Goal: Navigation & Orientation: Find specific page/section

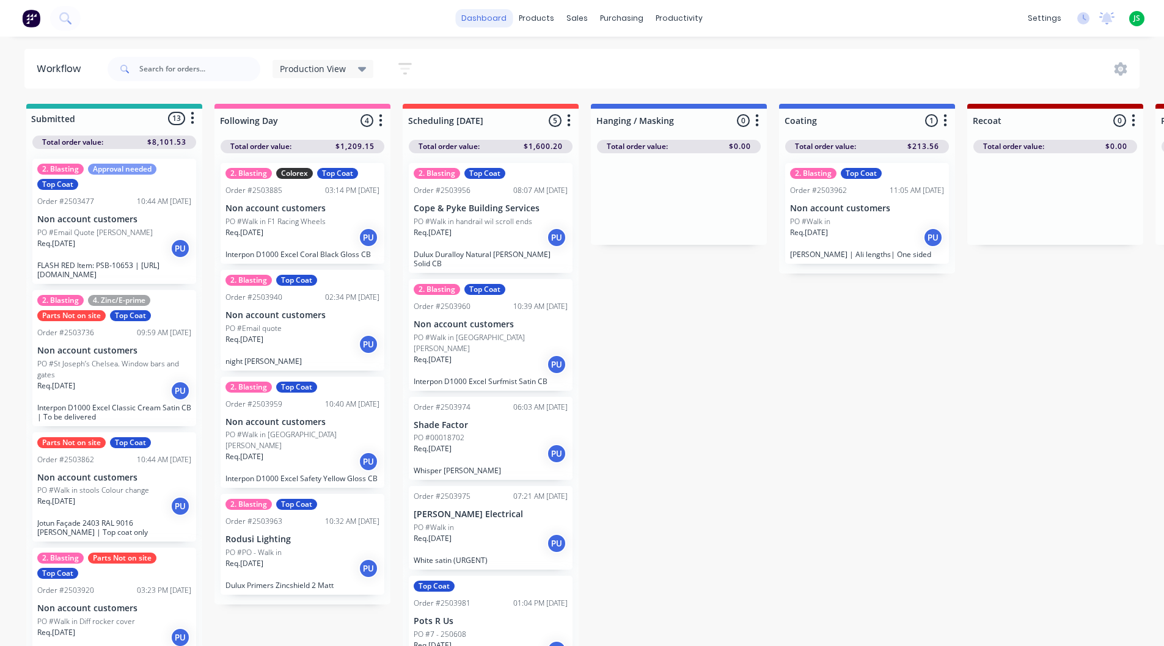
click at [491, 16] on link "dashboard" at bounding box center [483, 18] width 57 height 18
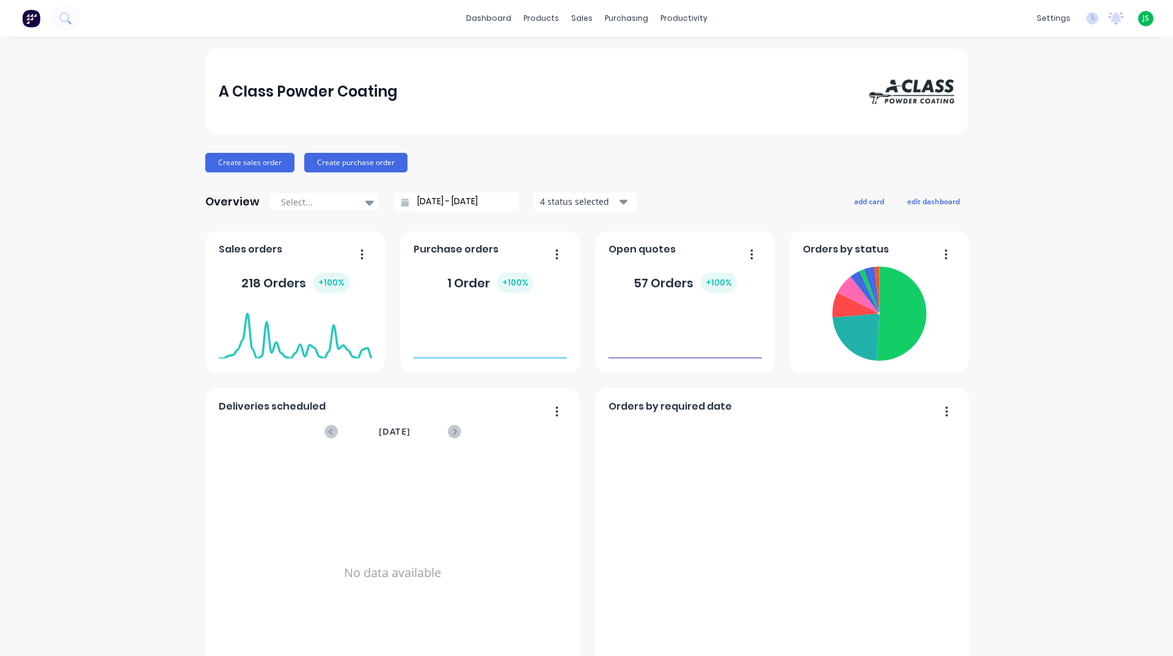
scroll to position [514, 0]
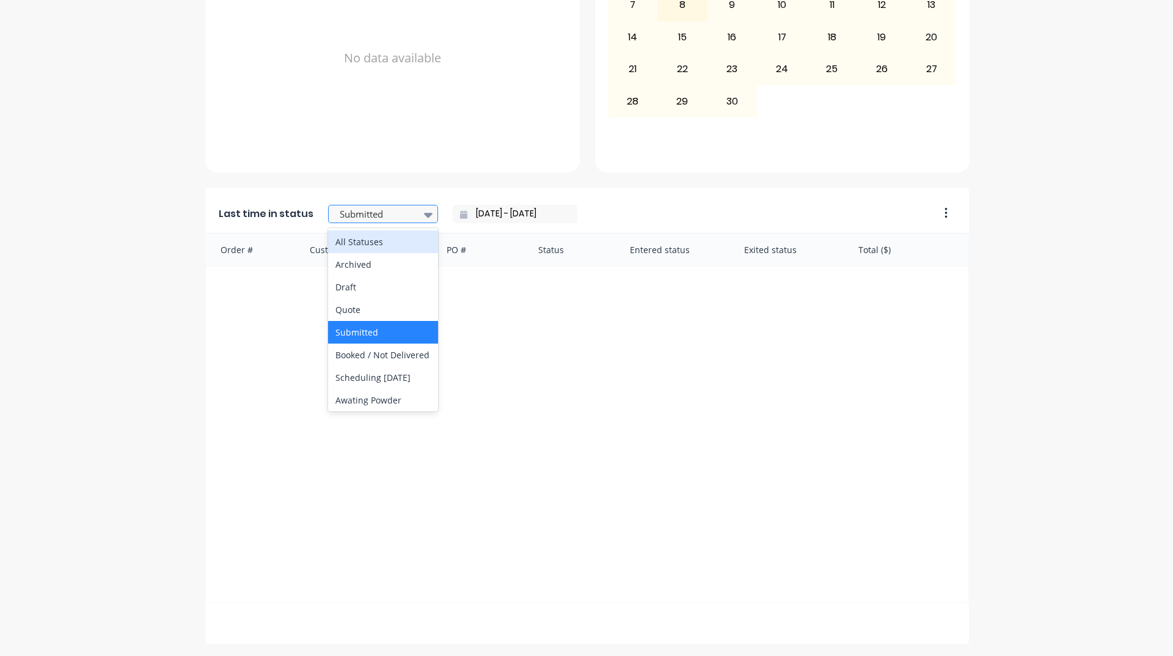
click at [385, 219] on div at bounding box center [377, 214] width 77 height 15
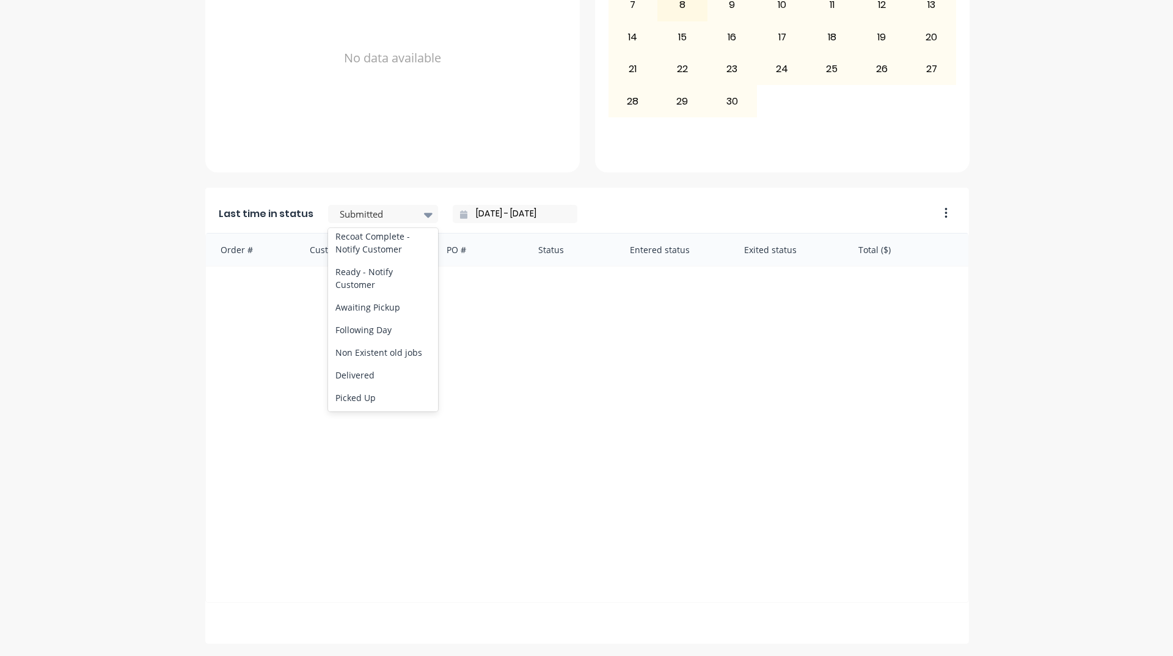
scroll to position [635, 0]
click at [372, 275] on div "Ready - Notify Customer" at bounding box center [383, 277] width 110 height 35
click at [546, 219] on input "02/09/25 - 02/09/25" at bounding box center [519, 214] width 105 height 18
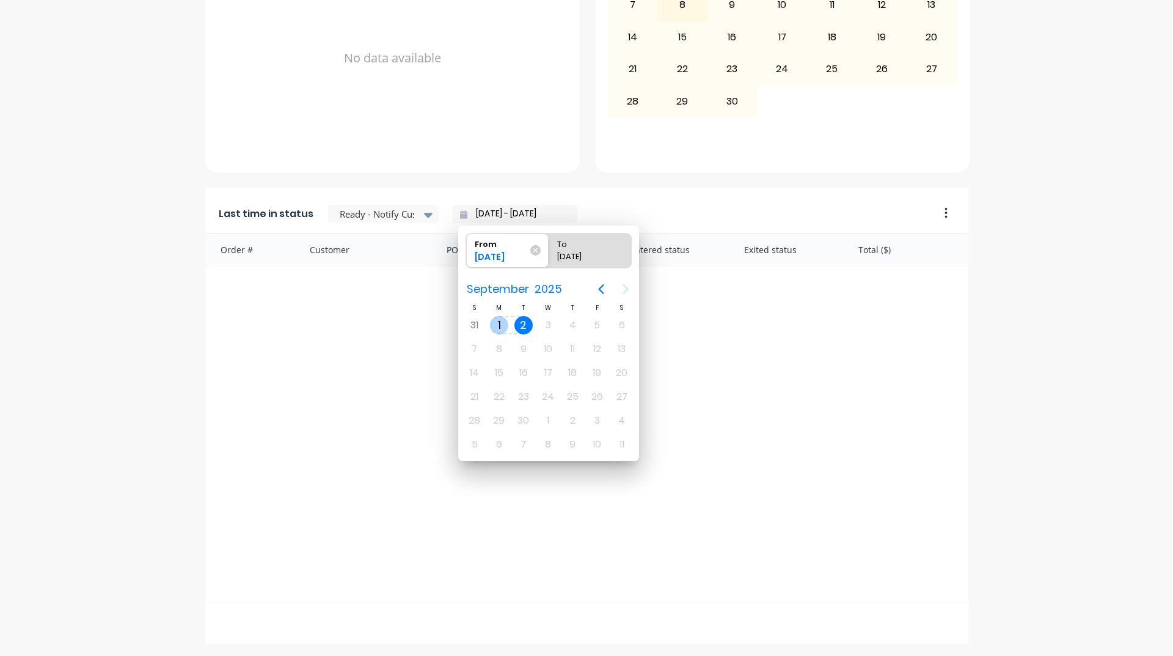
click at [491, 327] on div "1" at bounding box center [499, 325] width 18 height 18
type input "01/09/25 - 02/09/25"
radio input "false"
radio input "true"
click at [496, 325] on div "1" at bounding box center [499, 325] width 18 height 18
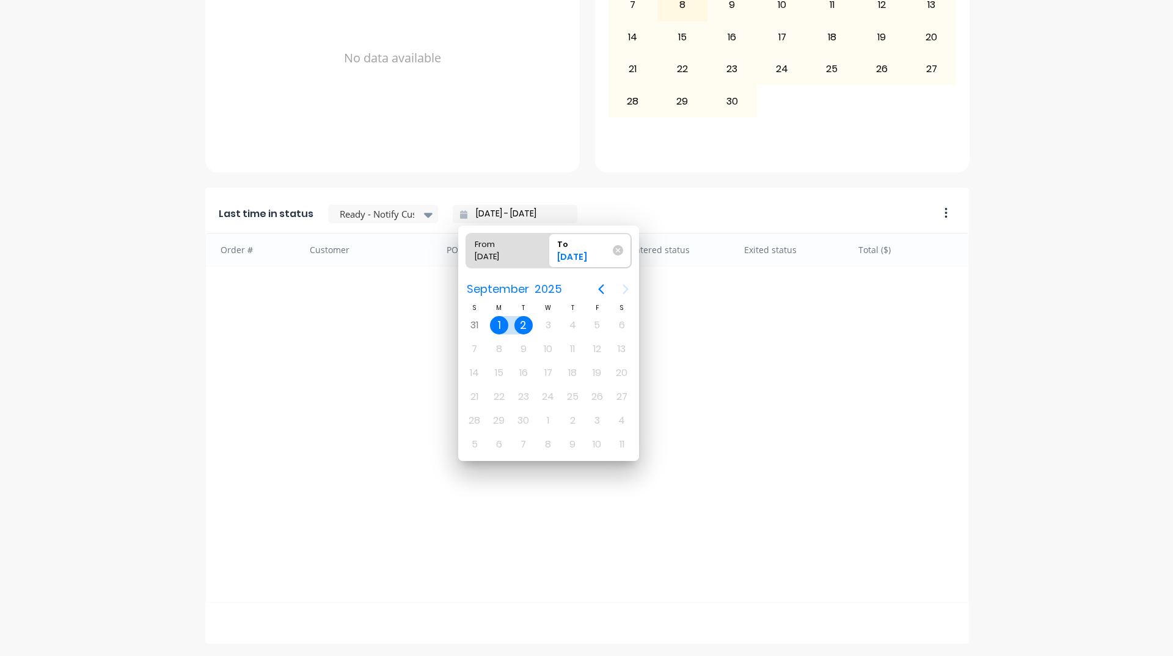
type input "01/09/25 - 01/09/25"
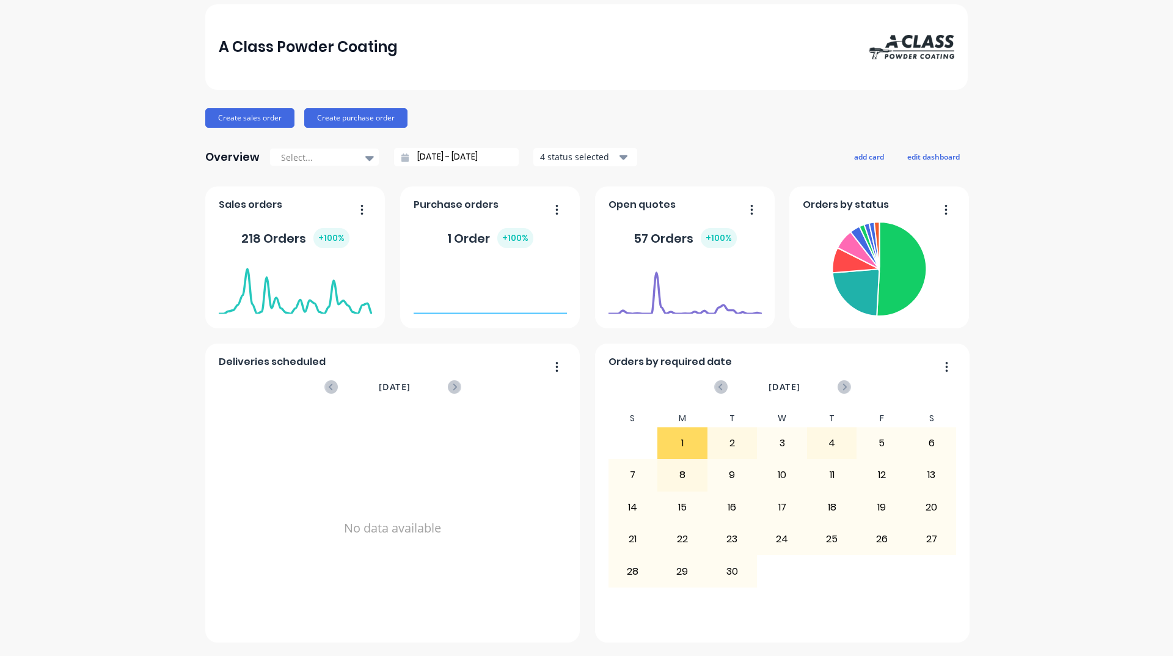
scroll to position [0, 0]
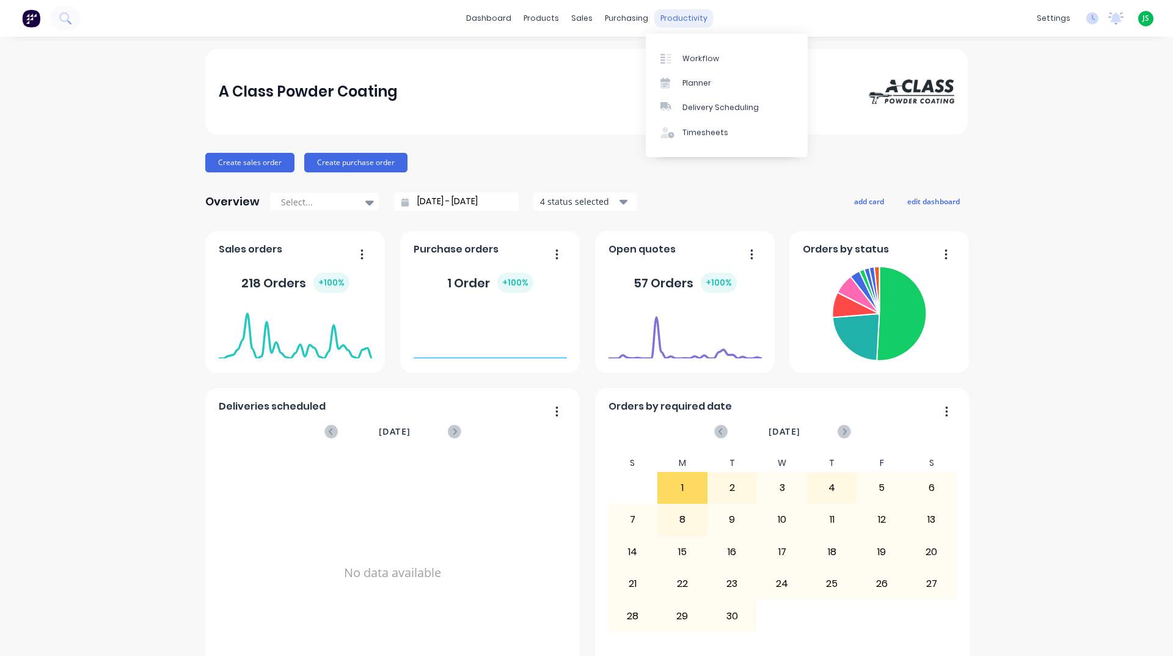
click at [674, 9] on div "productivity" at bounding box center [683, 18] width 59 height 18
click at [706, 56] on div "Workflow" at bounding box center [701, 58] width 37 height 11
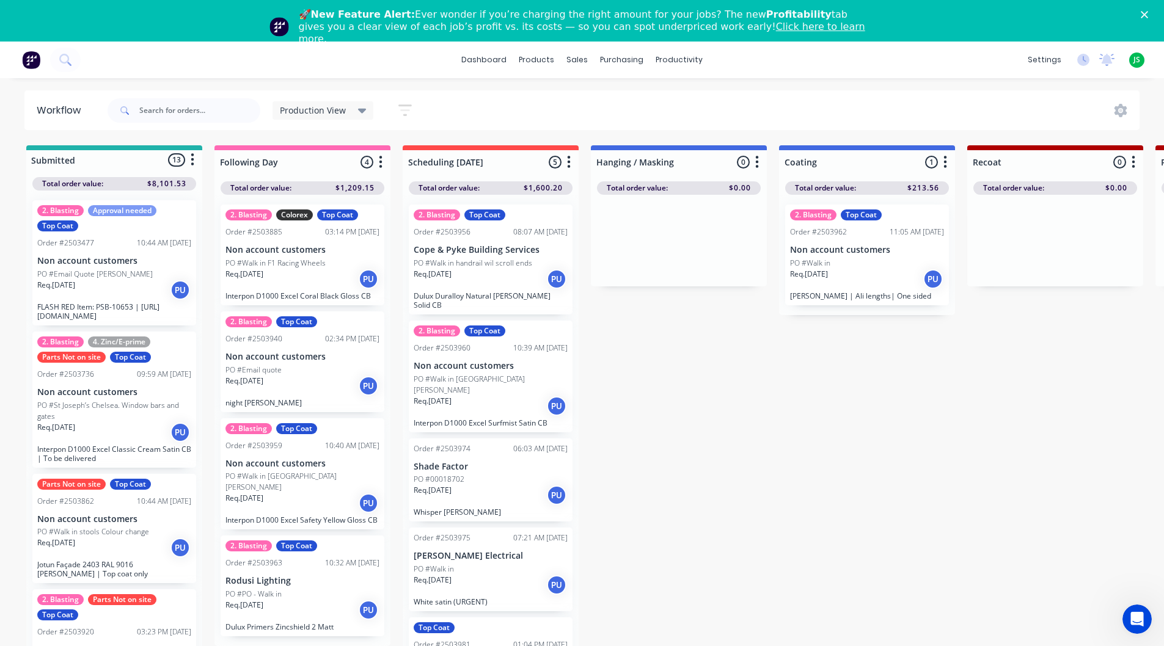
click at [1148, 16] on polygon "Close" at bounding box center [1144, 14] width 7 height 7
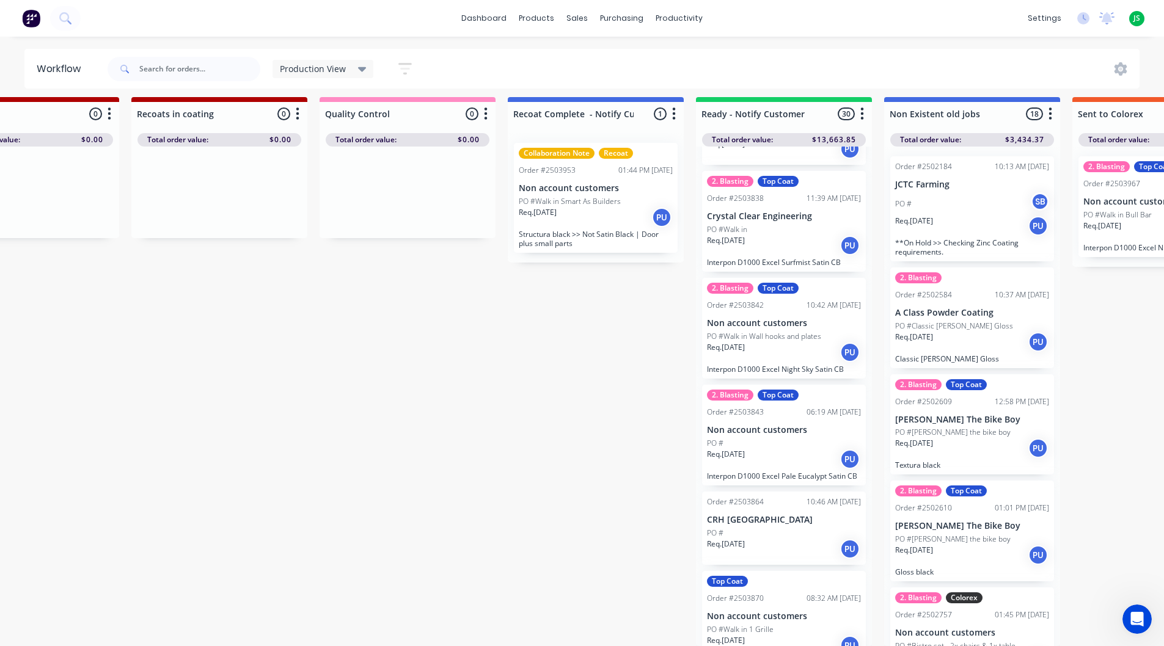
scroll to position [16, 0]
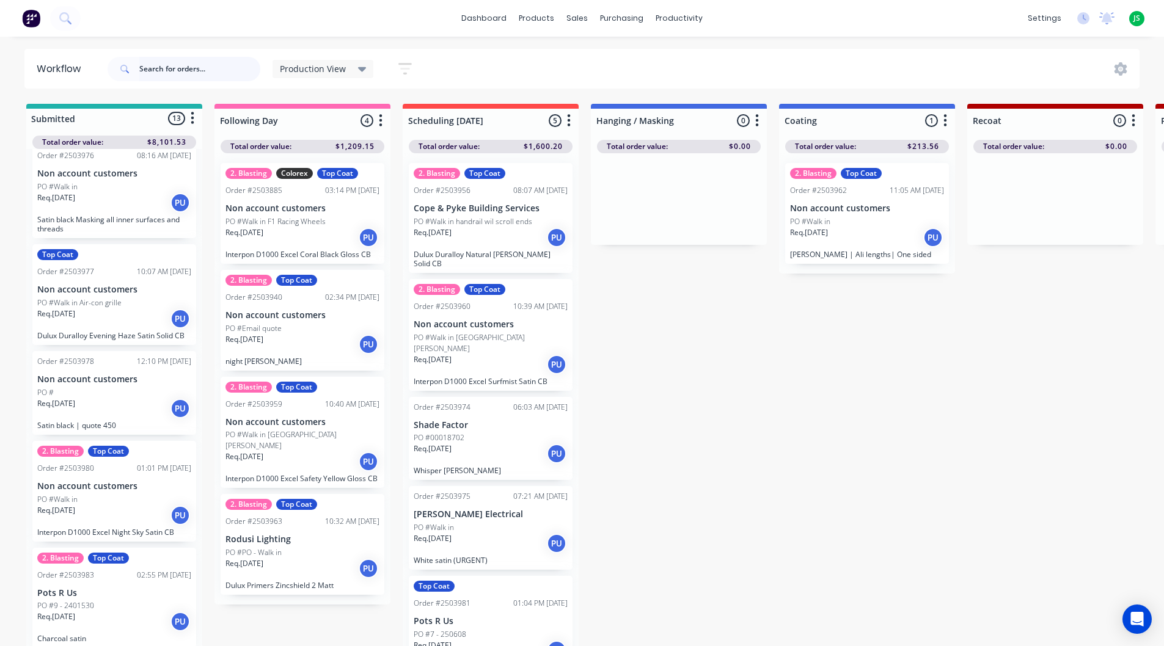
click at [201, 67] on input "text" at bounding box center [199, 69] width 121 height 24
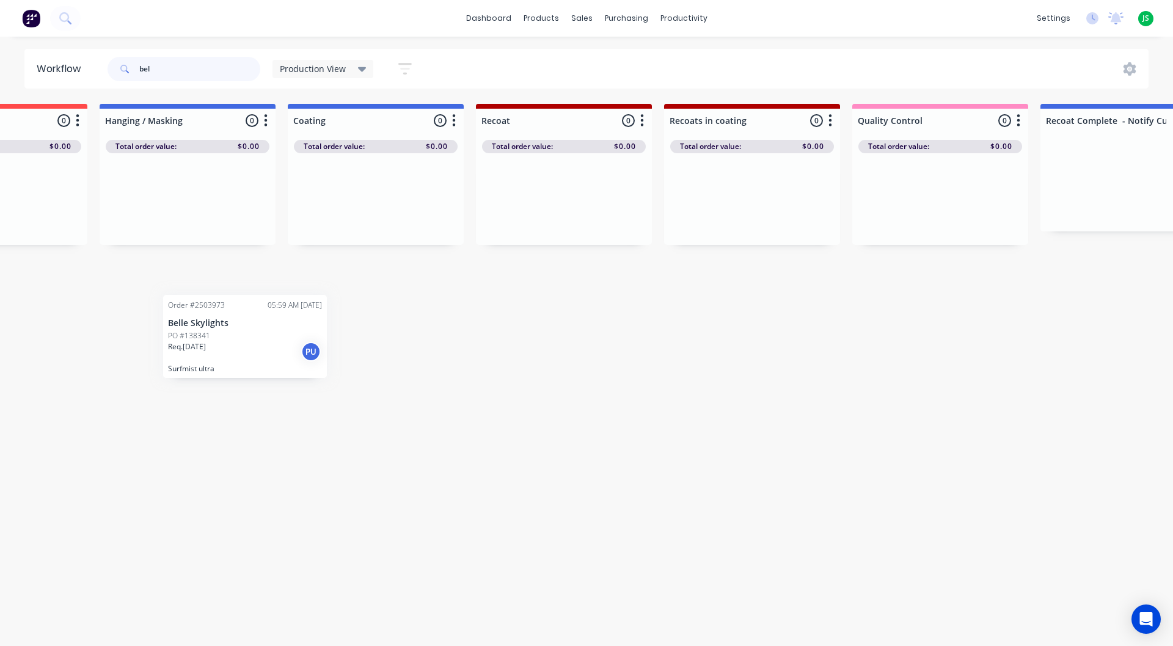
scroll to position [0, 486]
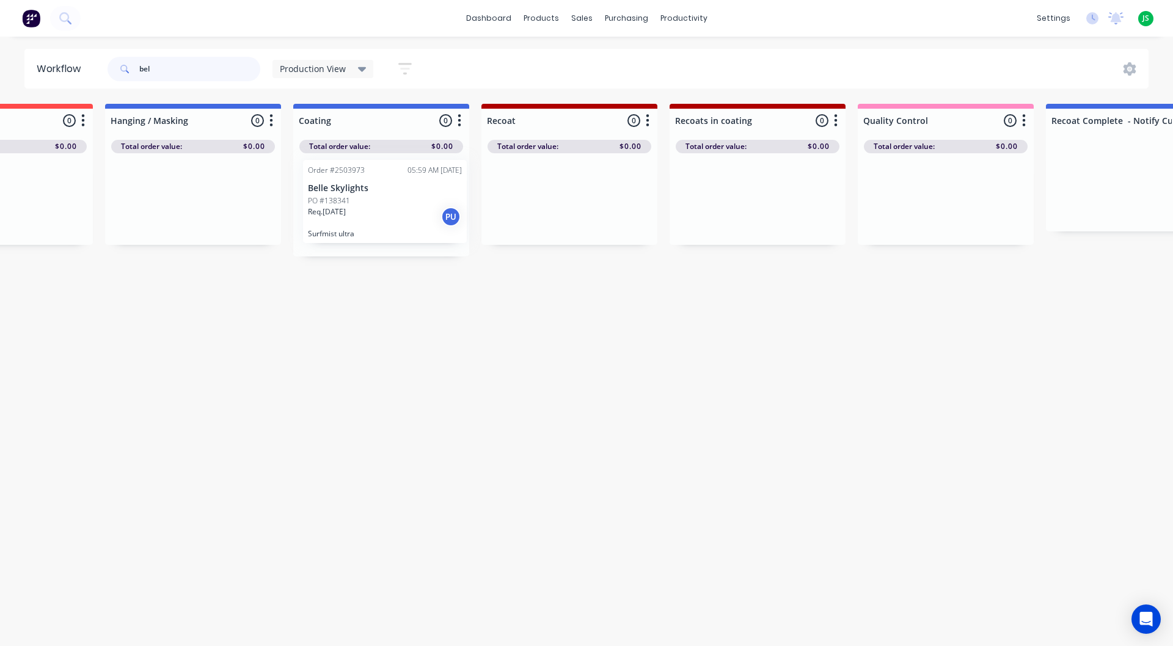
drag, startPoint x: 636, startPoint y: 423, endPoint x: 385, endPoint y: 220, distance: 322.8
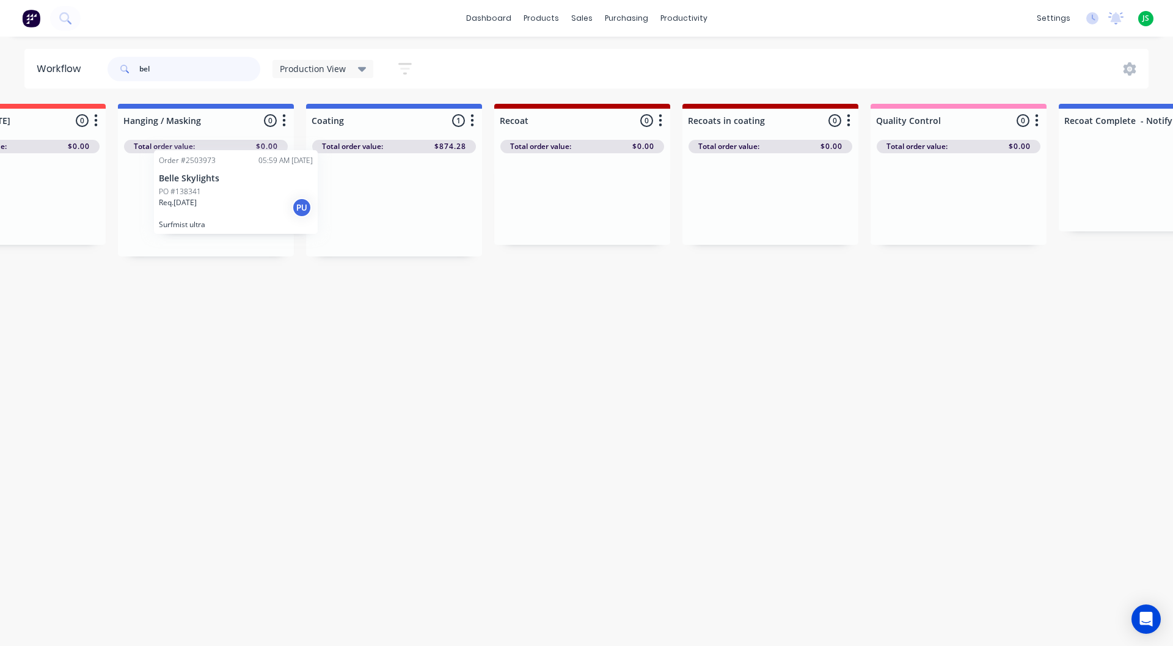
drag, startPoint x: 351, startPoint y: 216, endPoint x: 201, endPoint y: 200, distance: 150.5
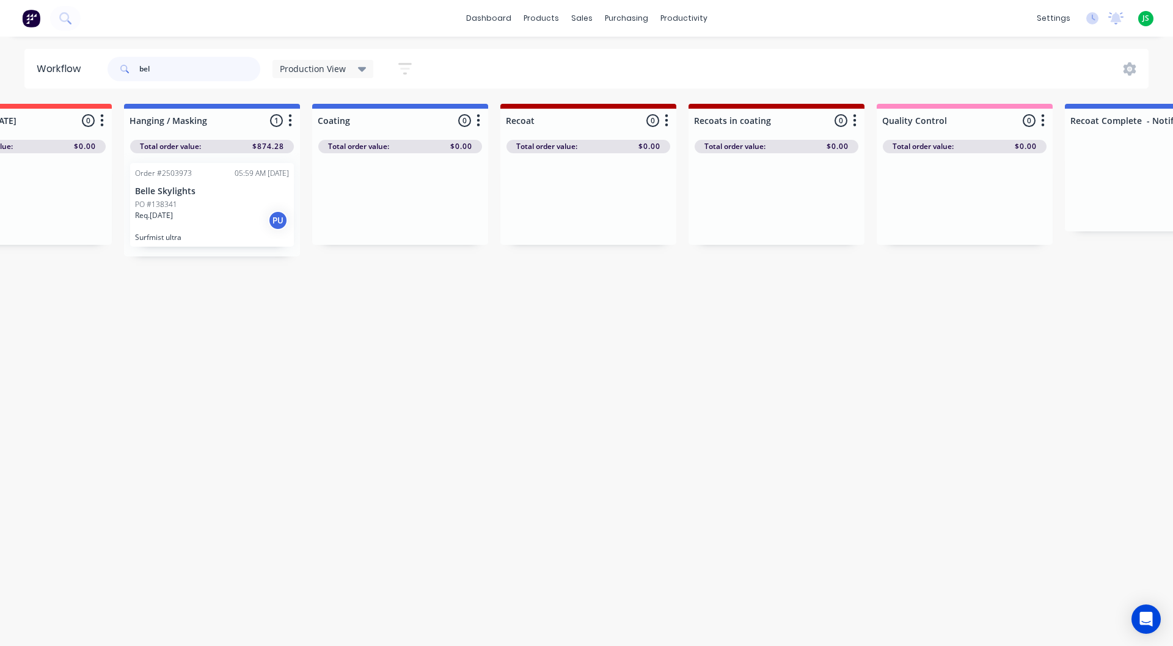
scroll to position [0, 463]
drag, startPoint x: 287, startPoint y: 206, endPoint x: 451, endPoint y: 203, distance: 164.4
type input "bel"
click at [475, 379] on div "Workflow bel Production View Save new view None edit Production View (Default) …" at bounding box center [123, 335] width 1173 height 573
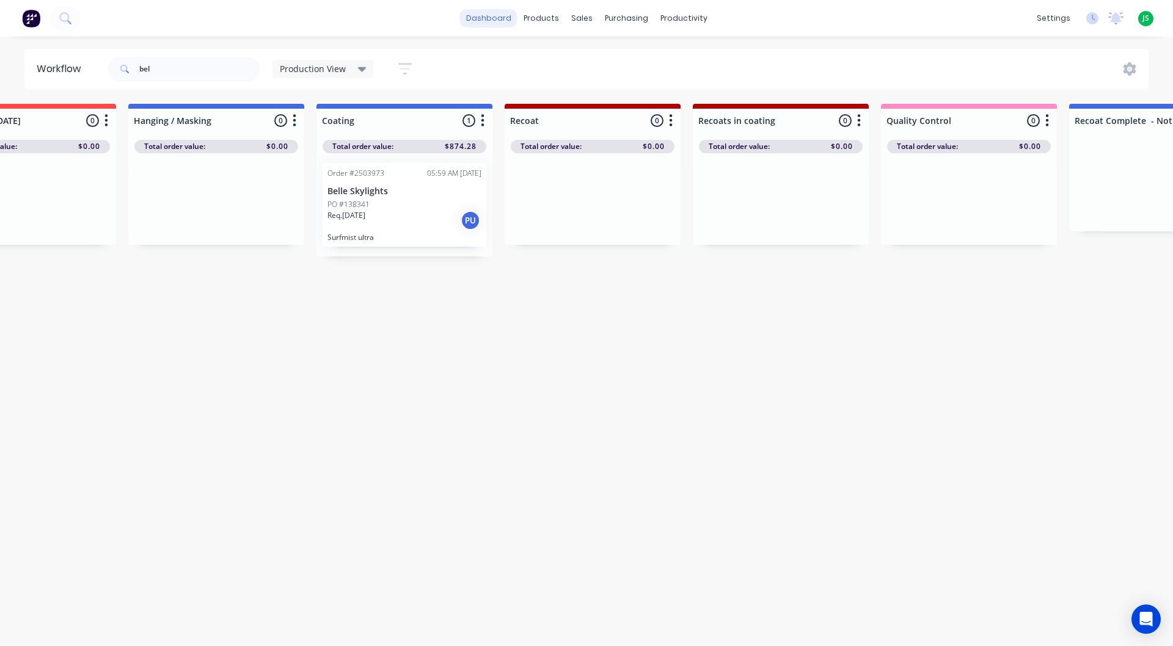
click at [499, 21] on link "dashboard" at bounding box center [488, 18] width 57 height 18
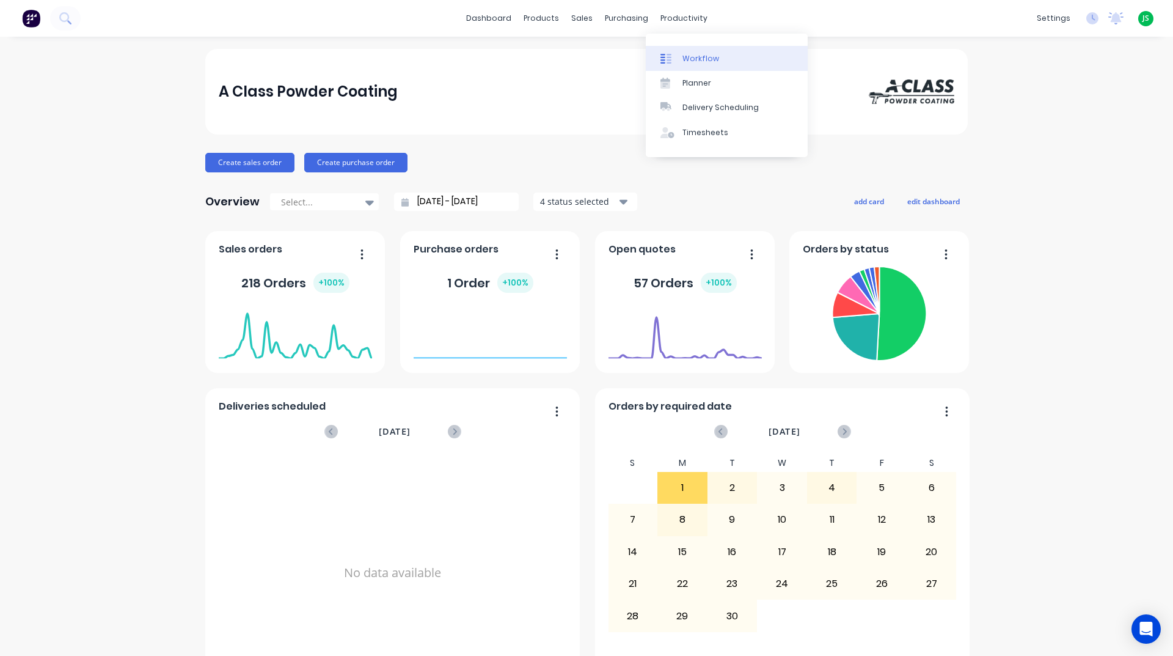
click at [690, 57] on div "Workflow" at bounding box center [701, 58] width 37 height 11
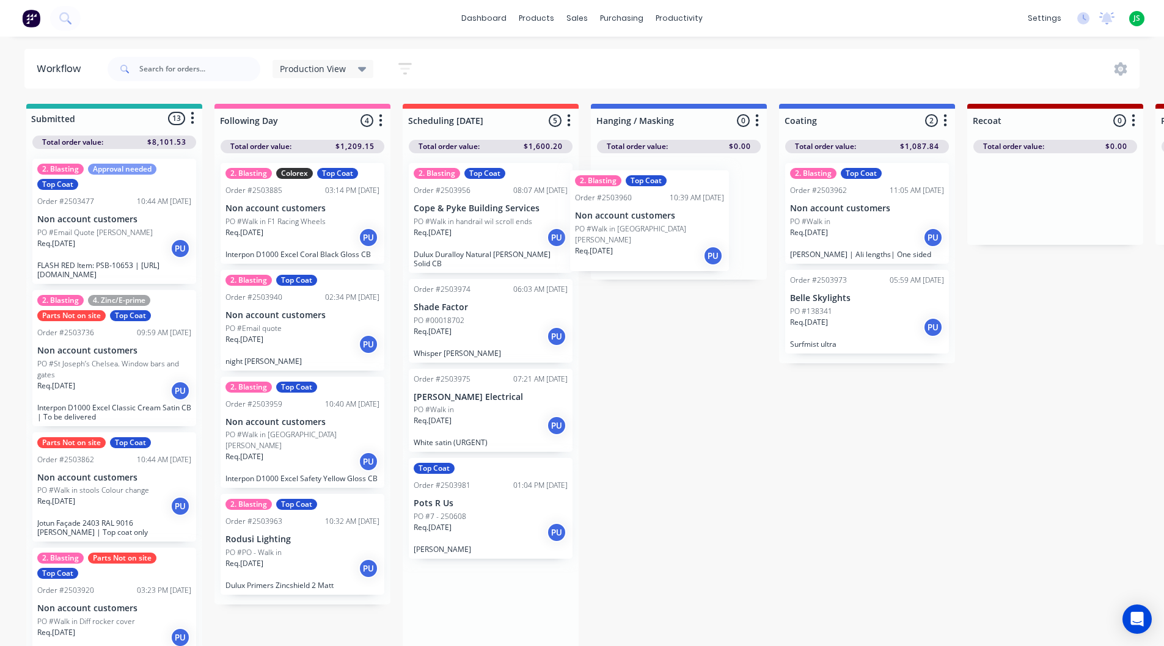
drag, startPoint x: 501, startPoint y: 334, endPoint x: 706, endPoint y: 205, distance: 241.9
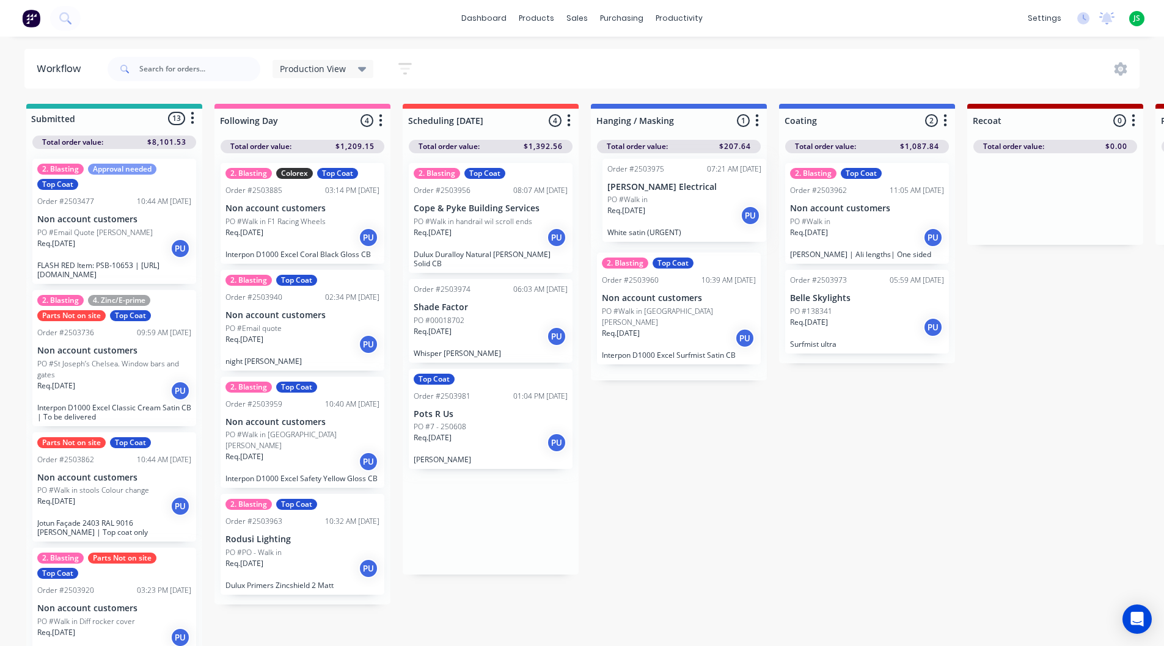
drag, startPoint x: 483, startPoint y: 417, endPoint x: 679, endPoint y: 214, distance: 282.6
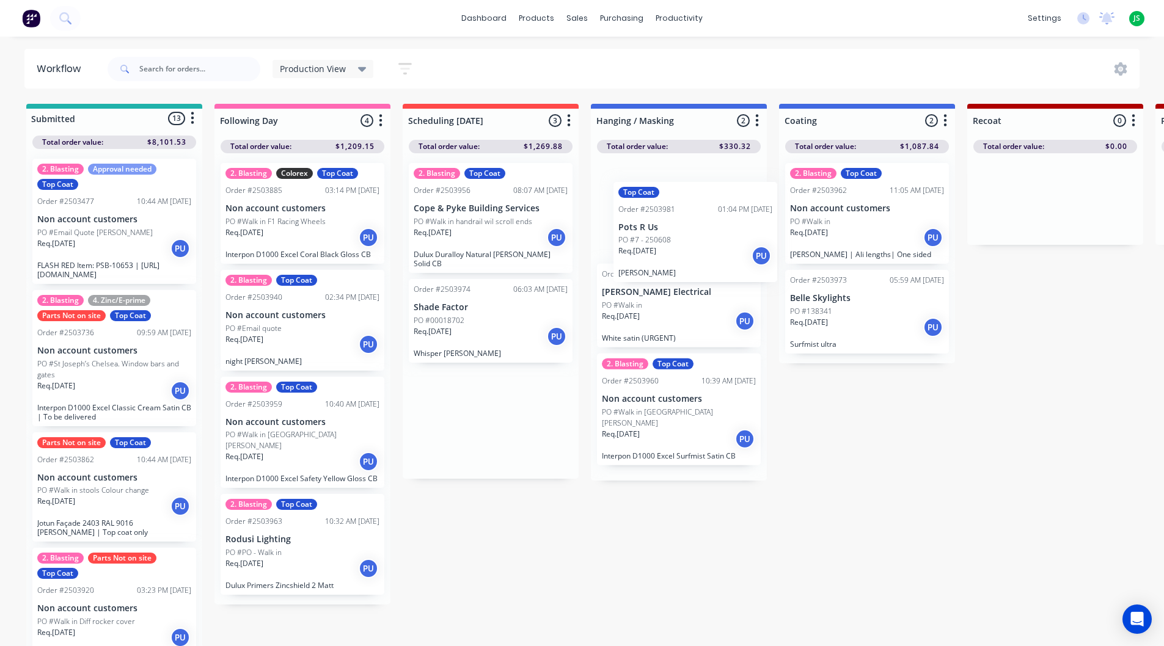
drag, startPoint x: 502, startPoint y: 393, endPoint x: 675, endPoint y: 243, distance: 229.1
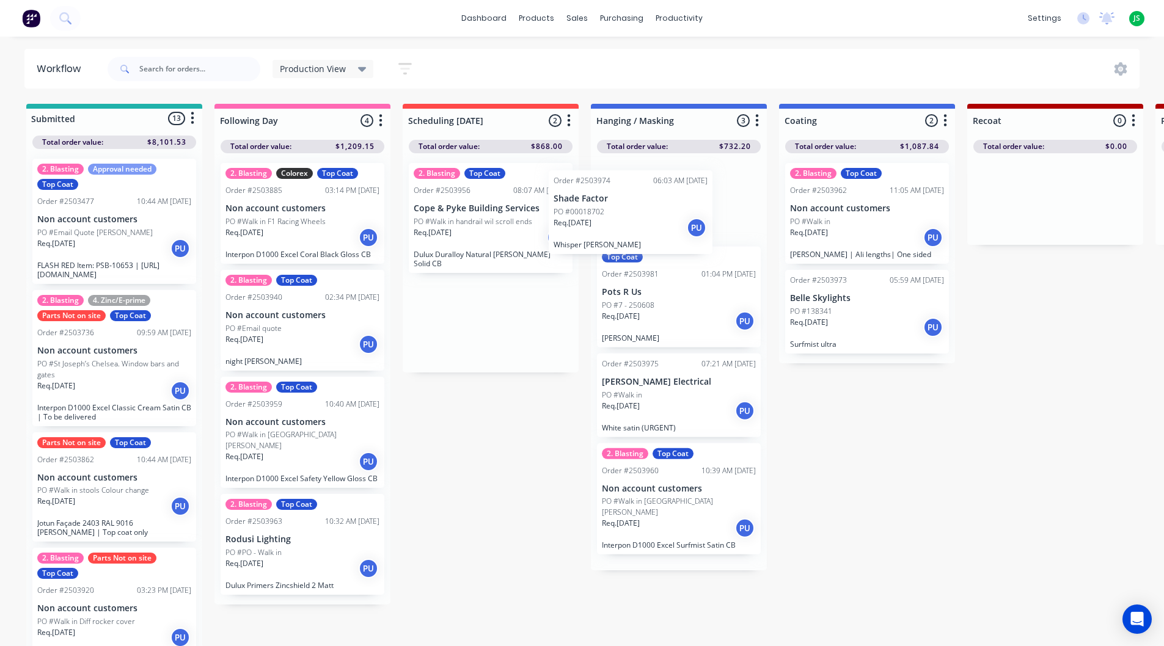
drag, startPoint x: 472, startPoint y: 333, endPoint x: 632, endPoint y: 232, distance: 189.0
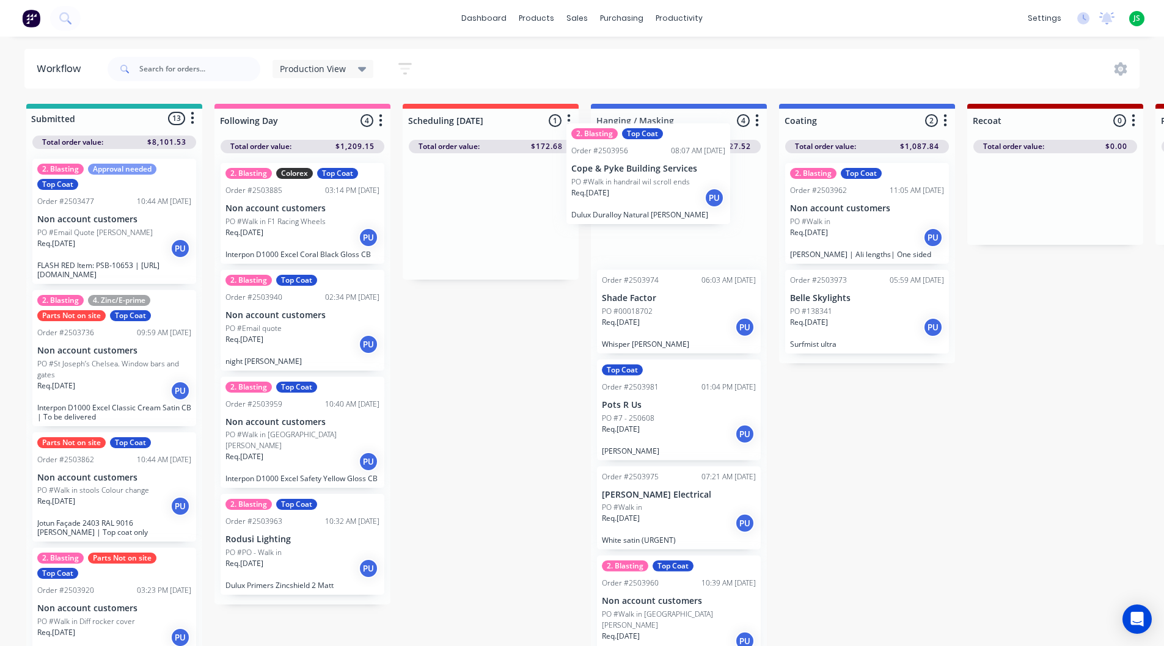
drag, startPoint x: 491, startPoint y: 224, endPoint x: 667, endPoint y: 181, distance: 181.0
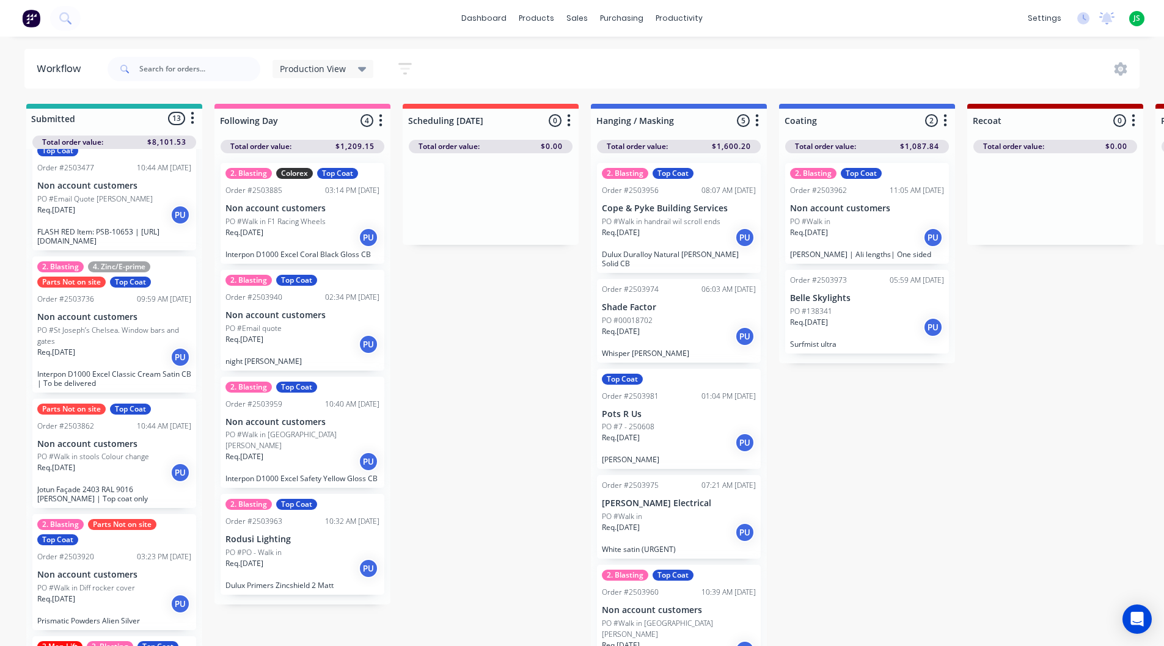
scroll to position [61, 0]
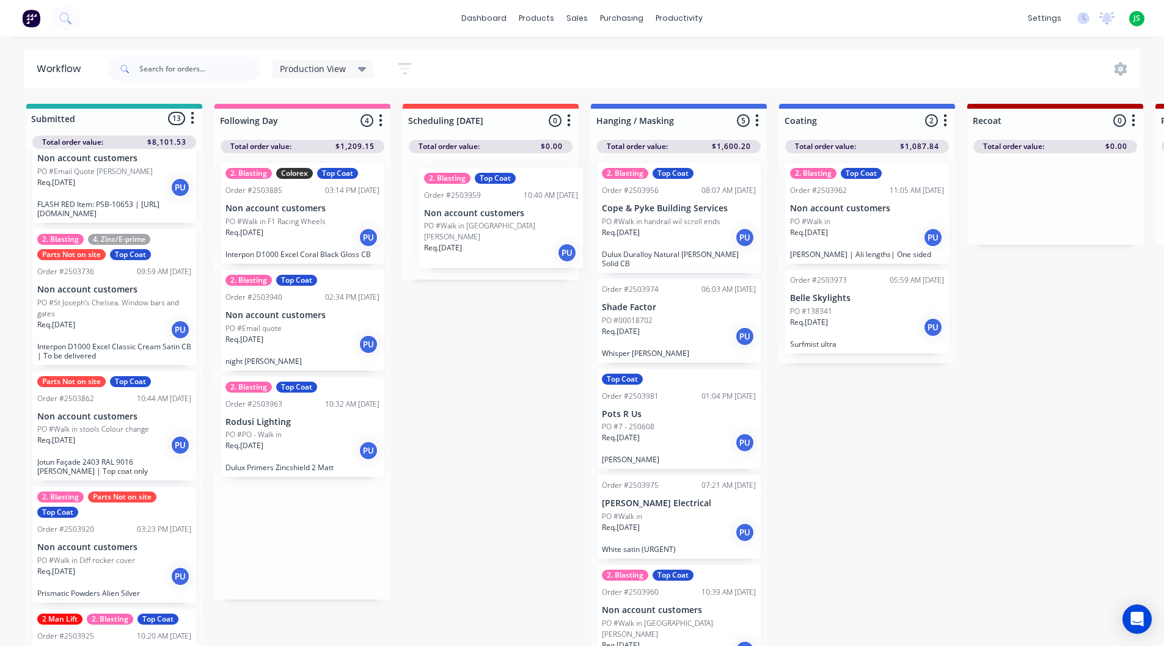
drag, startPoint x: 334, startPoint y: 430, endPoint x: 456, endPoint y: 244, distance: 222.7
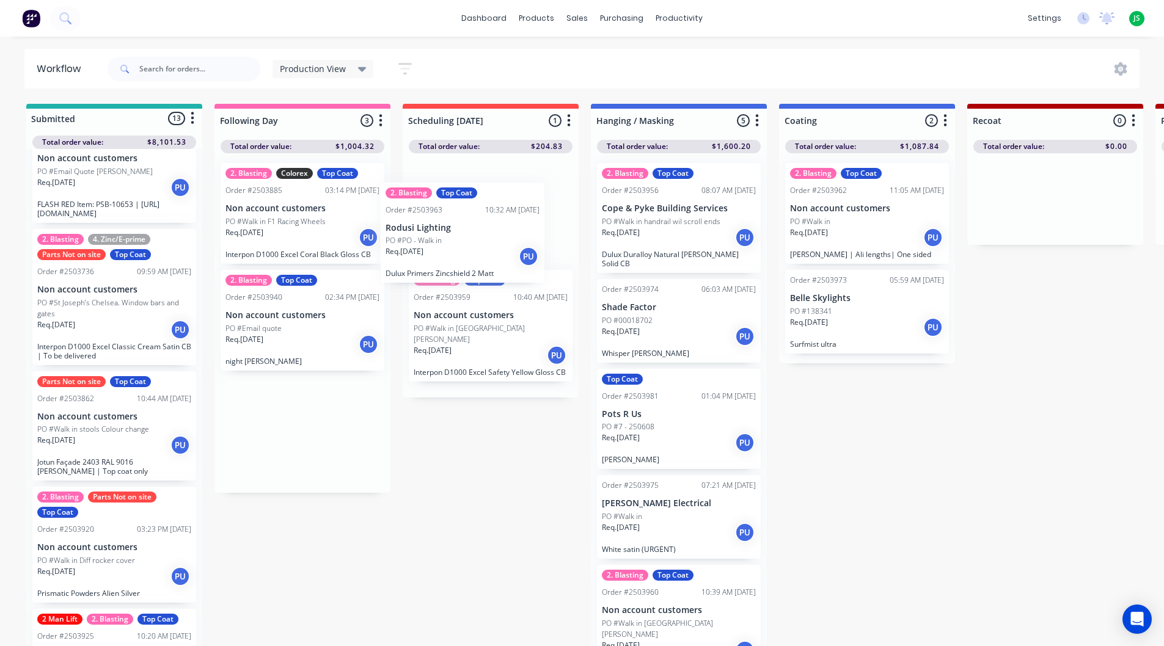
drag, startPoint x: 316, startPoint y: 446, endPoint x: 498, endPoint y: 225, distance: 286.0
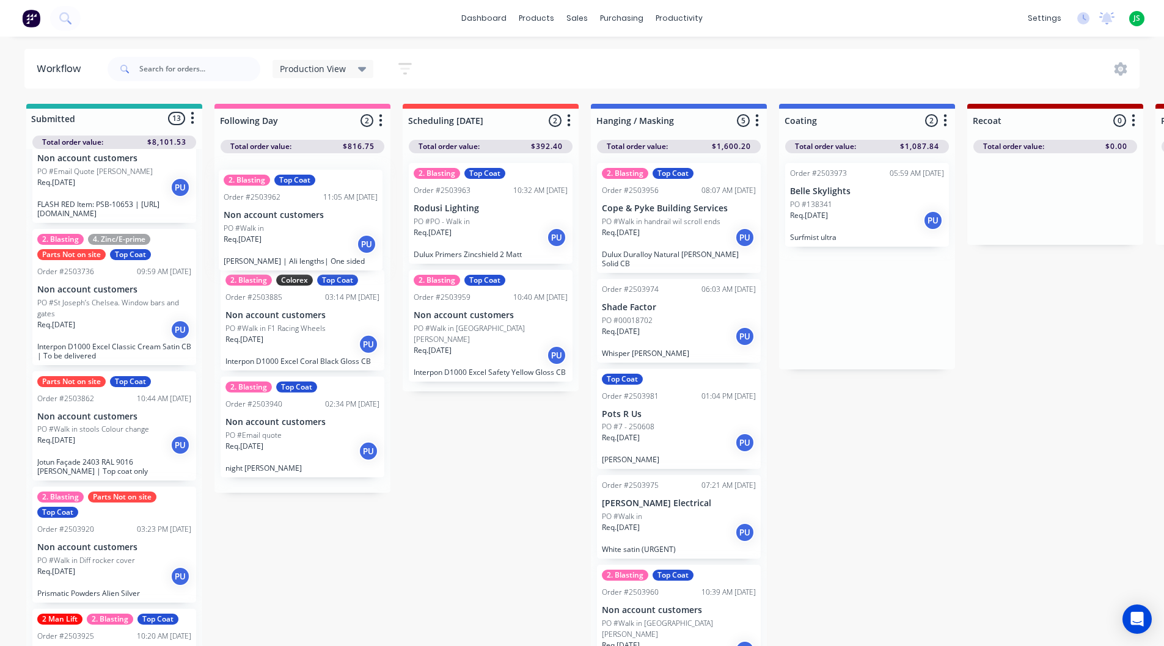
drag, startPoint x: 872, startPoint y: 225, endPoint x: 302, endPoint y: 232, distance: 570.1
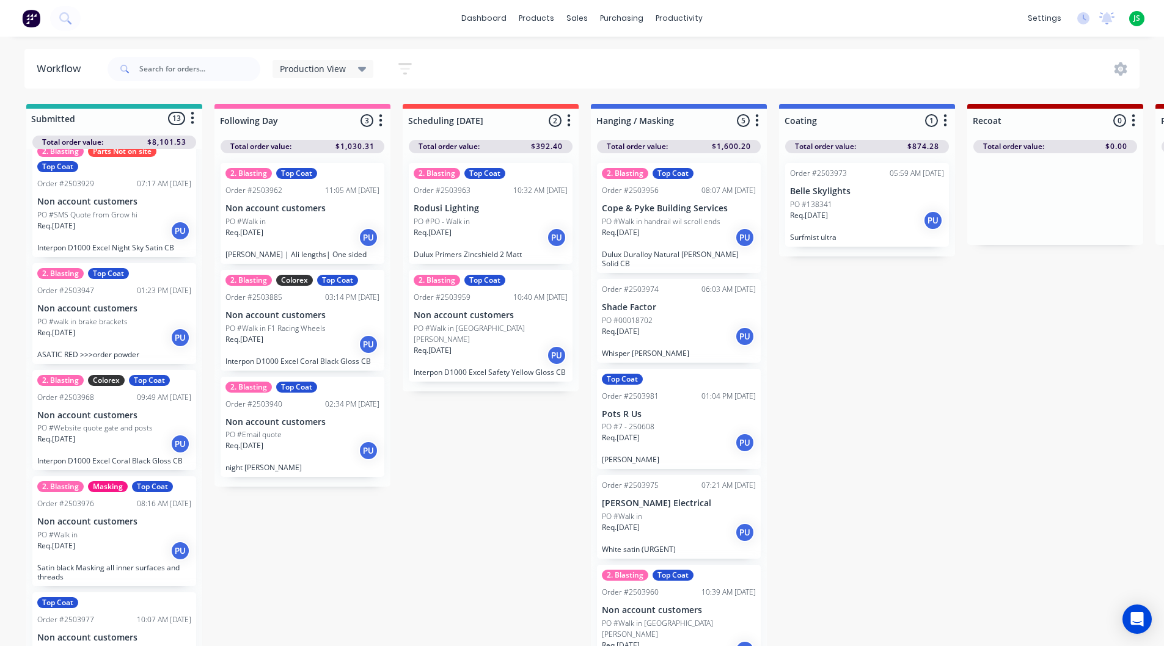
scroll to position [672, 0]
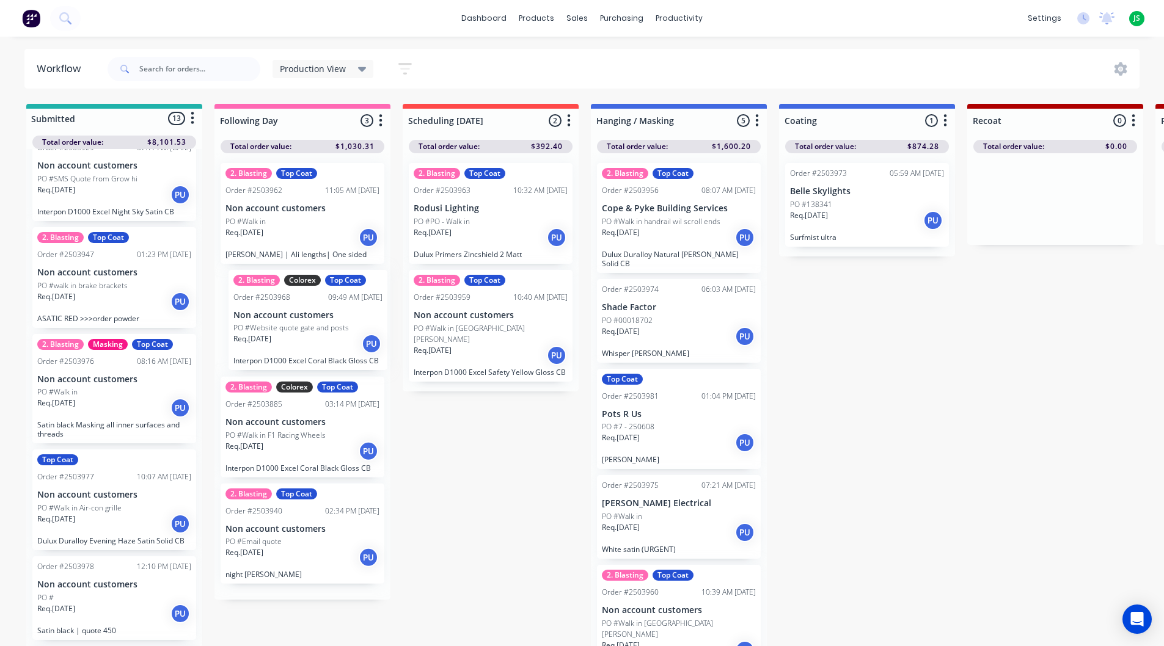
drag, startPoint x: 119, startPoint y: 411, endPoint x: 323, endPoint y: 345, distance: 215.3
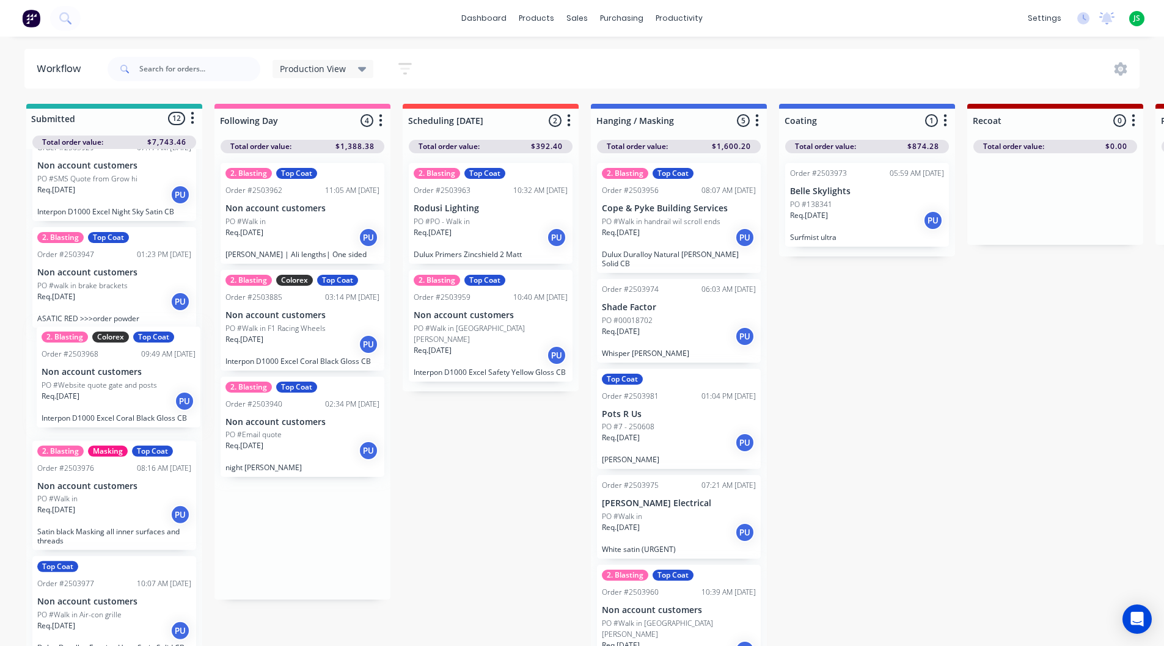
drag, startPoint x: 318, startPoint y: 346, endPoint x: 131, endPoint y: 403, distance: 195.4
click at [123, 380] on p "Non account customers" at bounding box center [114, 380] width 154 height 10
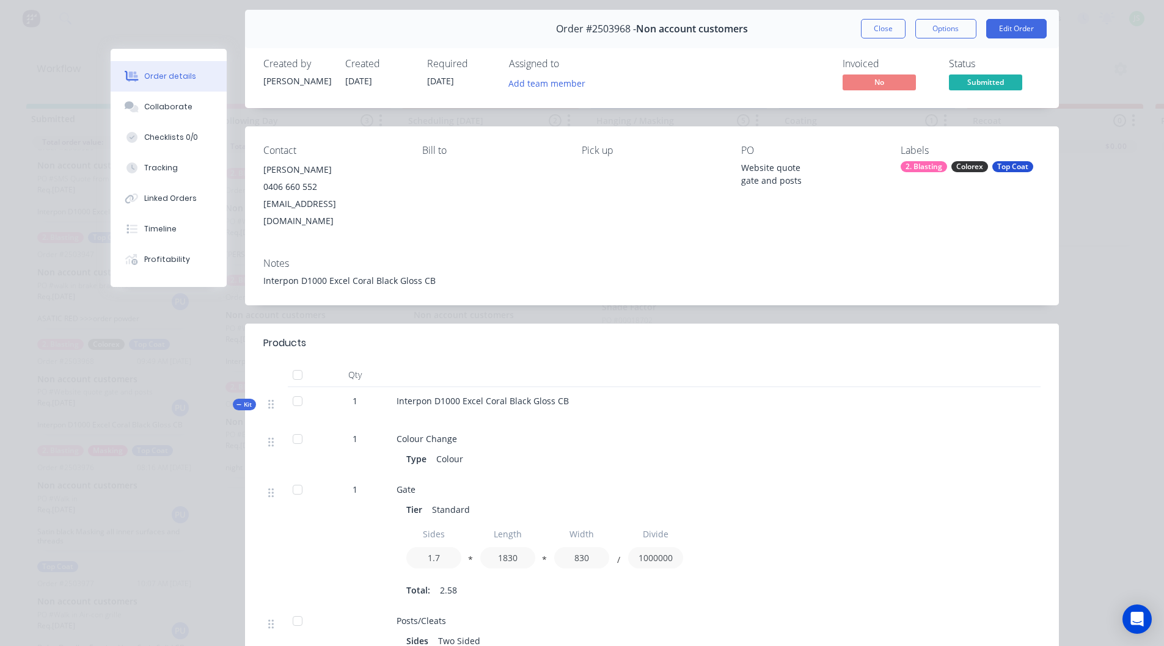
scroll to position [0, 0]
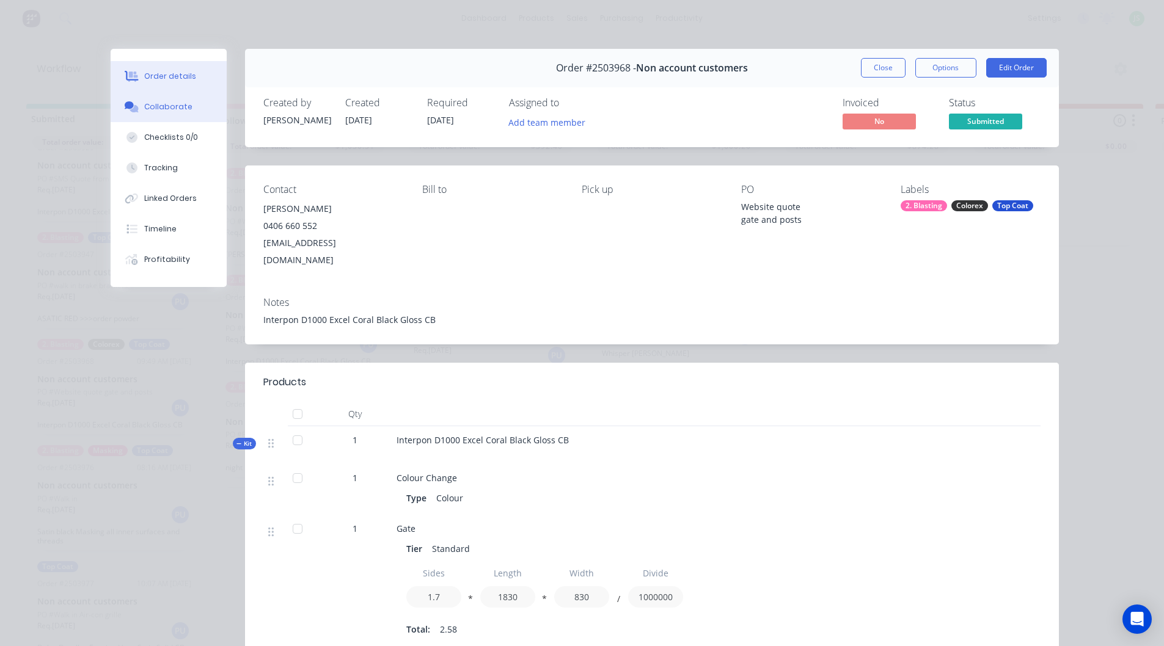
click at [169, 113] on button "Collaborate" at bounding box center [169, 107] width 116 height 31
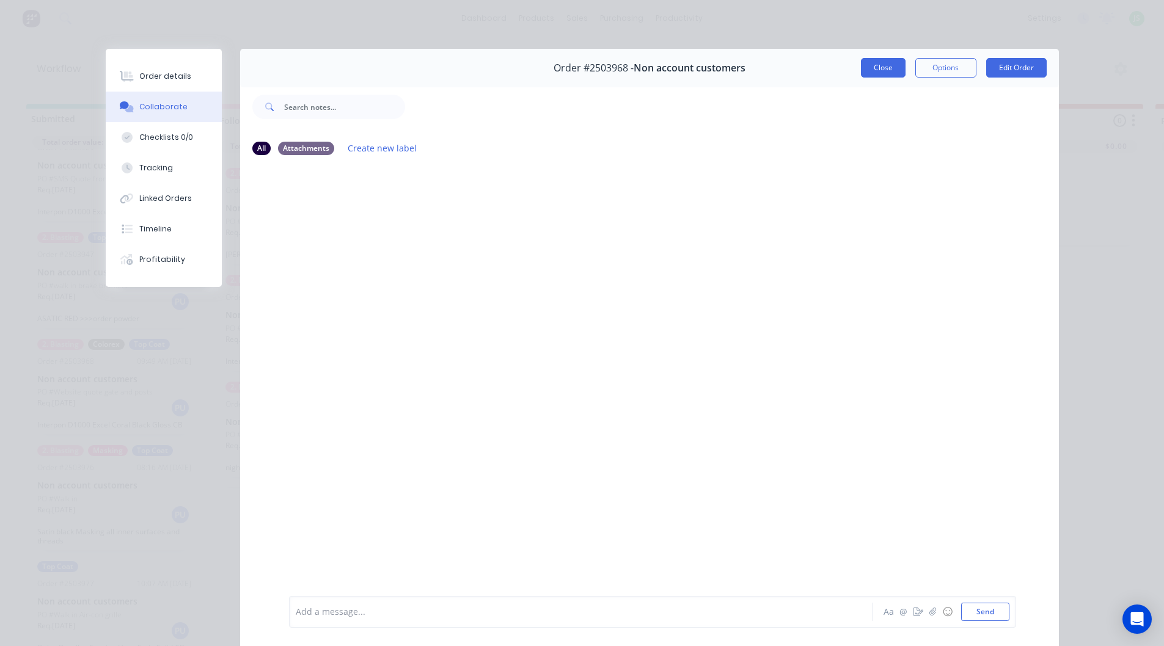
click at [872, 65] on button "Close" at bounding box center [883, 68] width 45 height 20
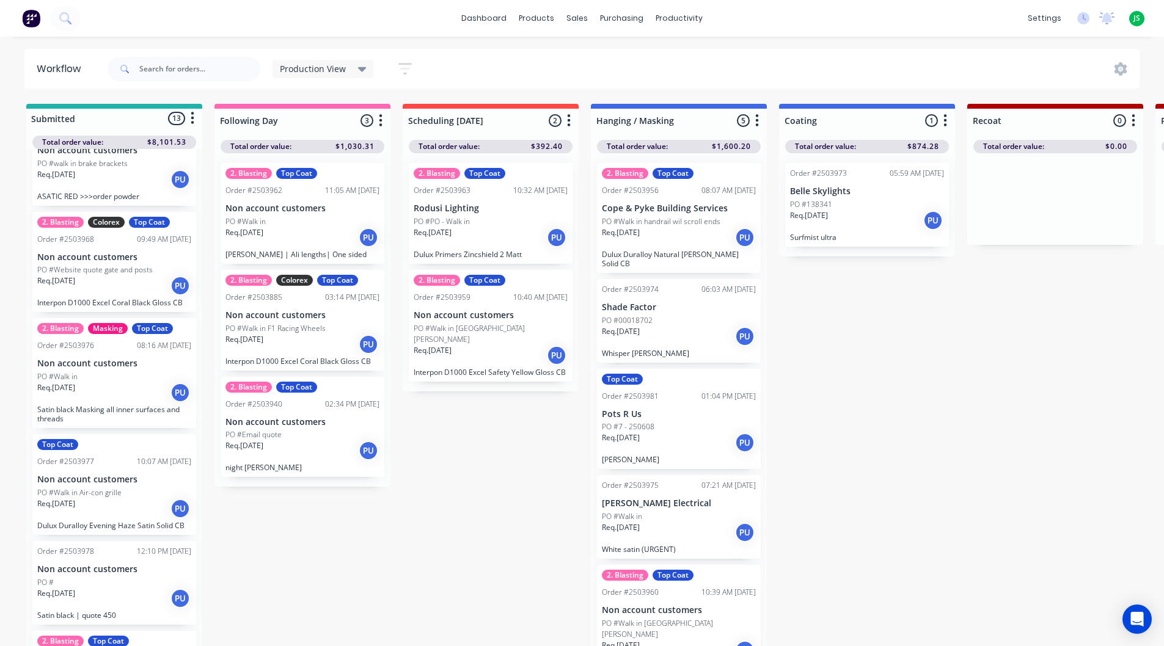
scroll to position [855, 0]
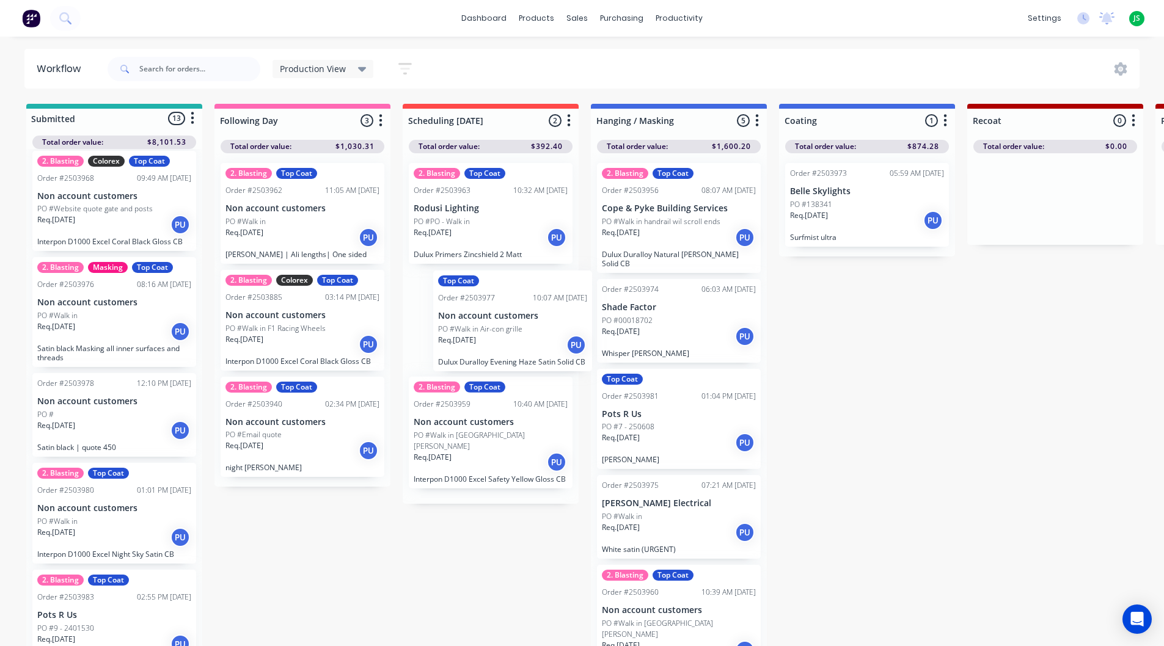
drag, startPoint x: 120, startPoint y: 453, endPoint x: 507, endPoint y: 351, distance: 399.6
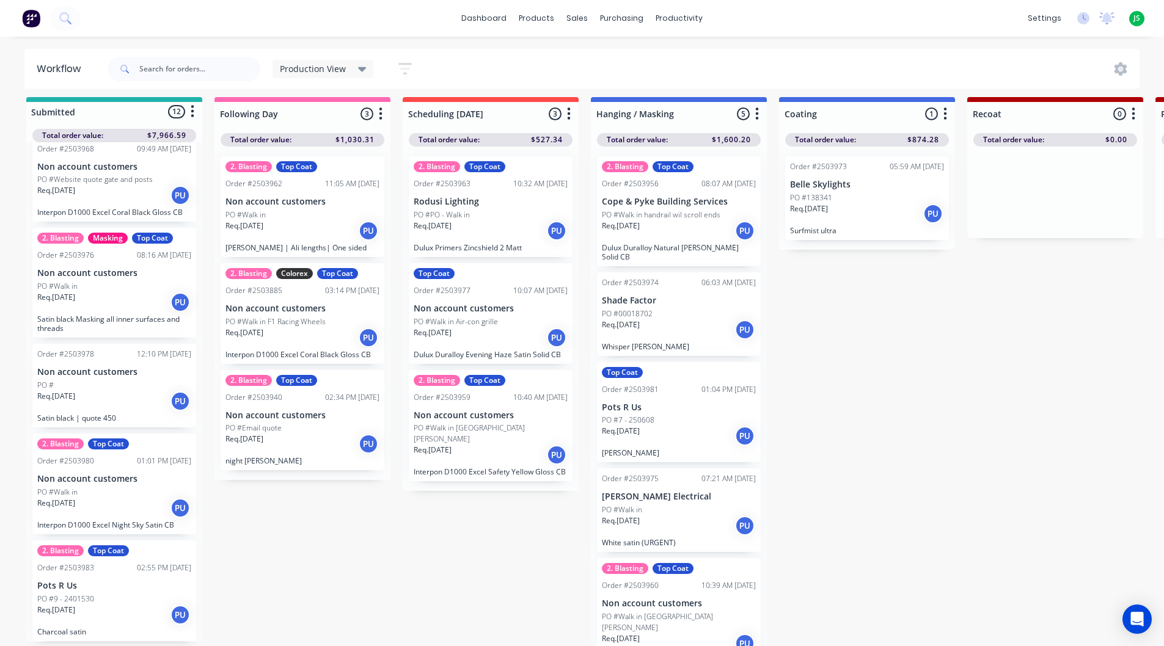
scroll to position [16, 0]
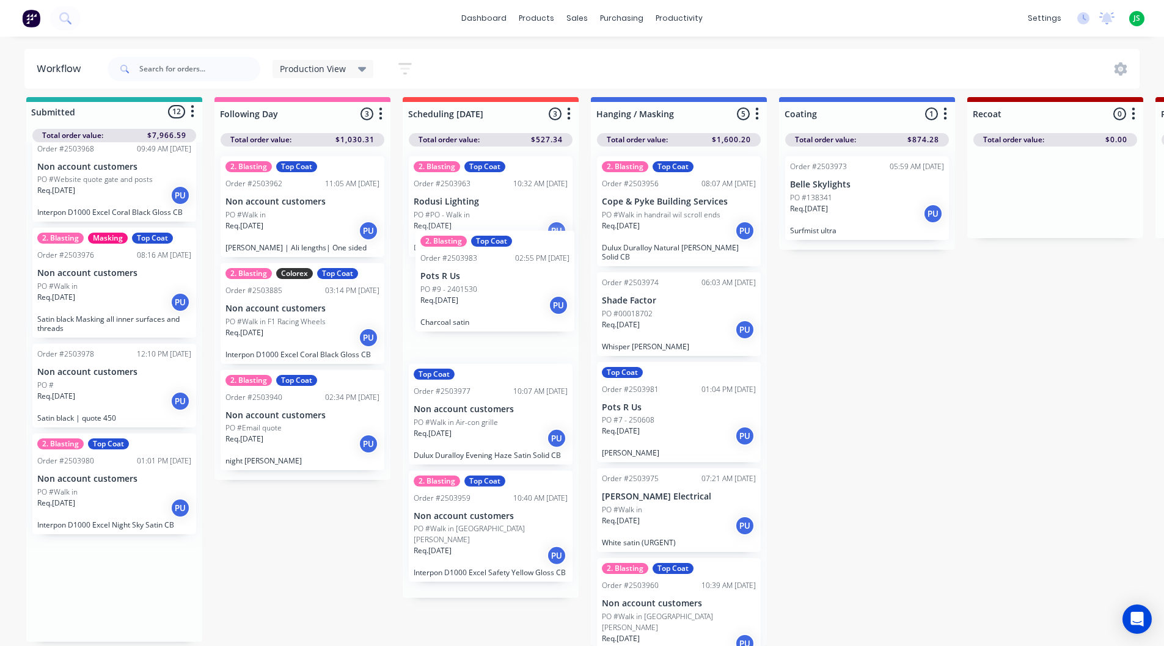
drag, startPoint x: 113, startPoint y: 577, endPoint x: 499, endPoint y: 276, distance: 489.8
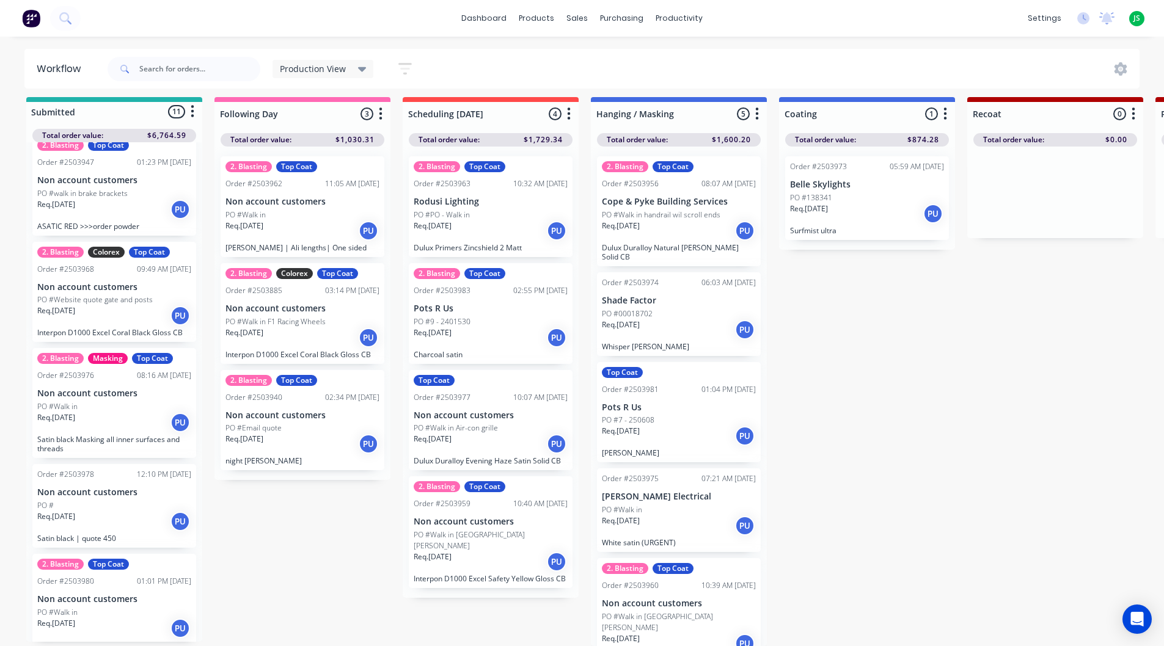
scroll to position [771, 0]
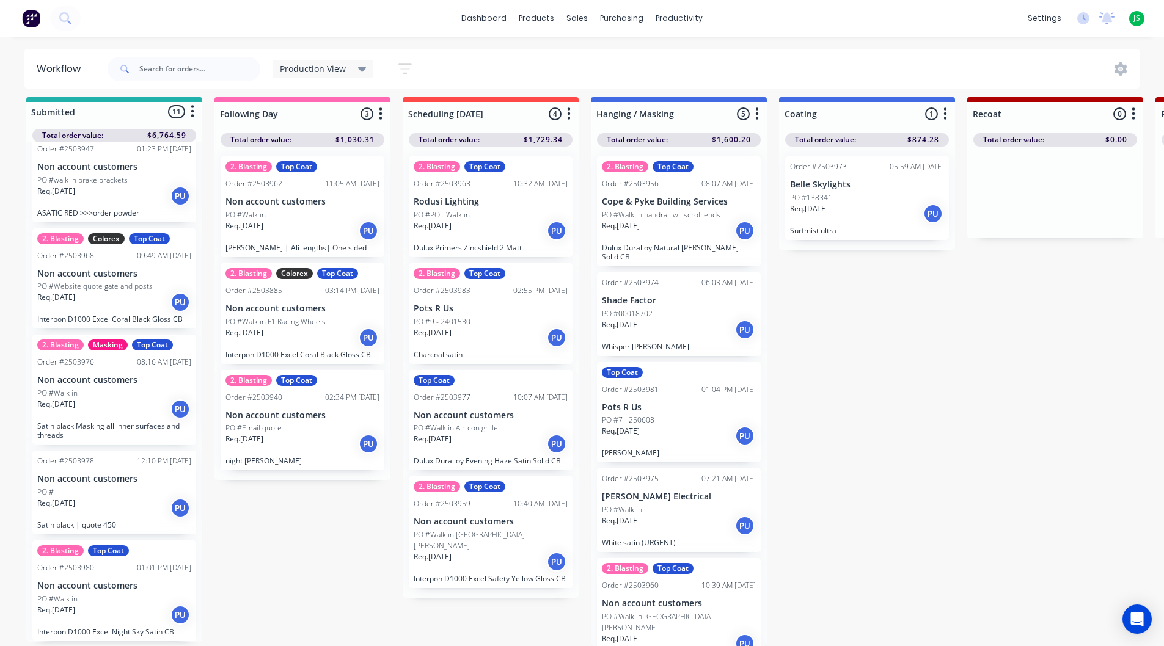
click at [115, 422] on p "Satin black Masking all inner surfaces and threads" at bounding box center [114, 431] width 154 height 18
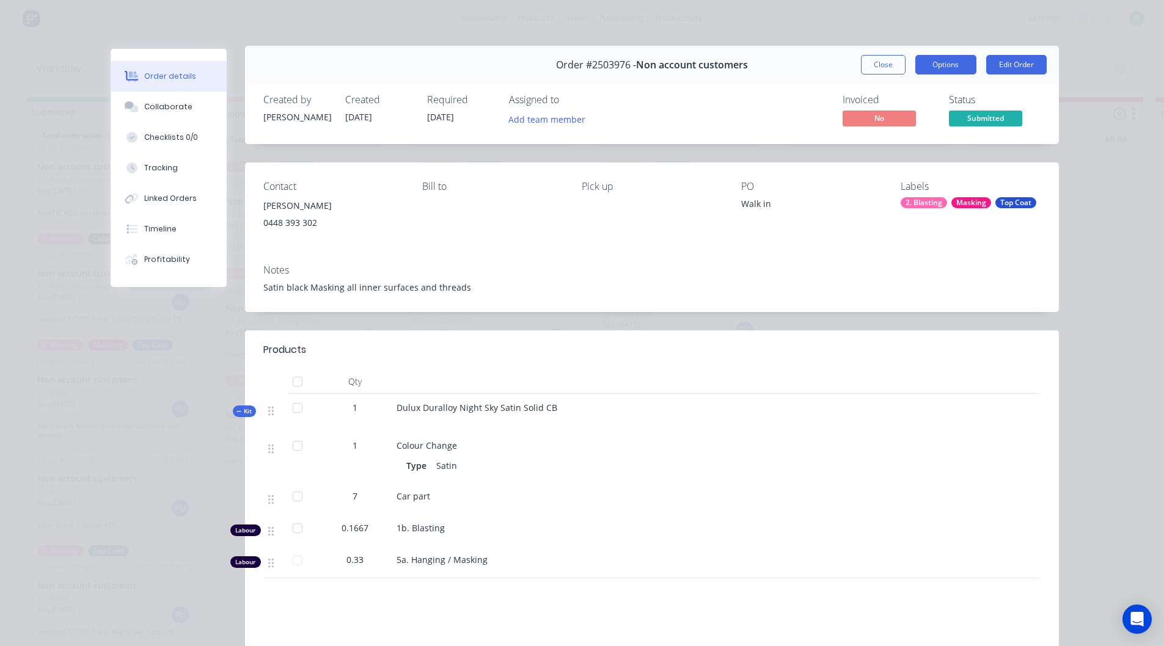
scroll to position [0, 0]
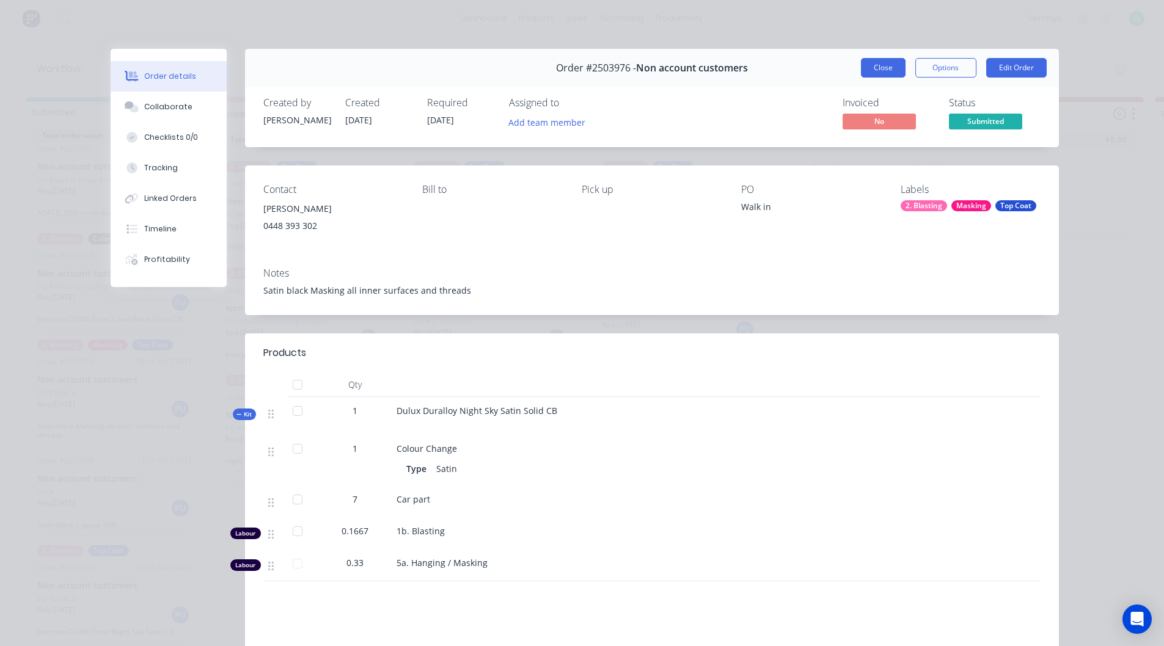
click at [877, 72] on button "Close" at bounding box center [883, 68] width 45 height 20
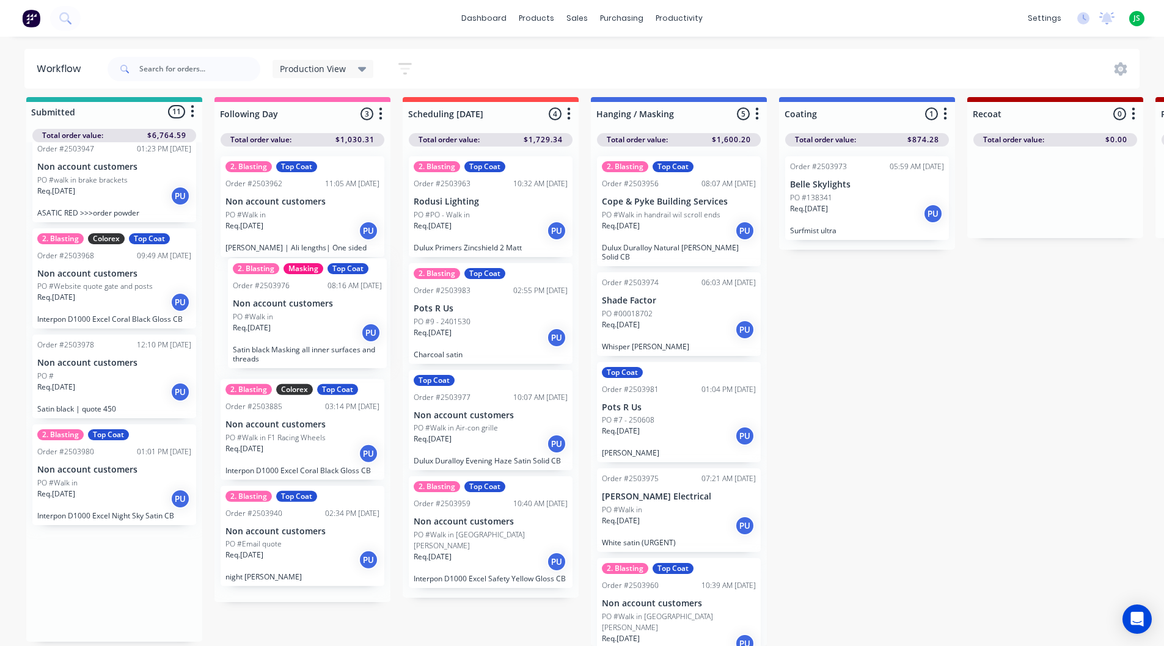
drag, startPoint x: 93, startPoint y: 401, endPoint x: 292, endPoint y: 333, distance: 210.6
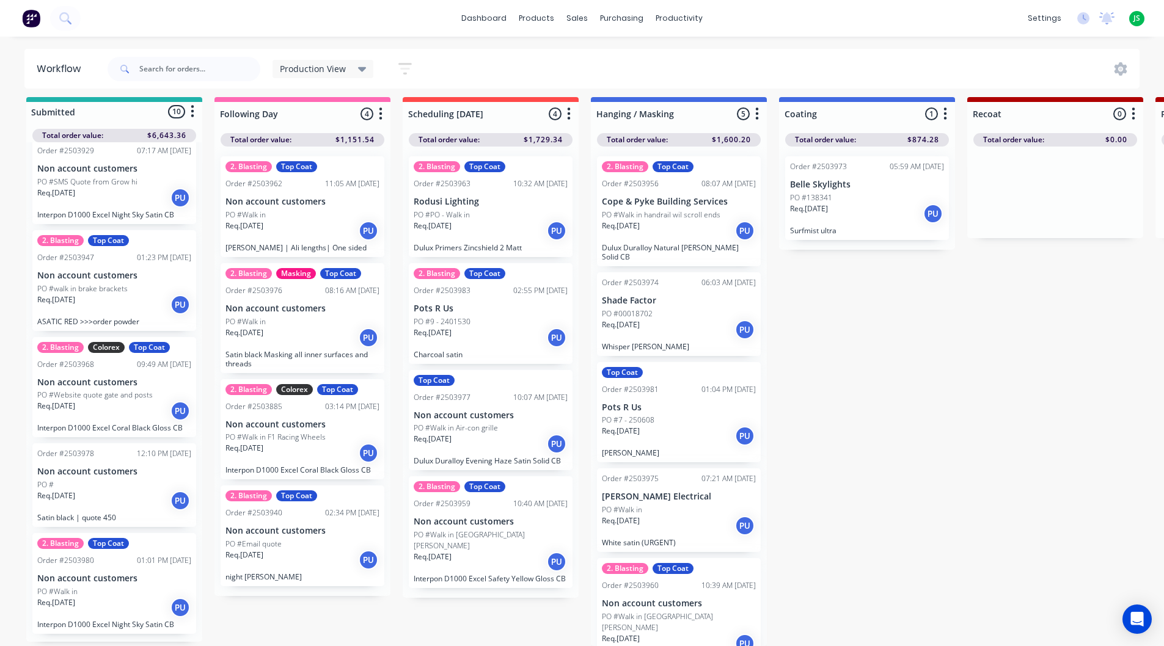
scroll to position [655, 0]
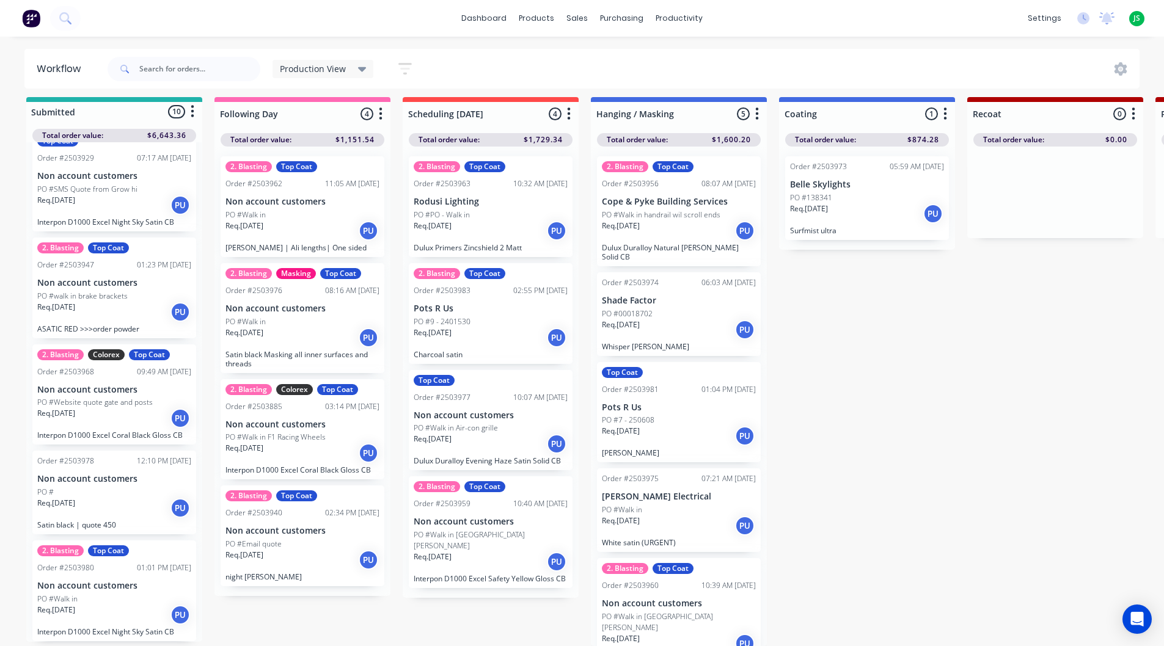
click at [117, 498] on div "Req. 01/09/25 PU" at bounding box center [114, 508] width 154 height 21
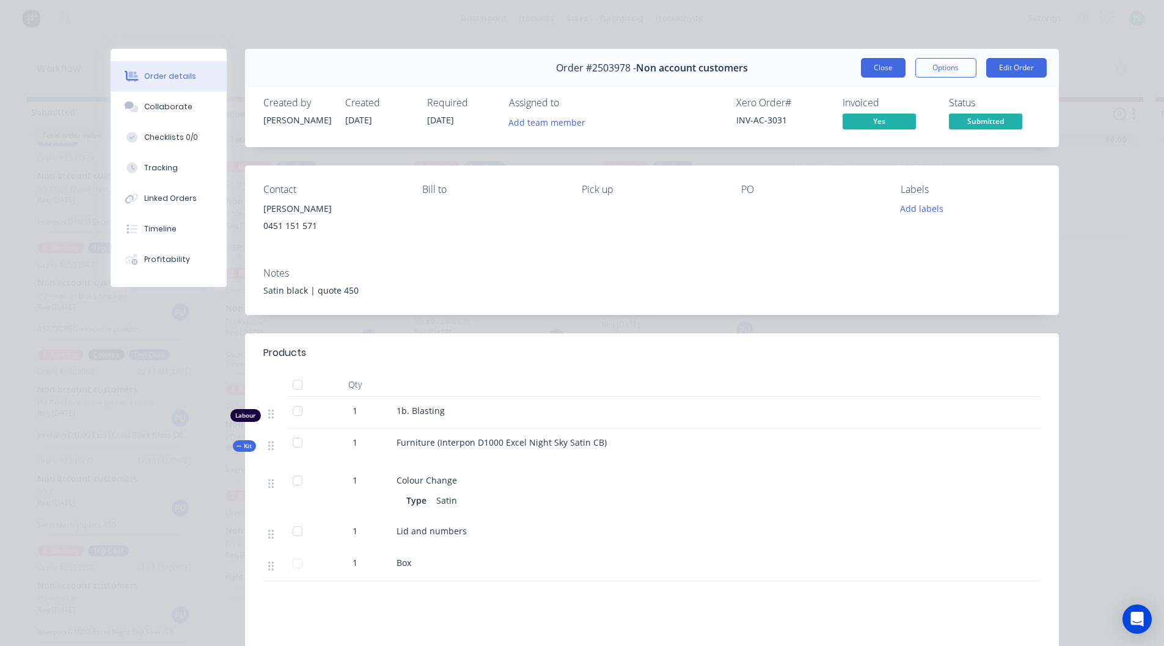
click at [873, 65] on button "Close" at bounding box center [883, 68] width 45 height 20
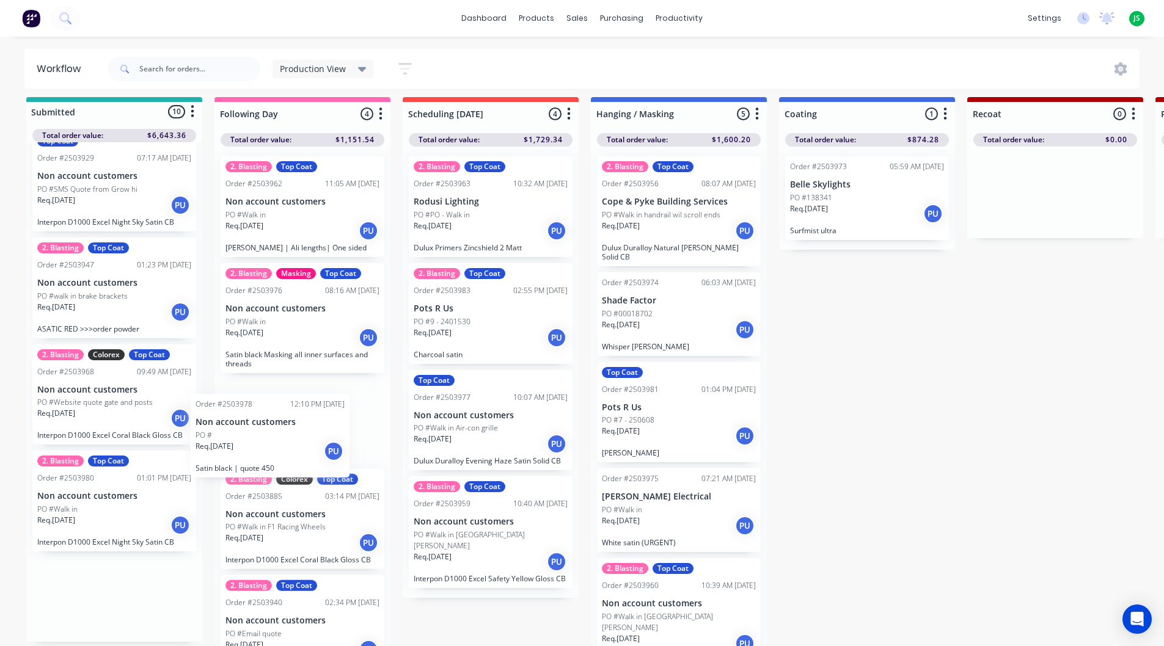
drag, startPoint x: 106, startPoint y: 497, endPoint x: 269, endPoint y: 449, distance: 170.0
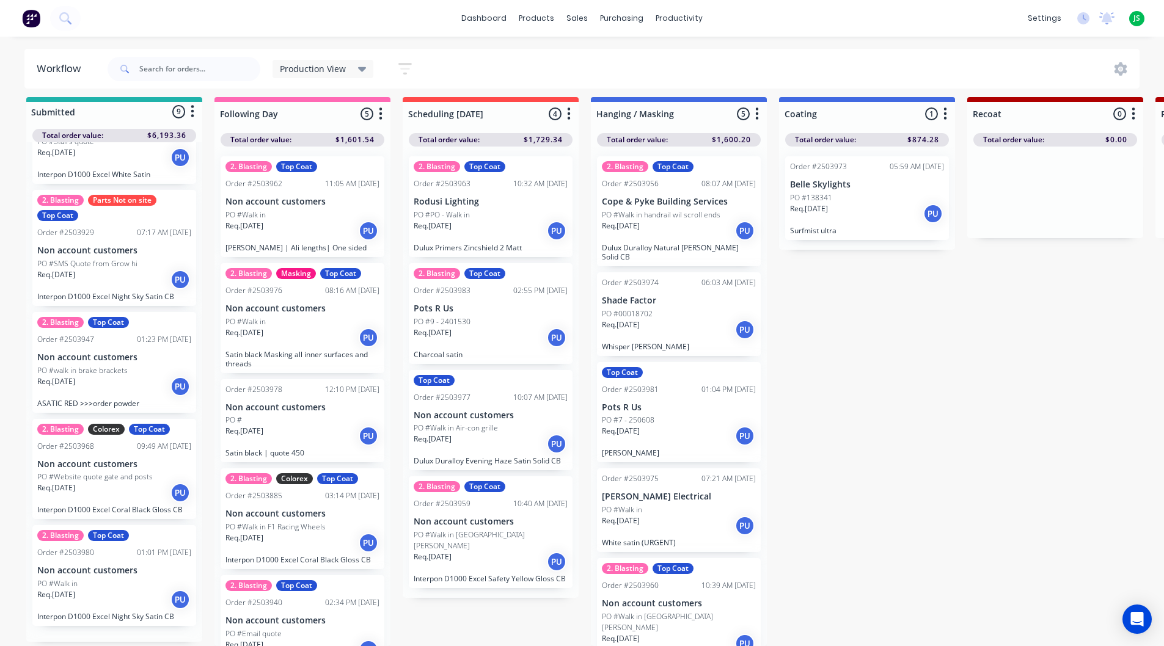
scroll to position [565, 0]
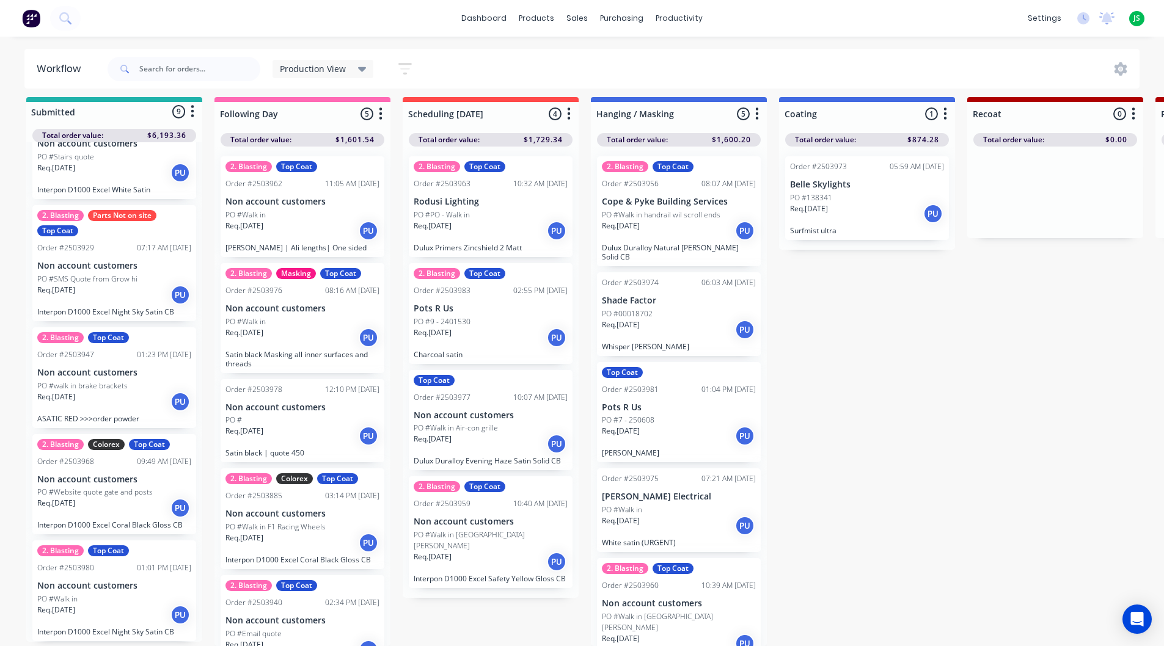
click at [111, 605] on div "Req. 01/09/25 PU" at bounding box center [114, 615] width 154 height 21
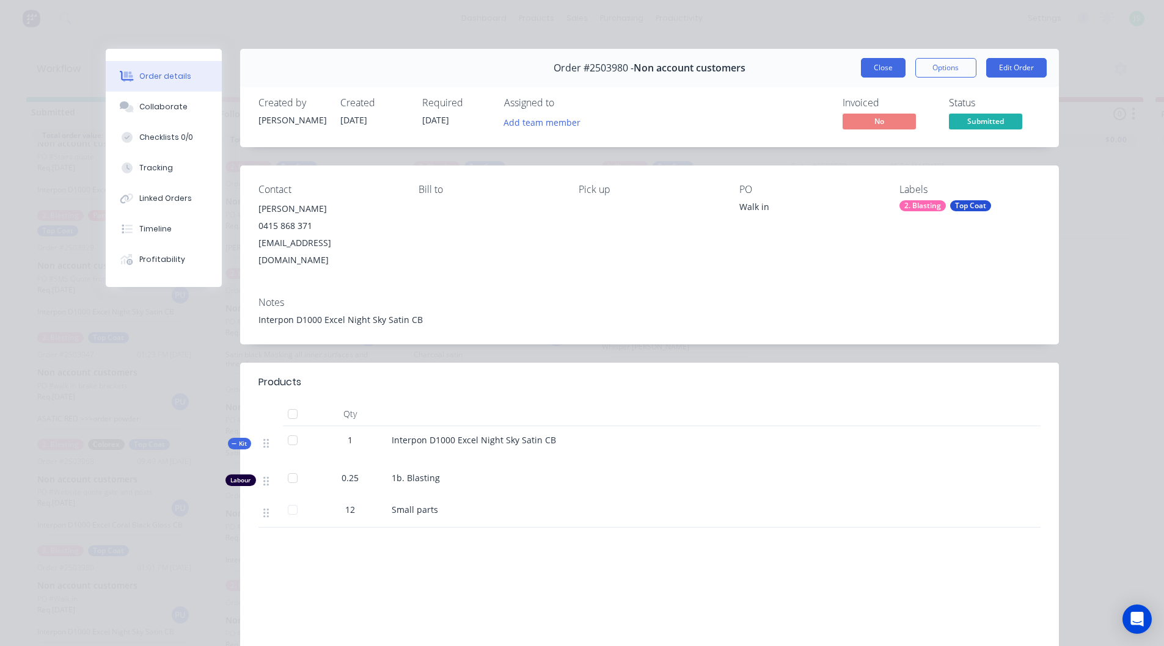
click at [872, 65] on button "Close" at bounding box center [883, 68] width 45 height 20
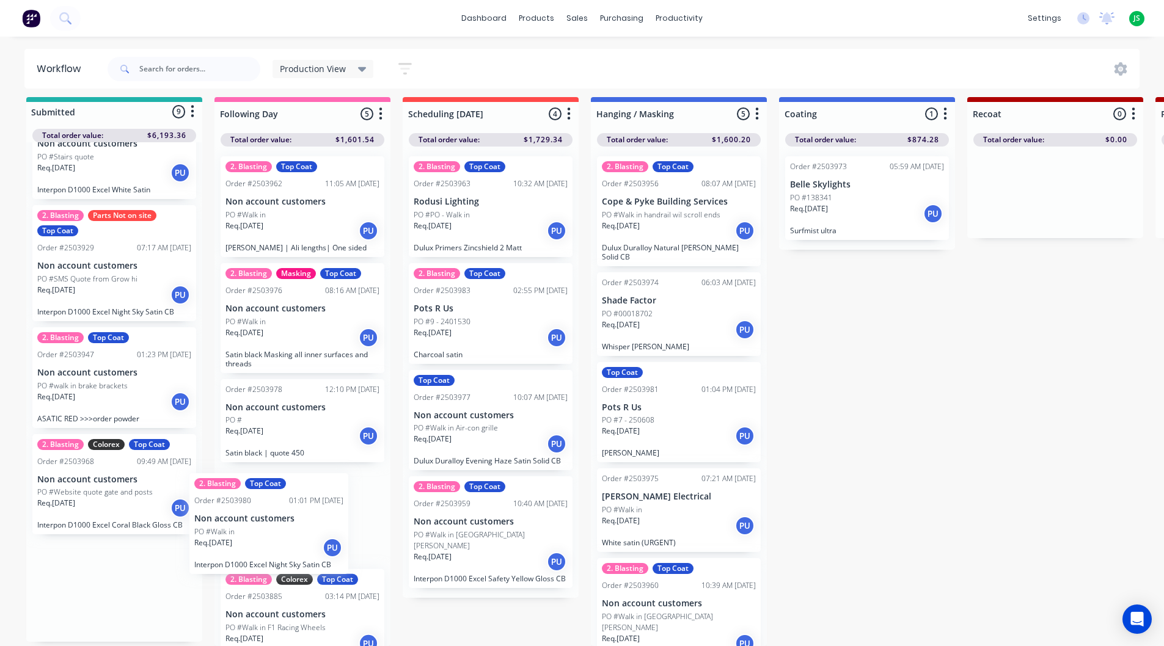
scroll to position [5, 0]
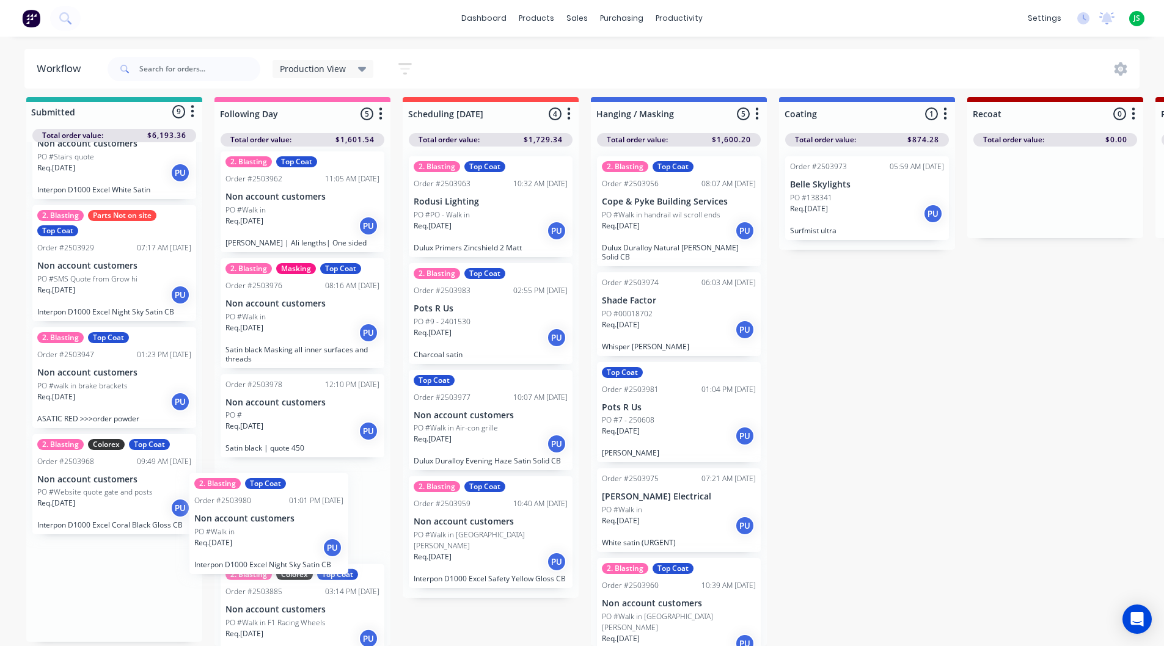
drag, startPoint x: 101, startPoint y: 604, endPoint x: 301, endPoint y: 519, distance: 216.5
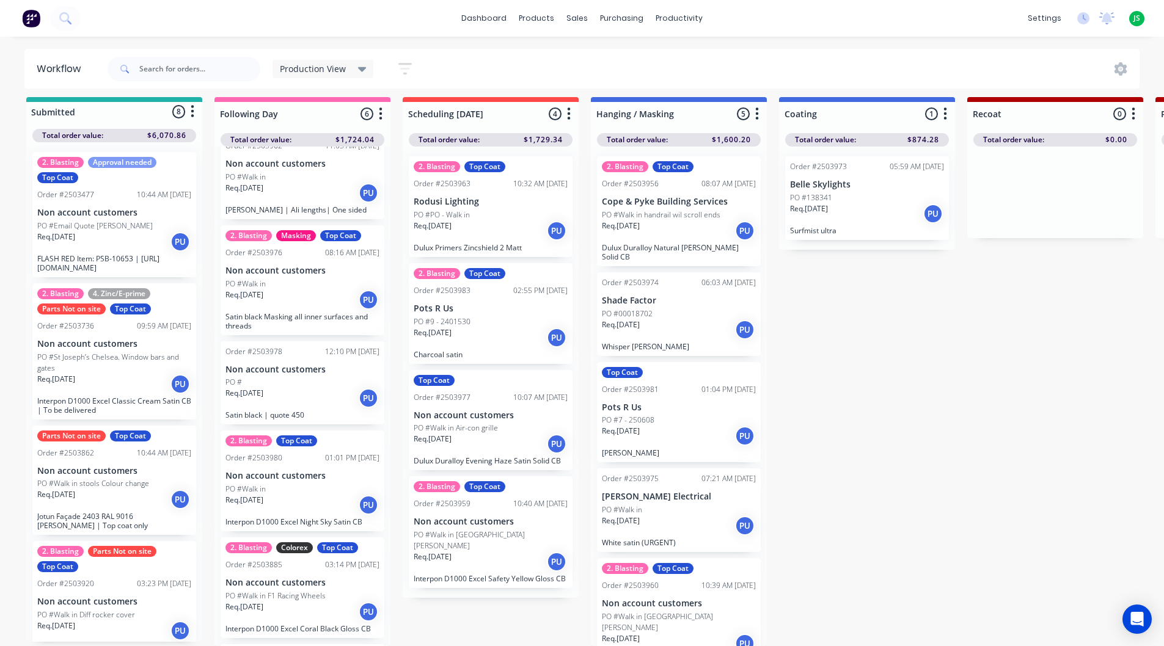
scroll to position [66, 0]
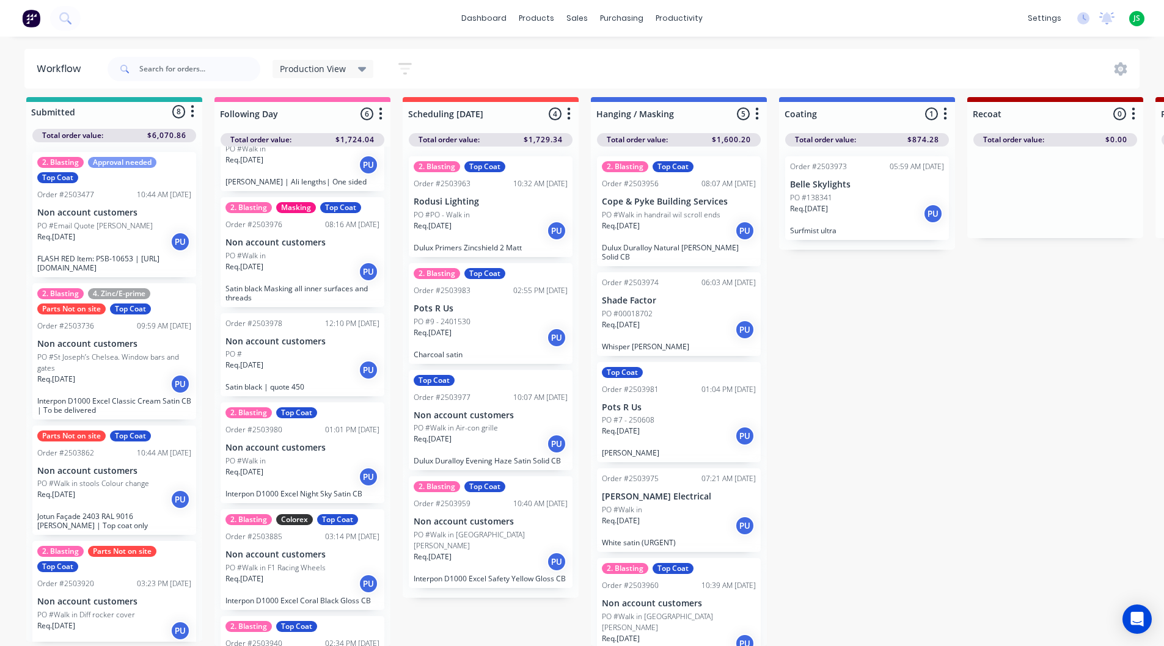
click at [659, 426] on div "Req. 01/09/25 PU" at bounding box center [679, 436] width 154 height 21
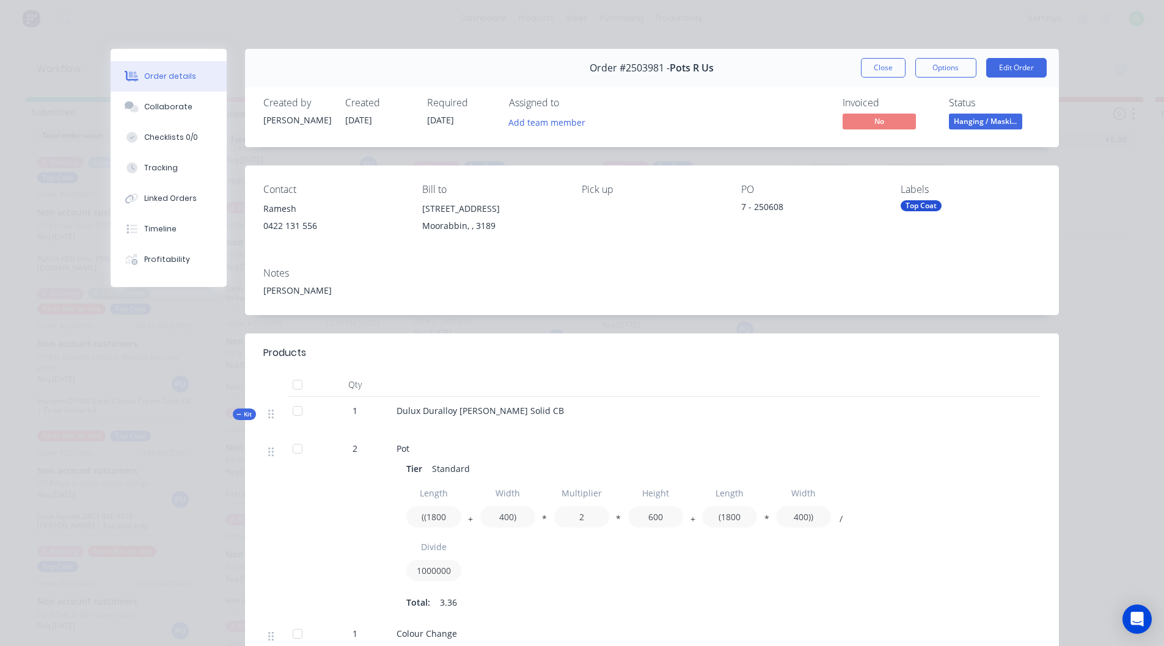
click at [869, 62] on button "Close" at bounding box center [883, 68] width 45 height 20
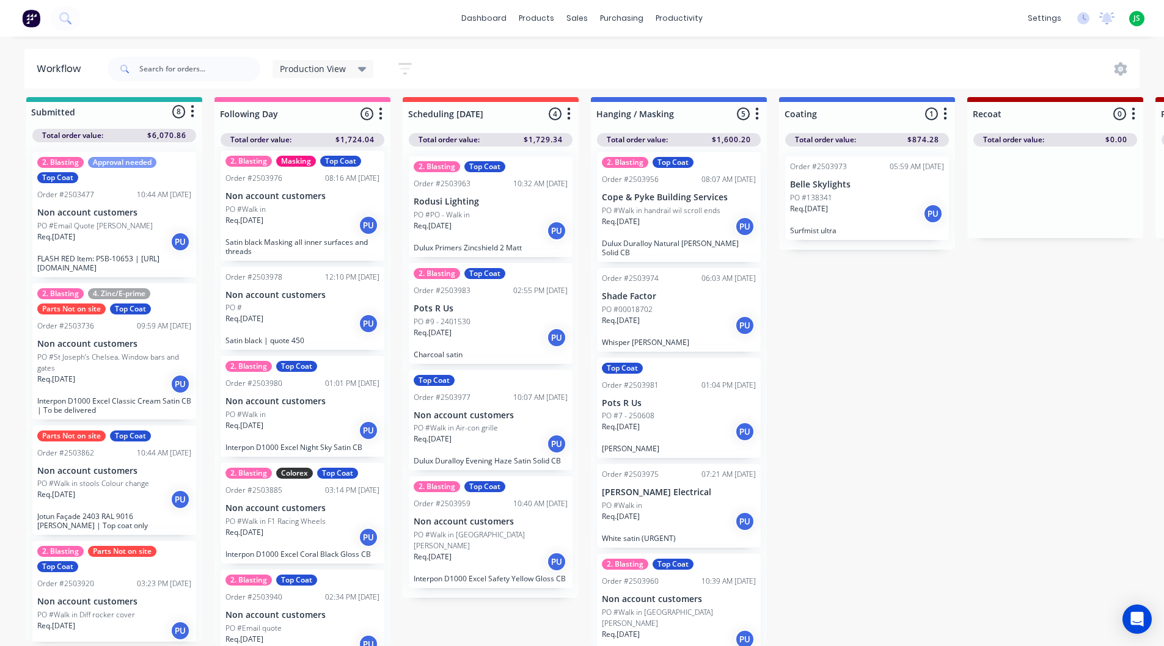
scroll to position [137, 0]
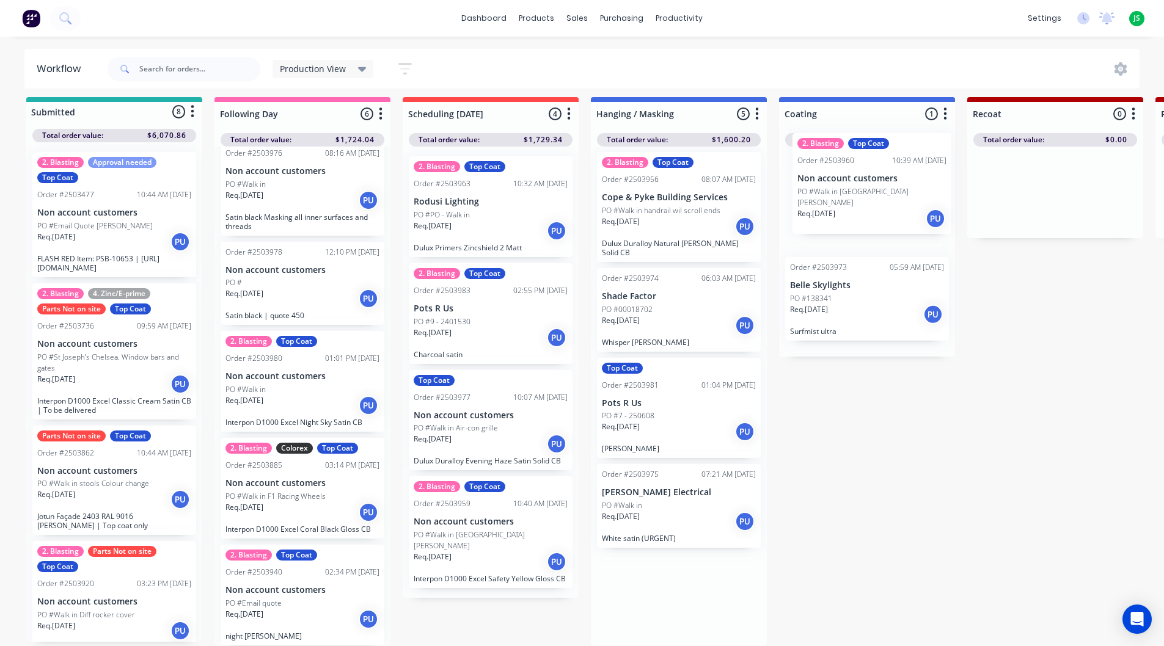
drag, startPoint x: 664, startPoint y: 585, endPoint x: 862, endPoint y: 182, distance: 449.0
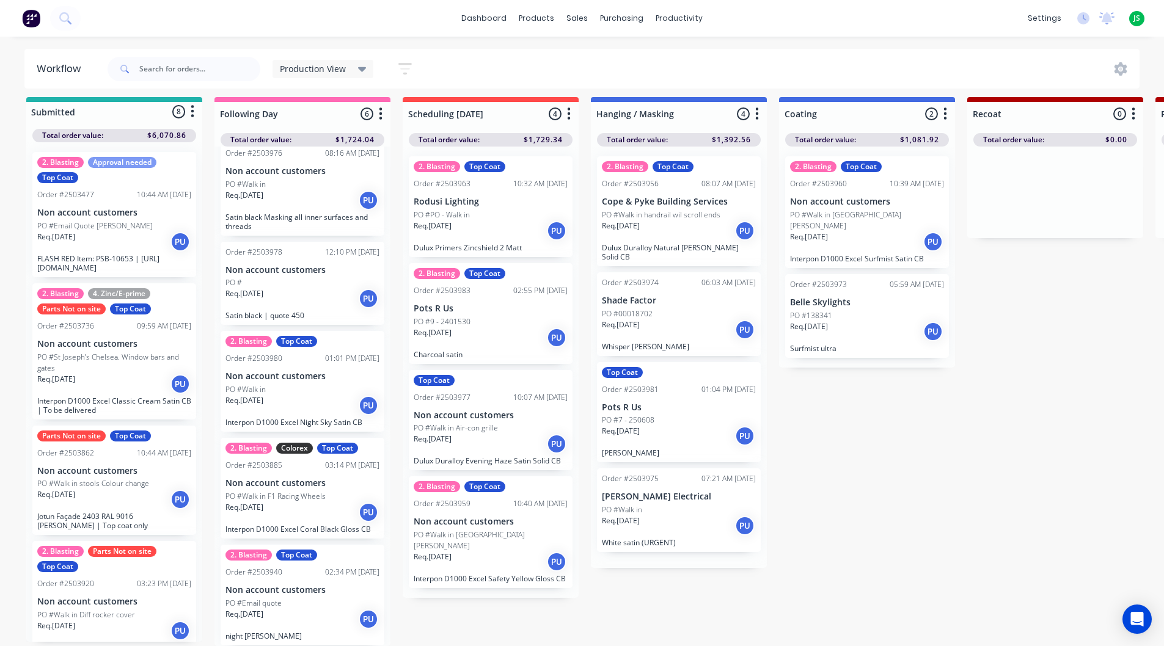
scroll to position [0, 0]
click at [150, 67] on input "text" at bounding box center [199, 69] width 121 height 24
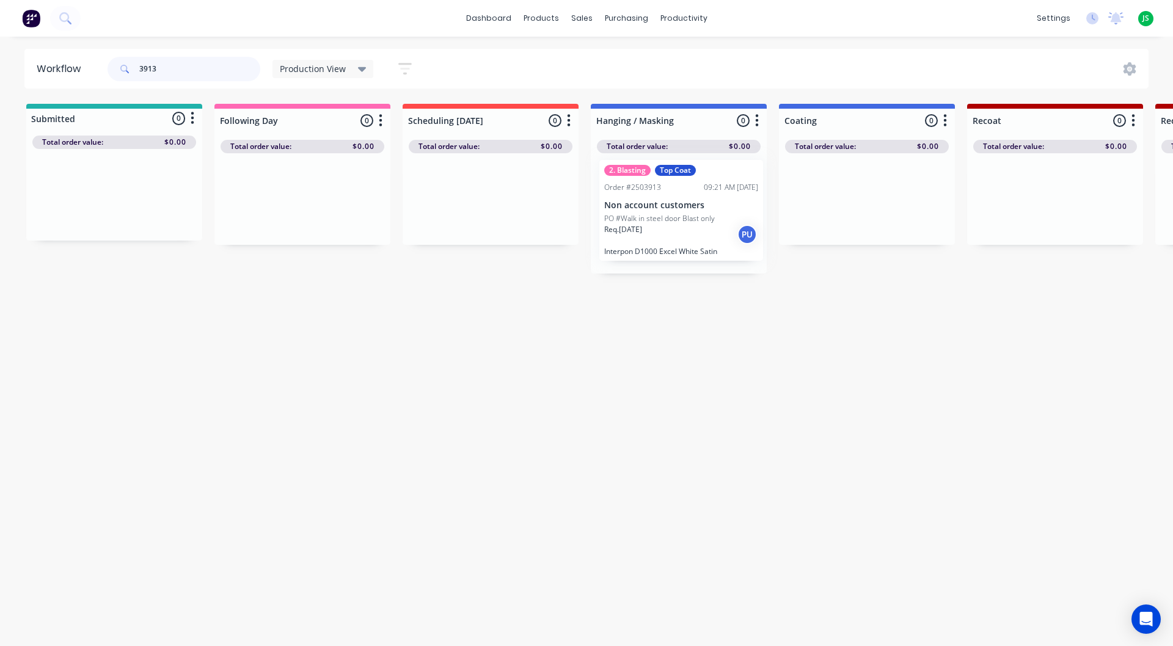
drag, startPoint x: 455, startPoint y: 244, endPoint x: 663, endPoint y: 241, distance: 208.4
type input "3913"
click at [664, 237] on div "Req. 25/08/25 PU" at bounding box center [679, 237] width 154 height 21
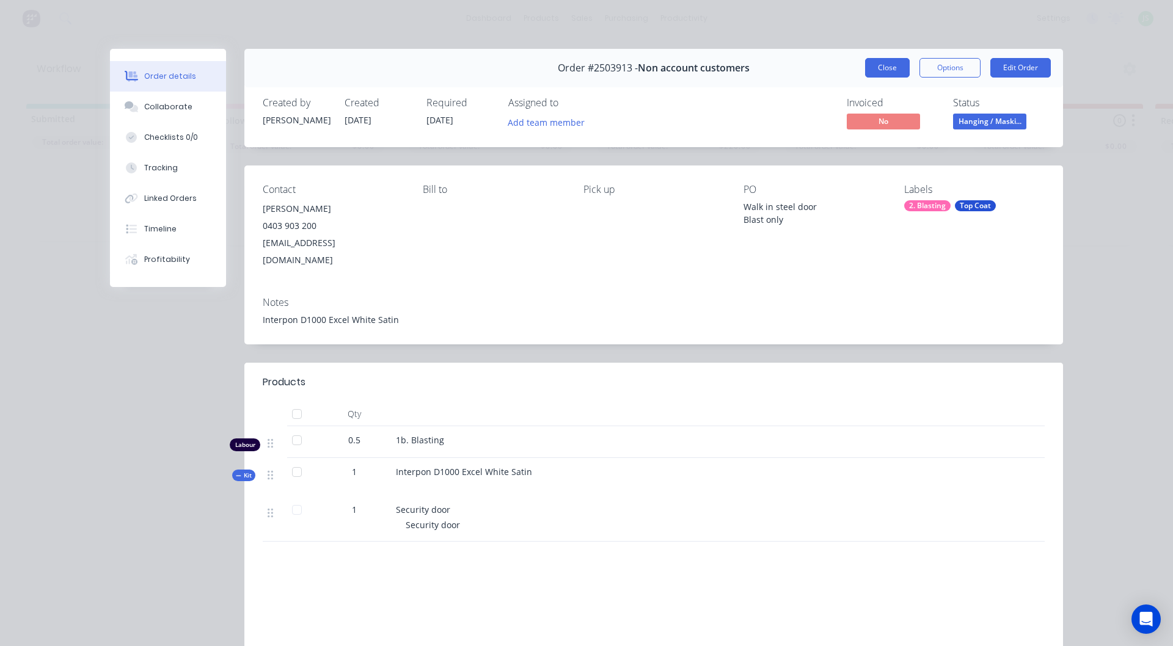
click at [897, 67] on button "Close" at bounding box center [887, 68] width 45 height 20
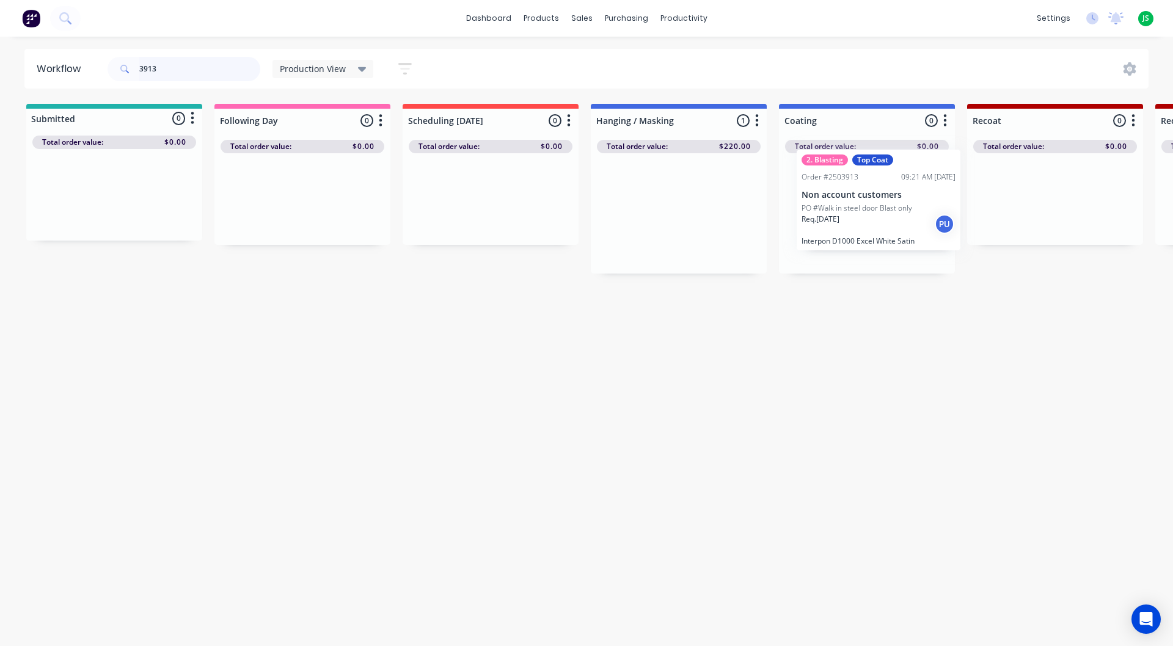
drag, startPoint x: 701, startPoint y: 221, endPoint x: 907, endPoint y: 208, distance: 205.7
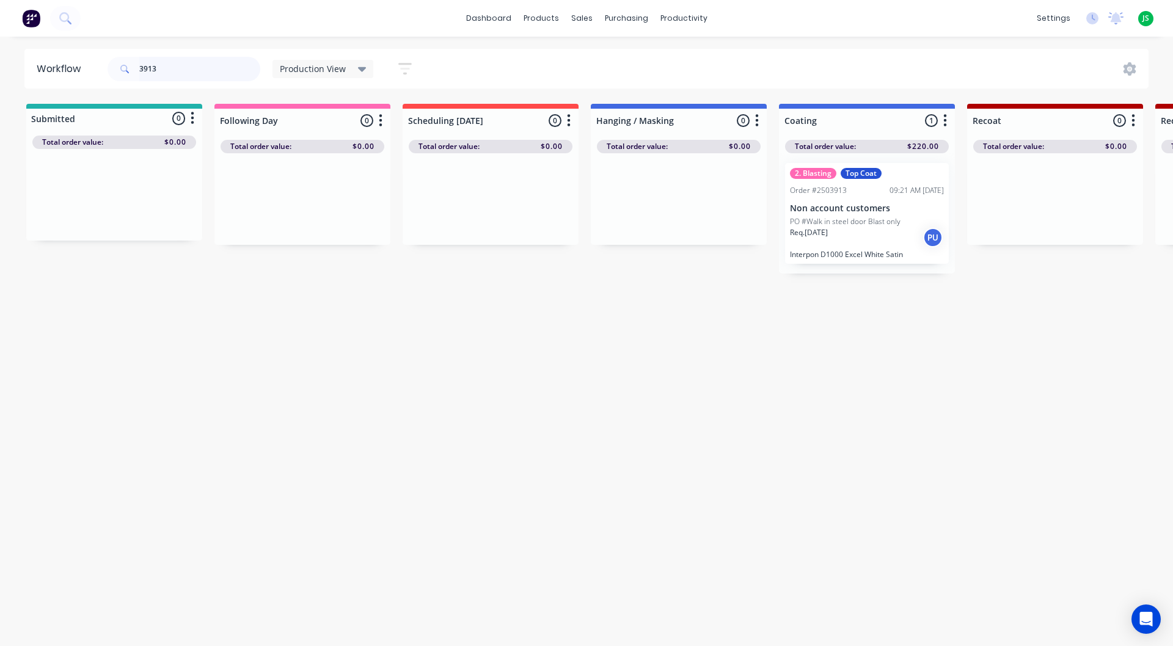
drag, startPoint x: 170, startPoint y: 73, endPoint x: 0, endPoint y: 68, distance: 170.5
click at [0, 68] on div "Workflow 3913 Production View Save new view None edit Production View (Default)…" at bounding box center [586, 69] width 1173 height 40
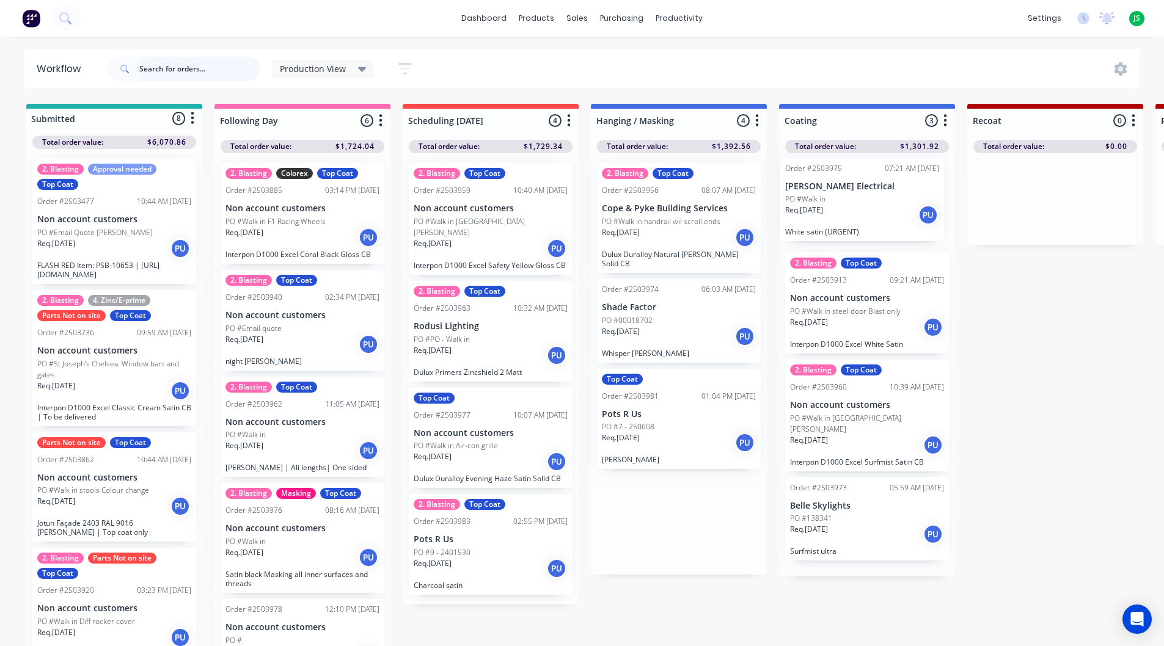
drag, startPoint x: 663, startPoint y: 400, endPoint x: 852, endPoint y: 197, distance: 277.5
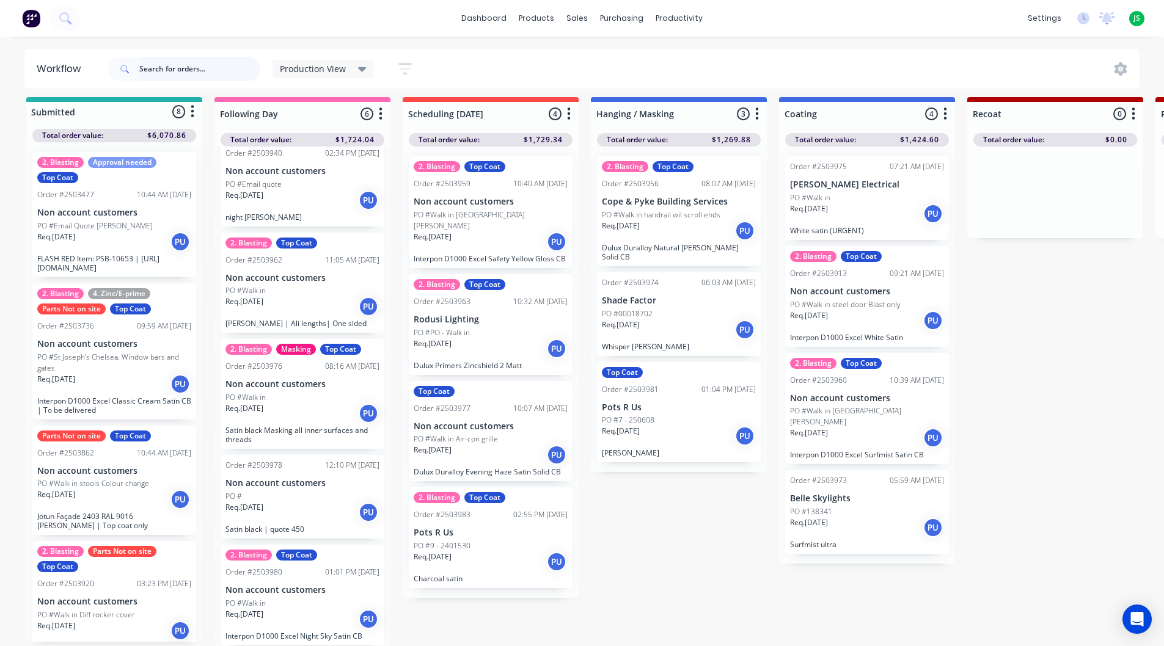
click at [199, 63] on input "text" at bounding box center [199, 69] width 121 height 24
type input "grazia"
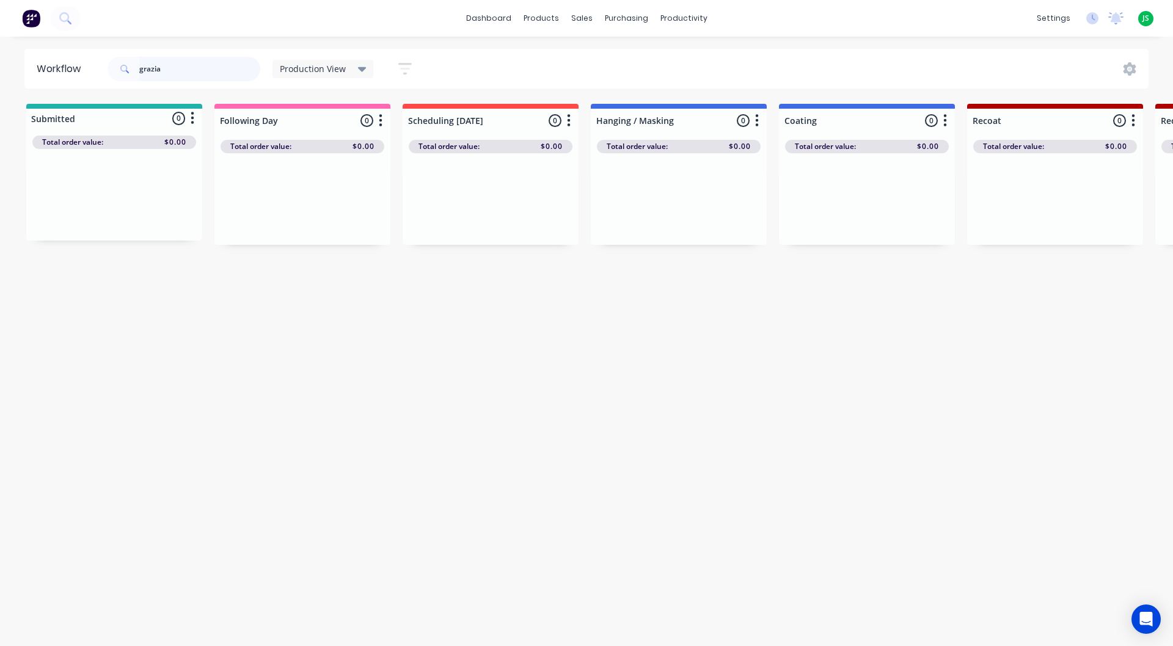
drag, startPoint x: 192, startPoint y: 68, endPoint x: 0, endPoint y: 64, distance: 192.5
click at [0, 63] on div "Workflow grazia Production View Save new view None edit Production View (Defaul…" at bounding box center [586, 69] width 1173 height 40
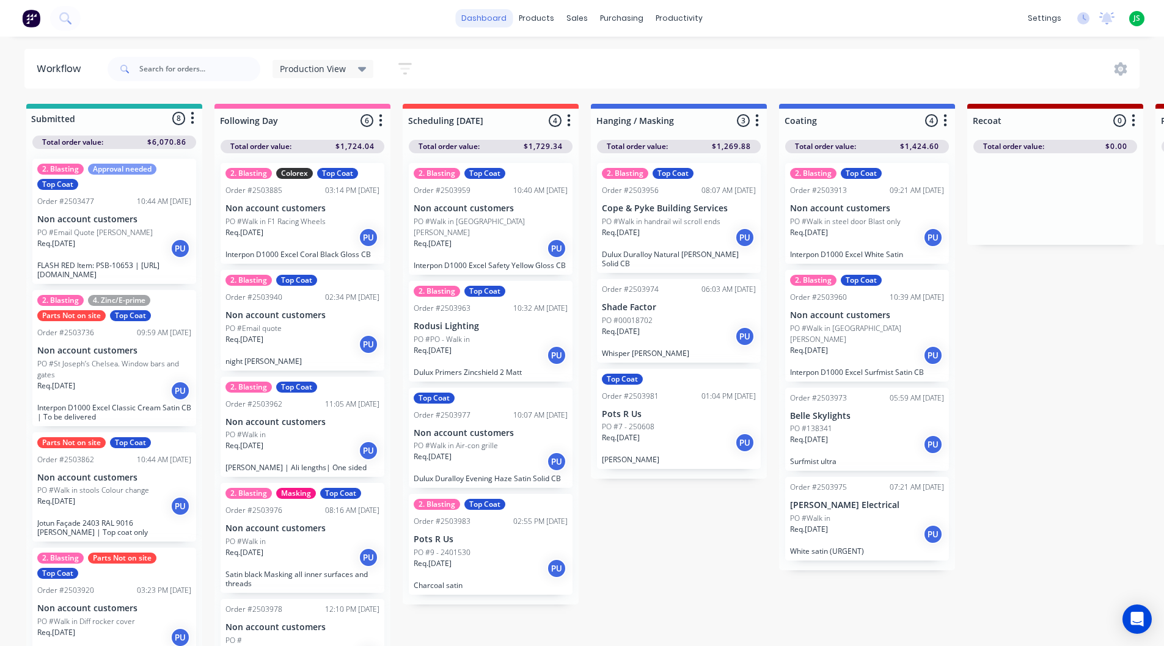
click at [499, 20] on link "dashboard" at bounding box center [483, 18] width 57 height 18
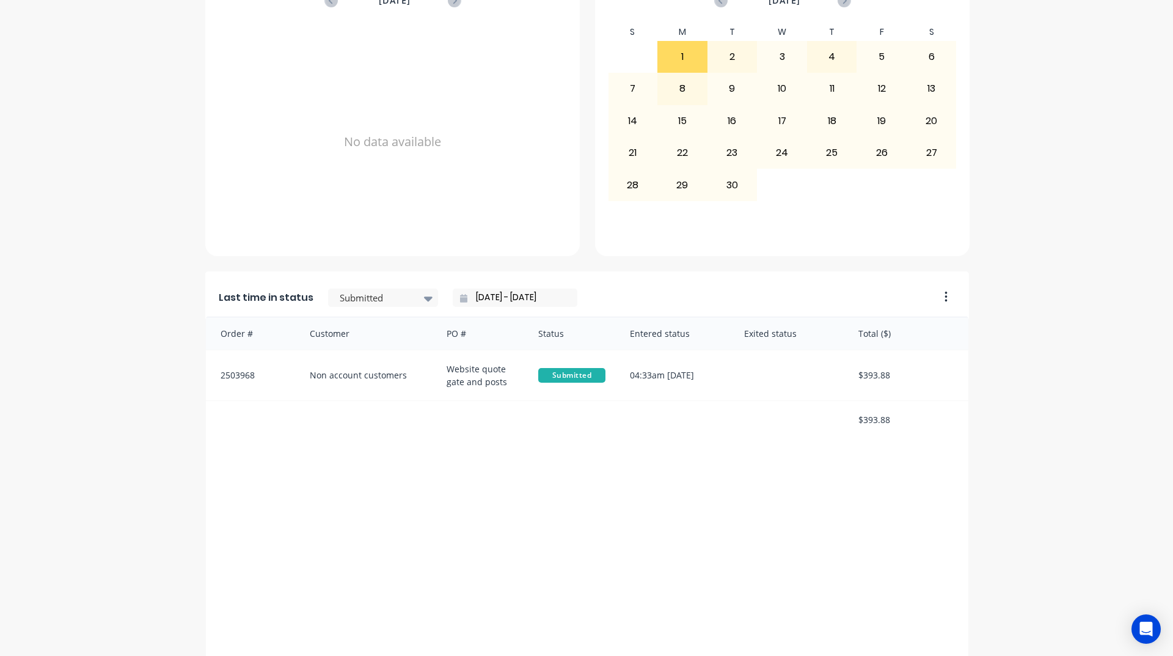
scroll to position [514, 0]
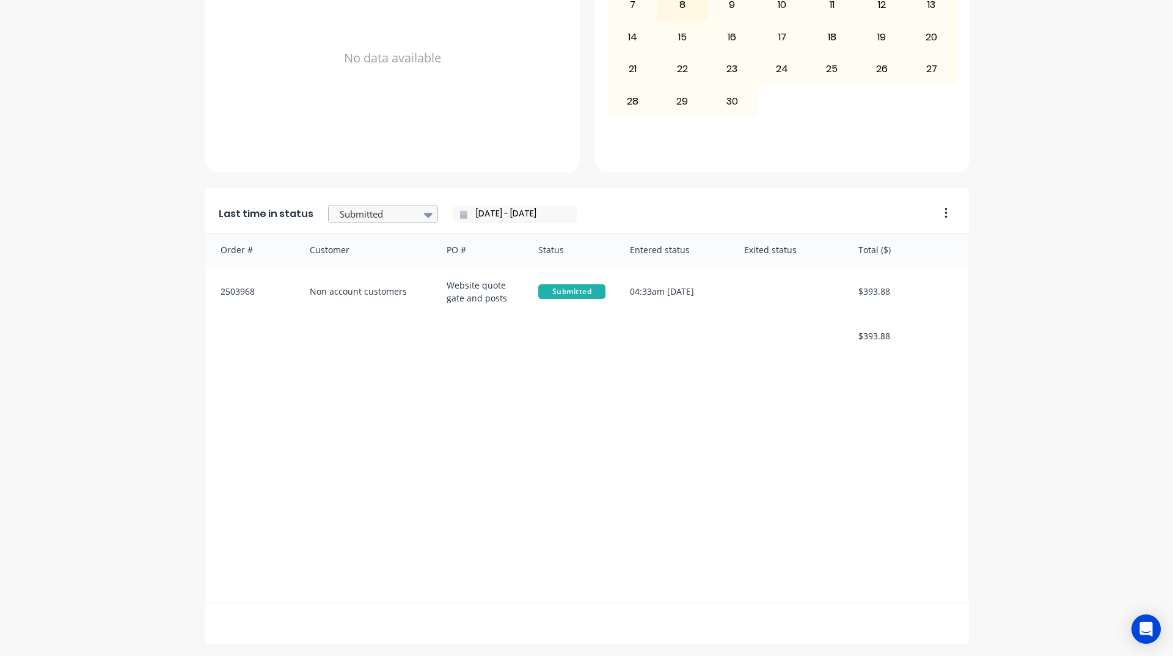
click at [367, 220] on div at bounding box center [377, 214] width 77 height 15
click at [343, 280] on div "Coating" at bounding box center [383, 269] width 110 height 23
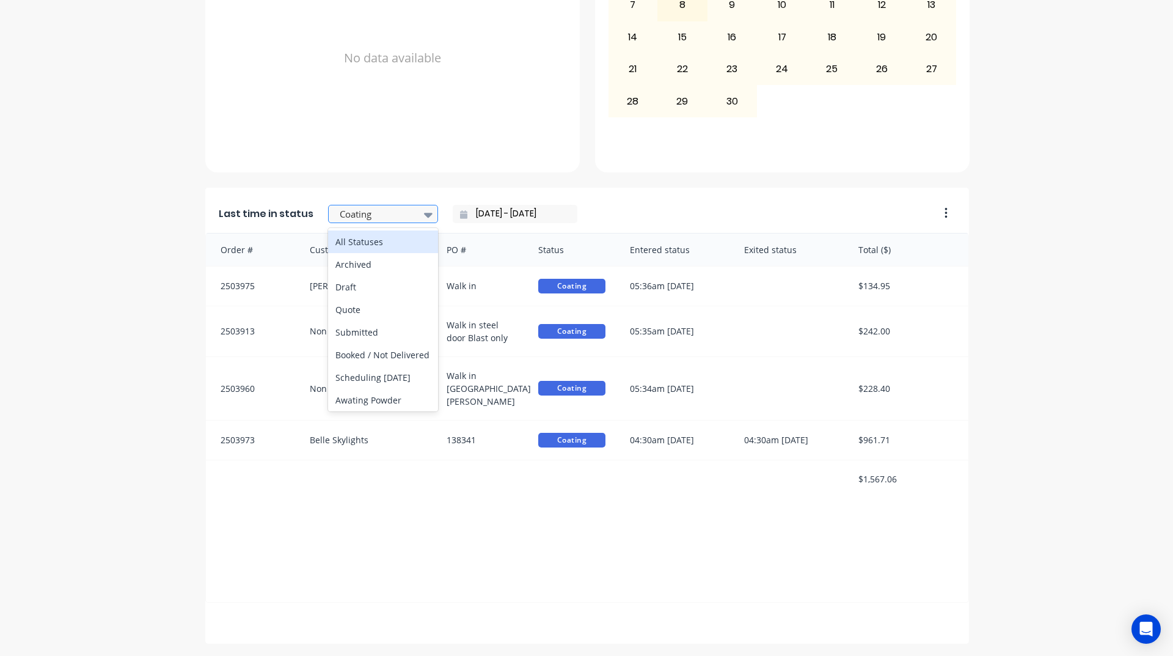
click at [384, 215] on div at bounding box center [377, 214] width 77 height 15
click at [262, 494] on div "Order # Customer PO # Status Entered status Exited status Total ($) 2503975 But…" at bounding box center [587, 418] width 764 height 370
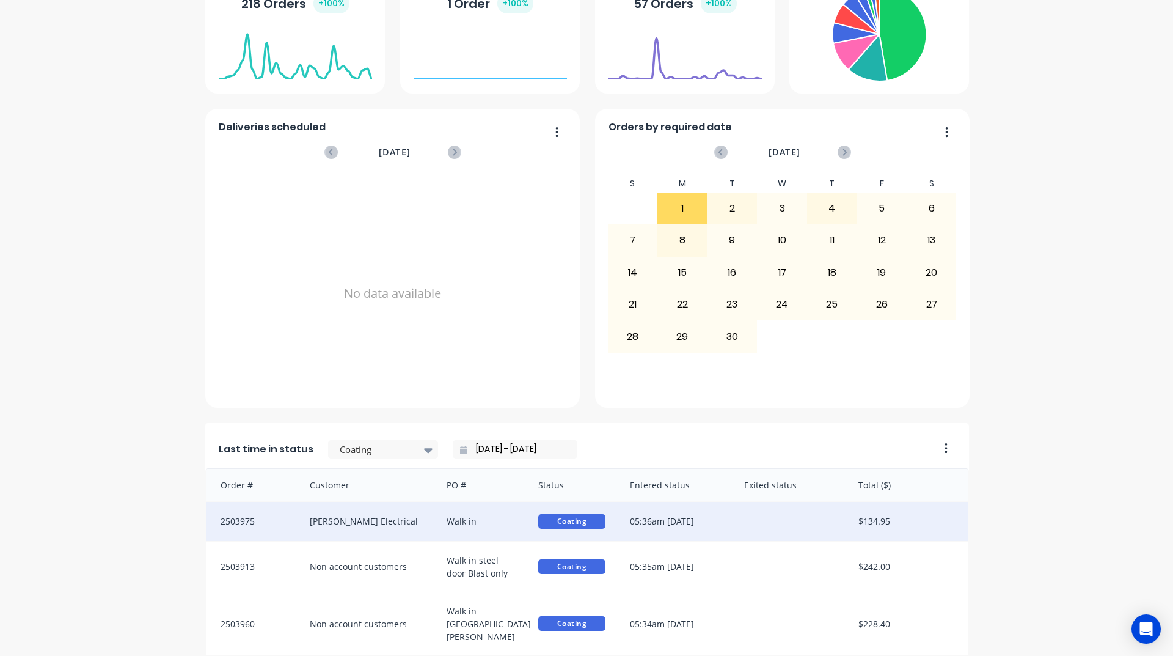
scroll to position [209, 0]
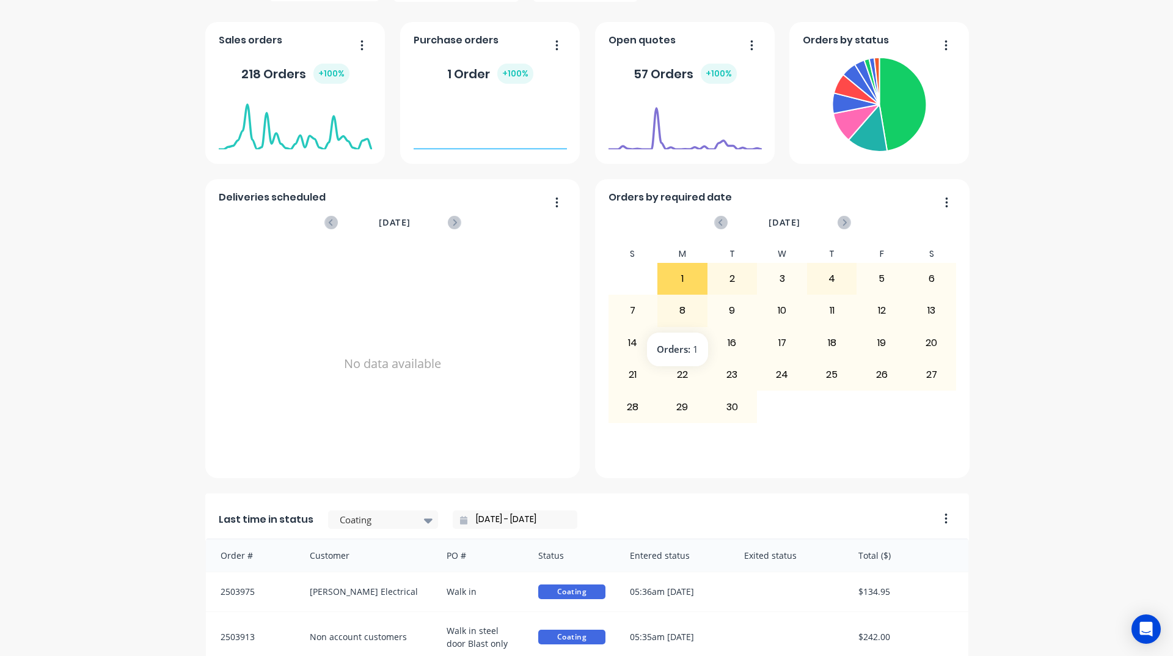
click at [679, 313] on div "8" at bounding box center [682, 310] width 49 height 31
click at [683, 306] on div "8" at bounding box center [682, 310] width 49 height 31
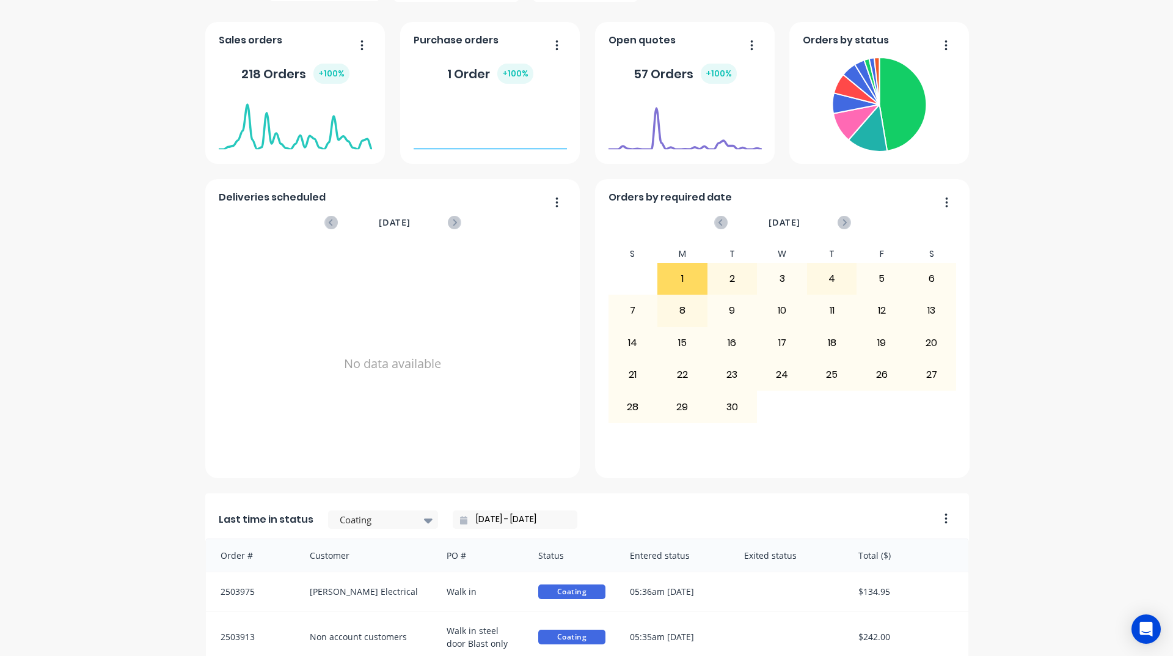
click at [679, 309] on div "8" at bounding box center [682, 310] width 49 height 31
click at [666, 268] on div "1" at bounding box center [682, 278] width 49 height 31
click at [665, 268] on div "1" at bounding box center [682, 278] width 49 height 31
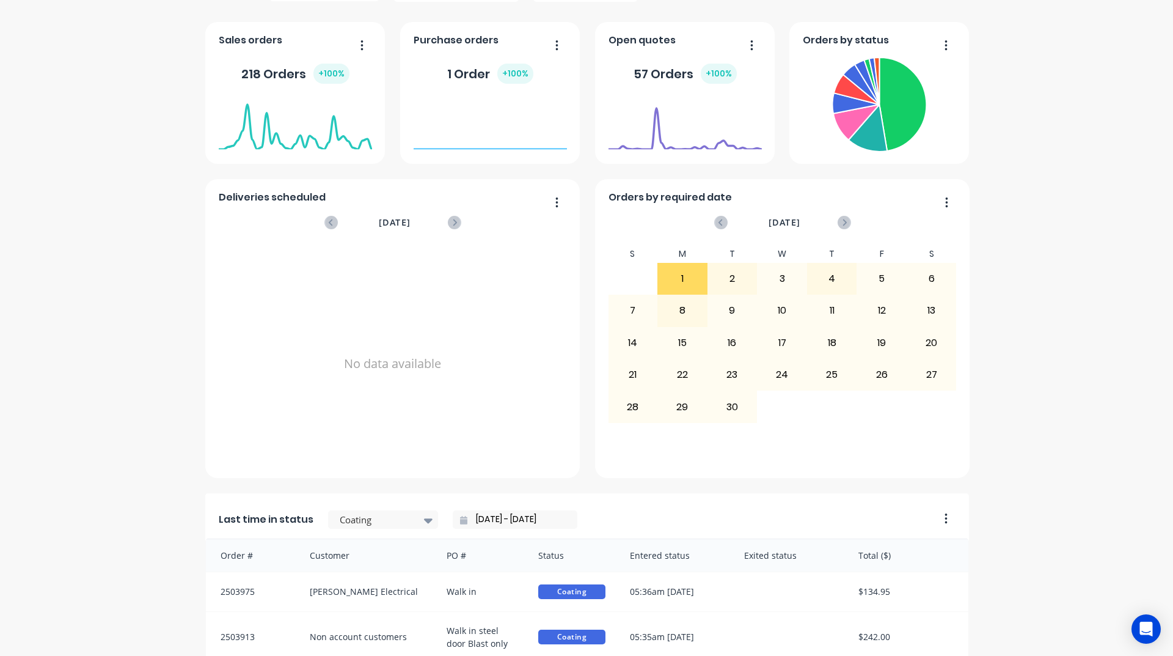
click at [725, 287] on div "2" at bounding box center [732, 278] width 49 height 31
drag, startPoint x: 724, startPoint y: 285, endPoint x: 711, endPoint y: 285, distance: 12.8
click at [716, 285] on div "2" at bounding box center [732, 278] width 49 height 31
click at [679, 282] on div "1" at bounding box center [682, 278] width 49 height 31
click at [838, 227] on div "[DATE]" at bounding box center [783, 223] width 134 height 26
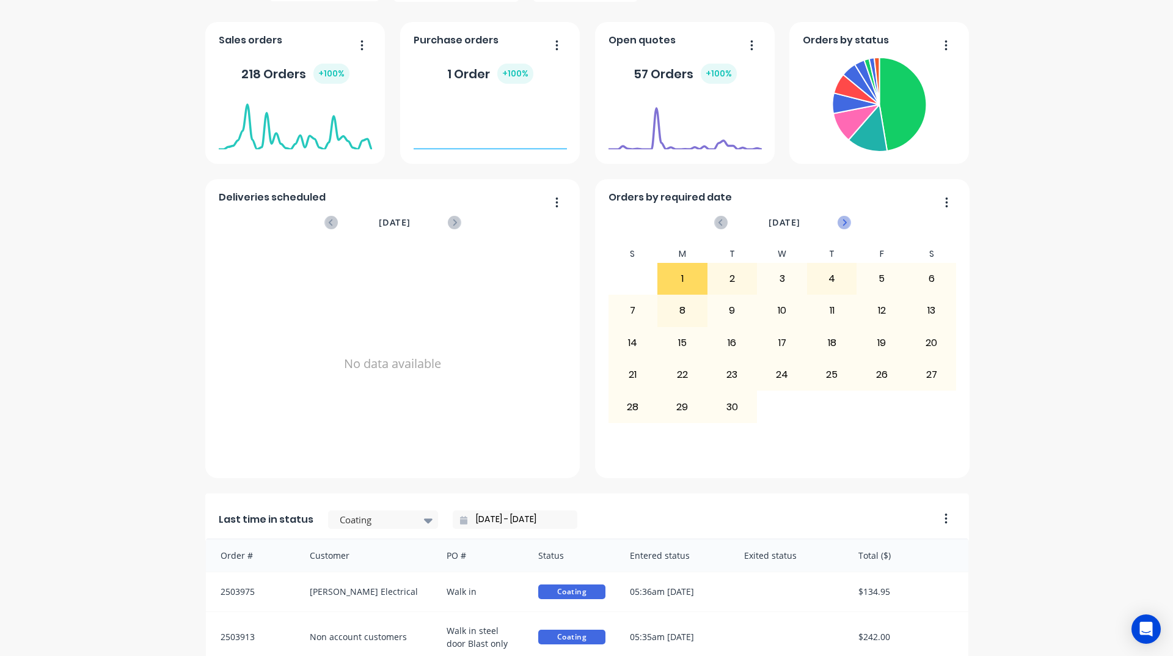
click at [838, 224] on icon at bounding box center [844, 222] width 13 height 13
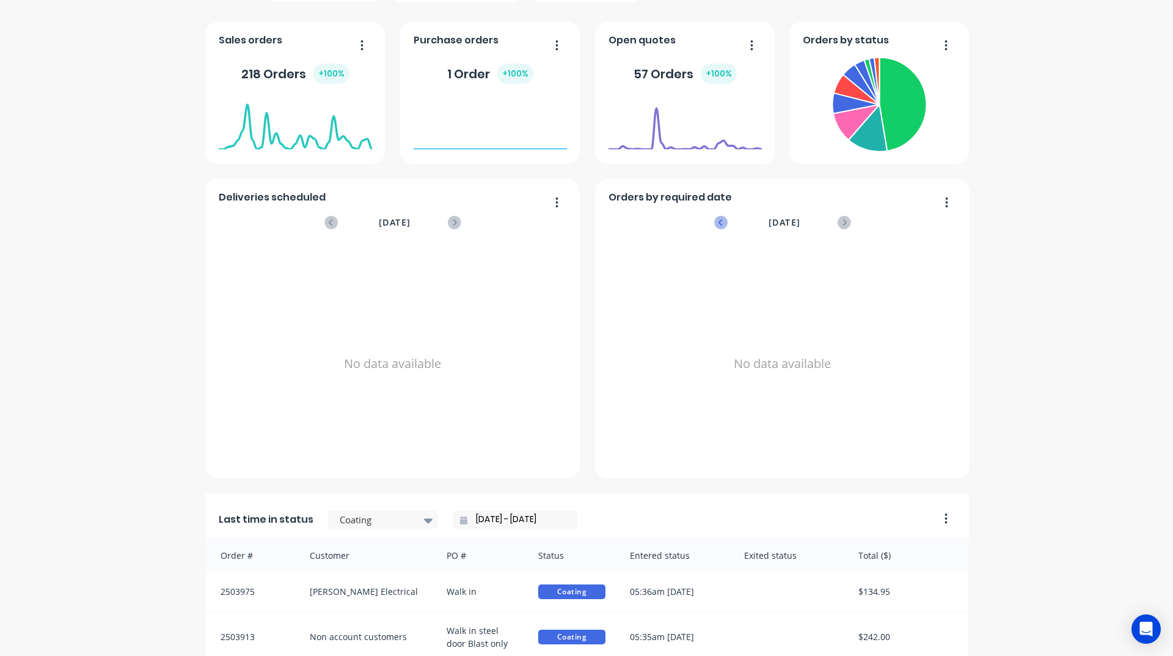
click at [714, 219] on icon at bounding box center [720, 222] width 13 height 13
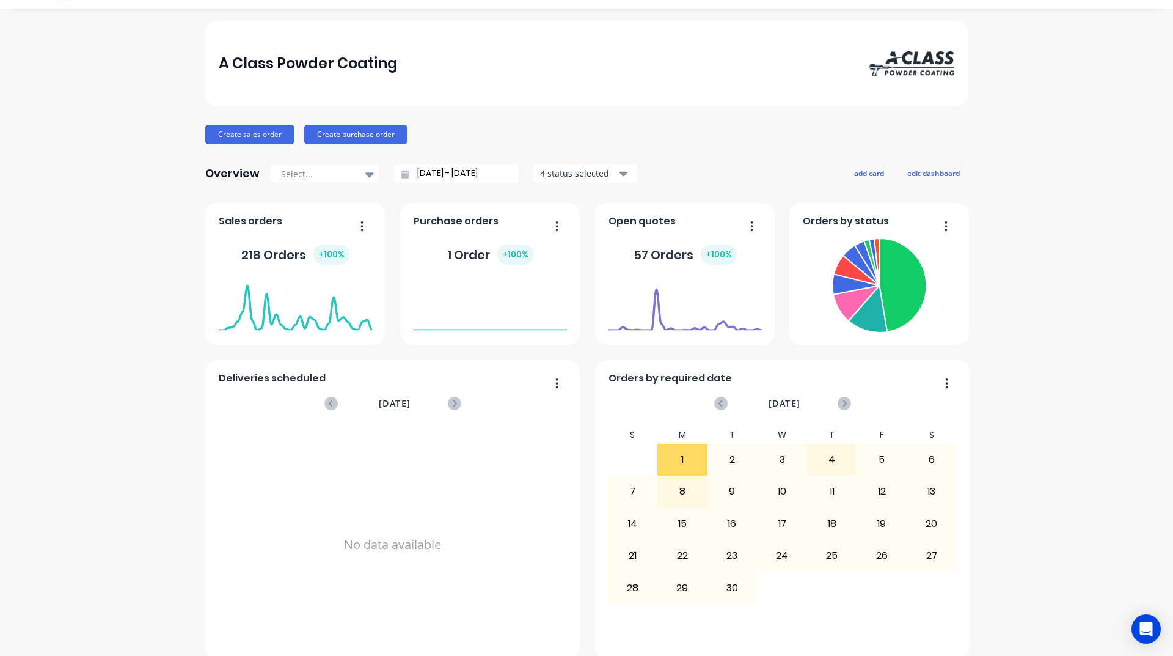
scroll to position [26, 0]
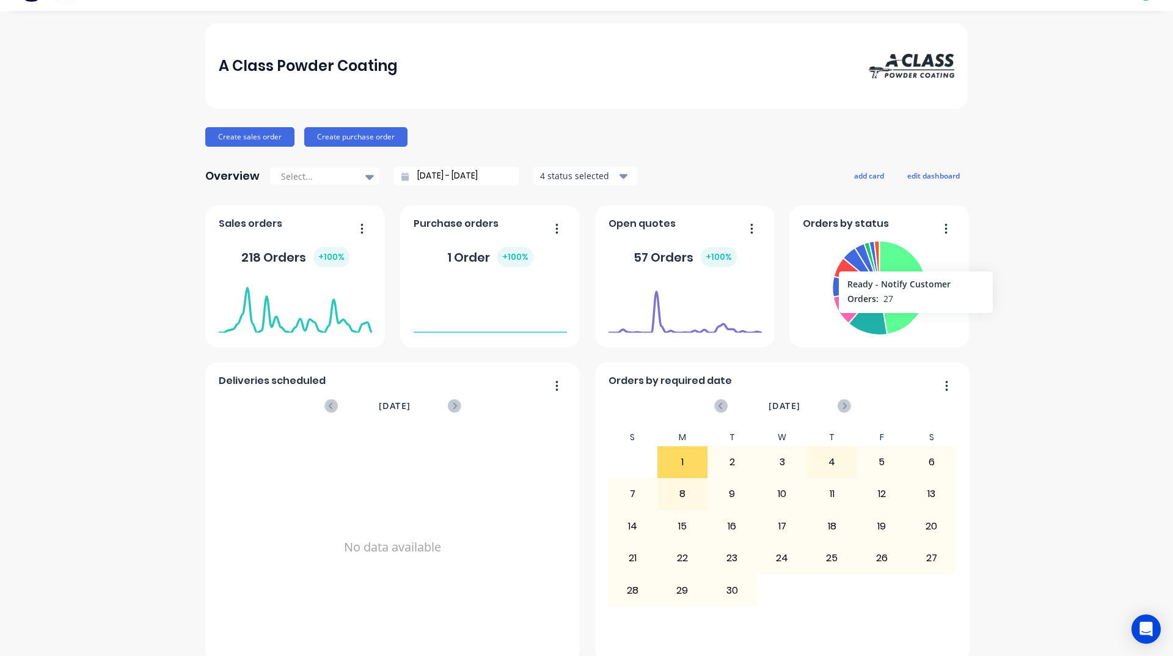
click at [911, 318] on icon at bounding box center [902, 287] width 47 height 93
click at [939, 233] on button "button" at bounding box center [942, 229] width 26 height 19
click at [1009, 332] on div "A Class Powder Coating Create sales order Create purchase order Overview Select…" at bounding box center [586, 577] width 1173 height 1109
click at [738, 263] on div "57 Orders + 100 %" at bounding box center [685, 257] width 153 height 37
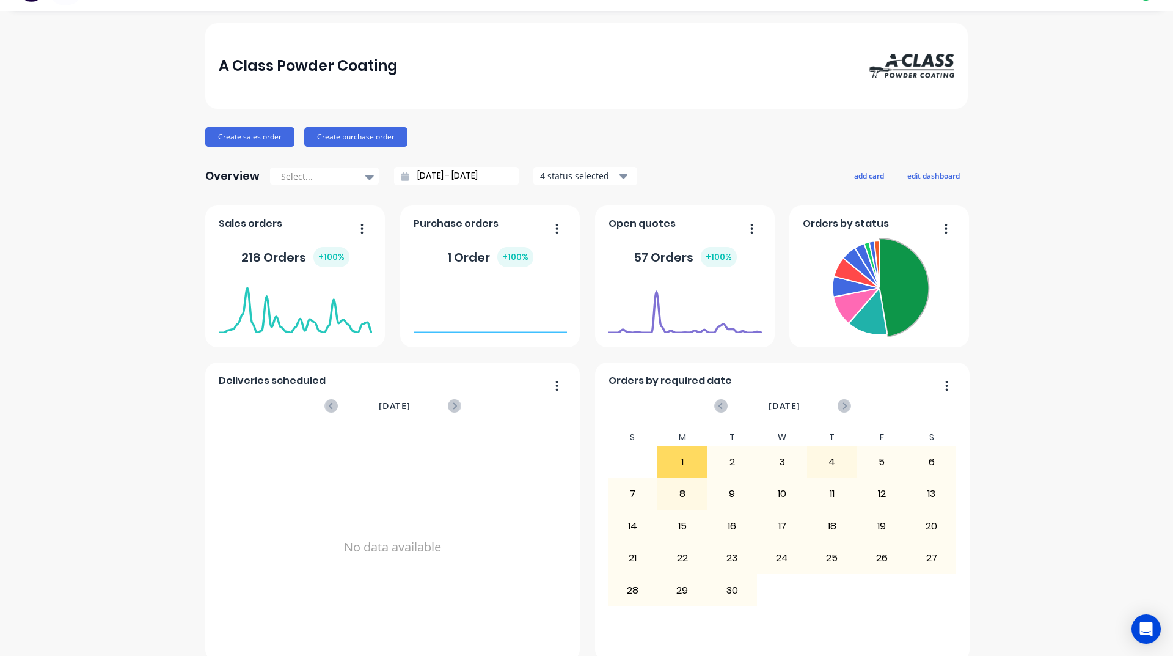
click at [738, 263] on div "57 Orders + 100 %" at bounding box center [685, 257] width 153 height 37
click at [736, 264] on div "57 Orders + 100 %" at bounding box center [685, 257] width 153 height 37
click at [705, 292] on foreignobject at bounding box center [685, 308] width 153 height 52
click at [750, 225] on icon "button" at bounding box center [751, 228] width 3 height 12
click at [692, 200] on div "A Class Powder Coating Create sales order Create purchase order Overview Select…" at bounding box center [586, 577] width 763 height 1109
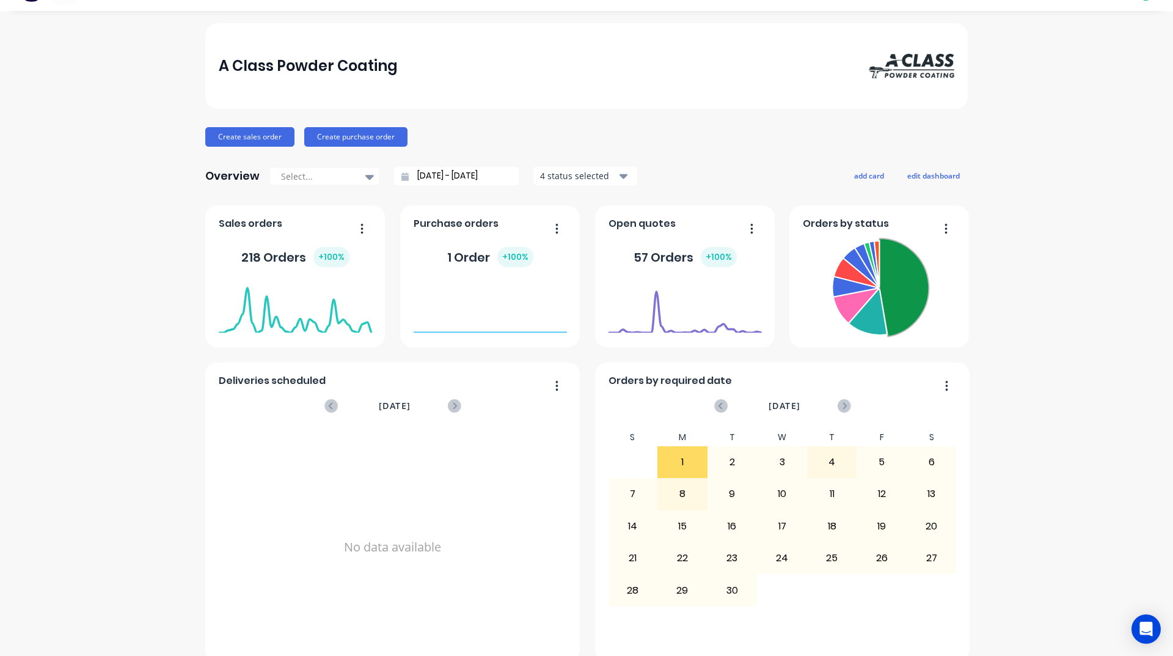
click at [648, 261] on div "57 Orders + 100 %" at bounding box center [685, 257] width 103 height 20
click at [376, 168] on div "Select... 02/08/25 - 02/09/25 4 status selected" at bounding box center [453, 176] width 368 height 18
click at [580, 173] on div "4 status selected" at bounding box center [578, 175] width 77 height 13
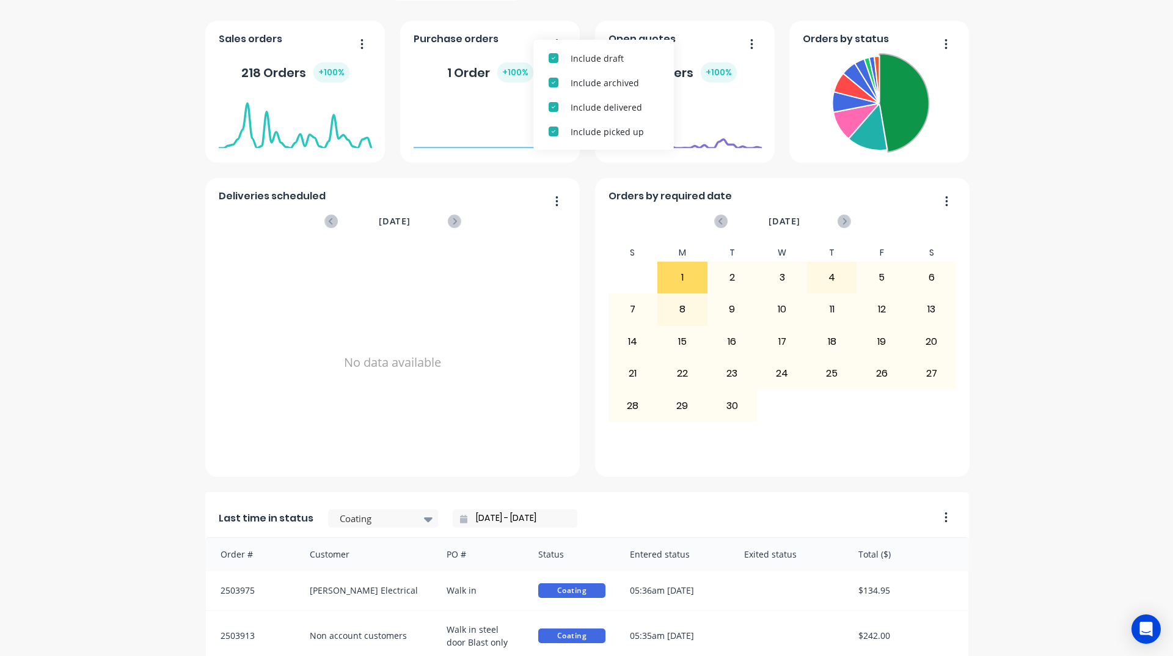
scroll to position [209, 0]
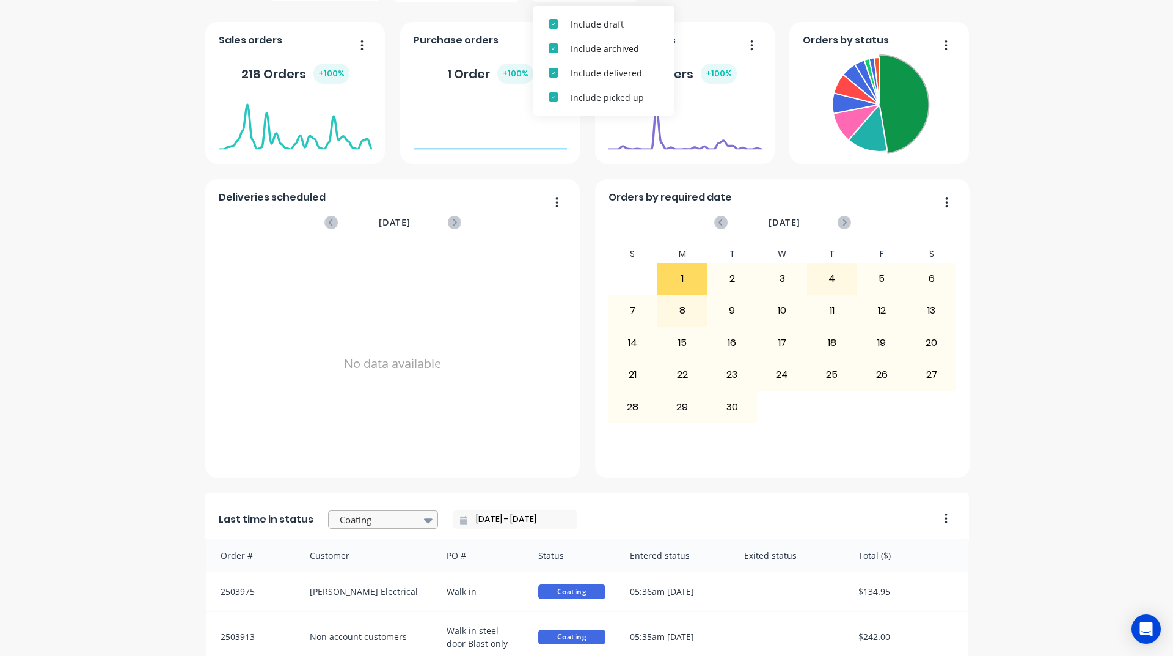
click at [424, 516] on icon at bounding box center [428, 519] width 9 height 13
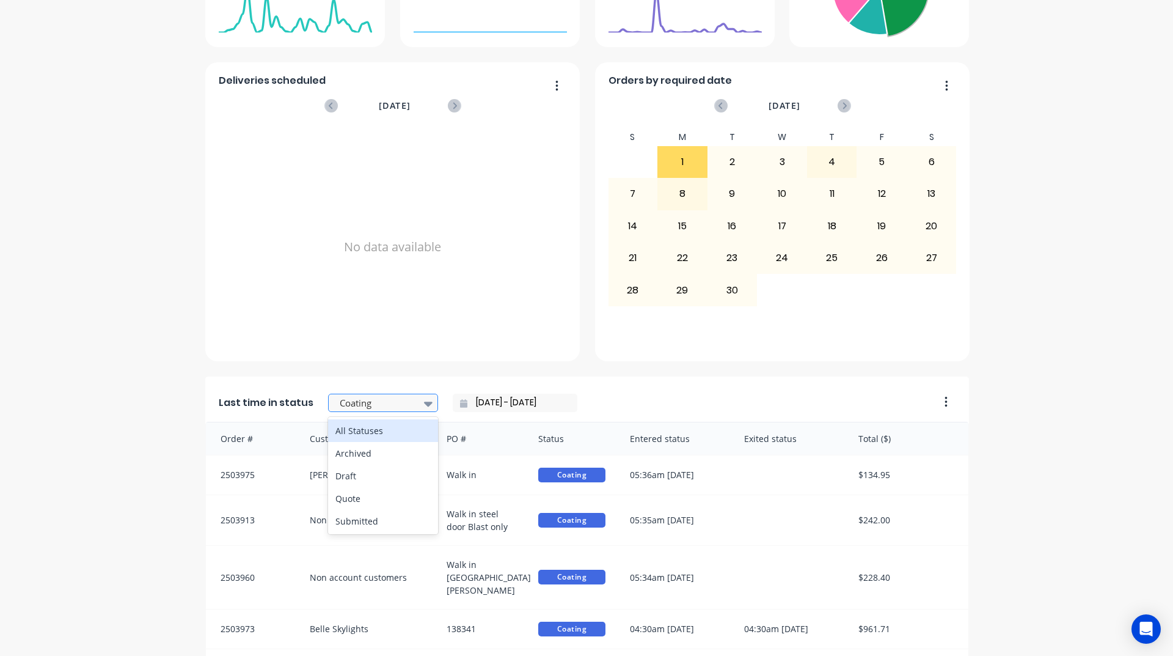
scroll to position [331, 0]
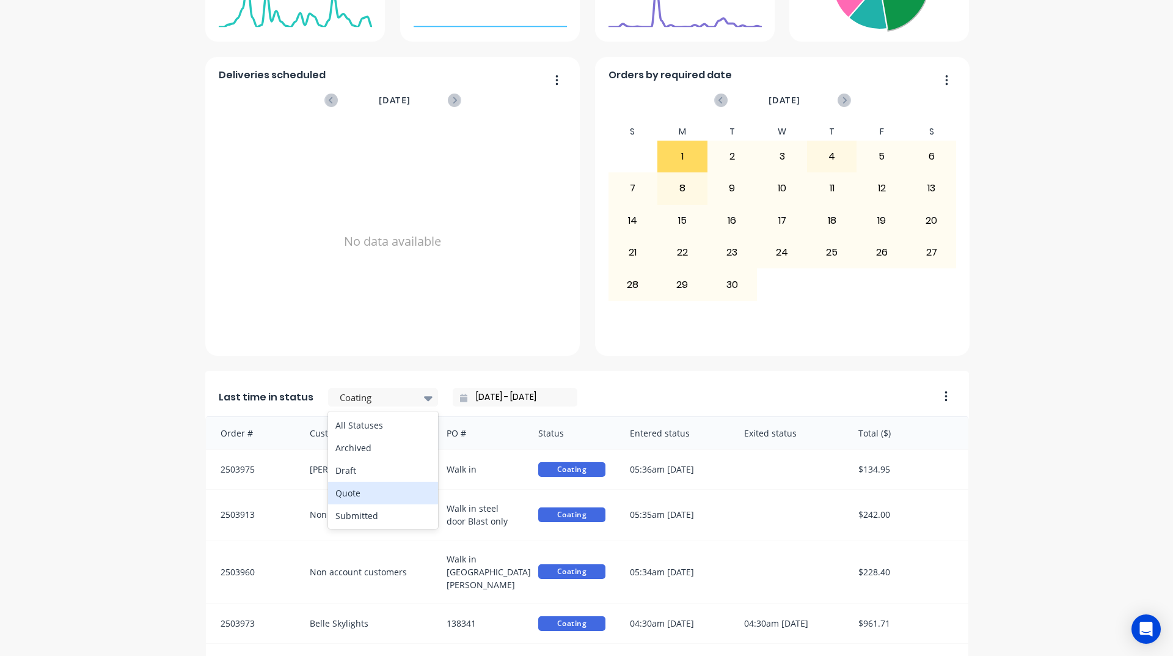
click at [403, 492] on div "Quote" at bounding box center [383, 492] width 110 height 23
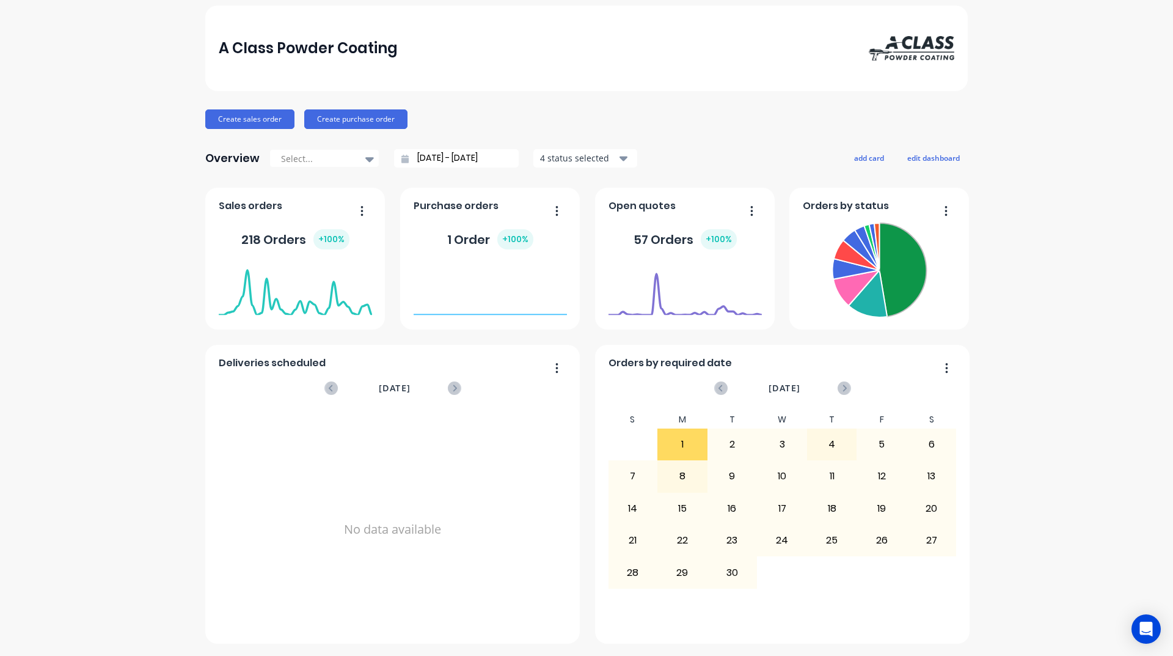
scroll to position [0, 0]
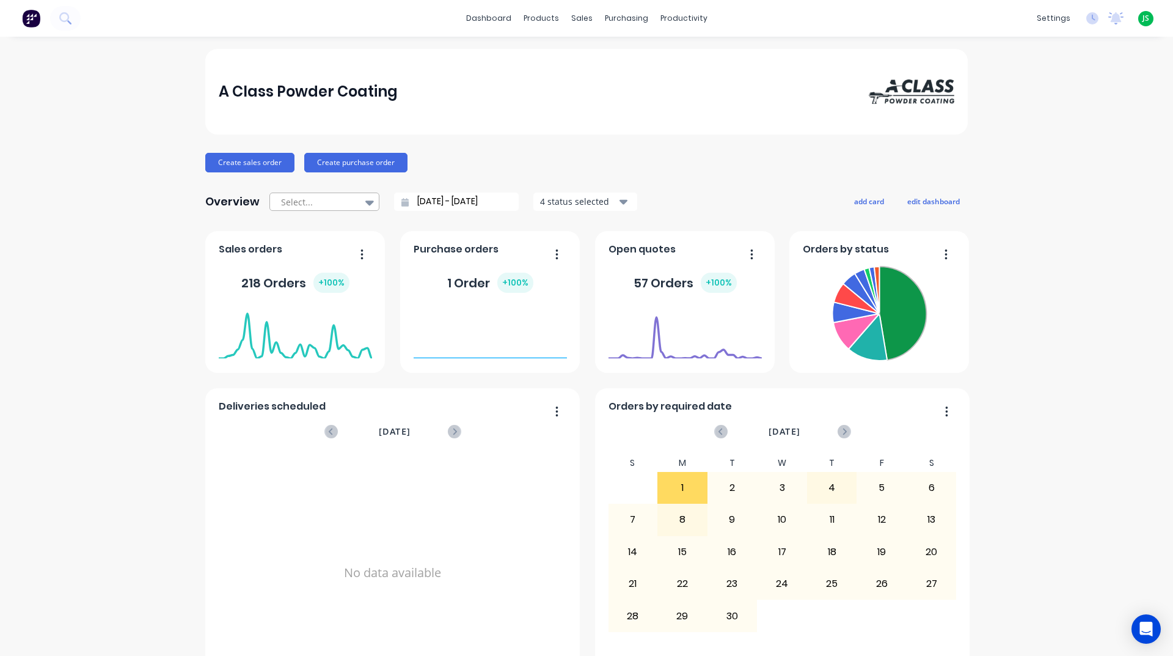
click at [292, 194] on div at bounding box center [318, 201] width 77 height 15
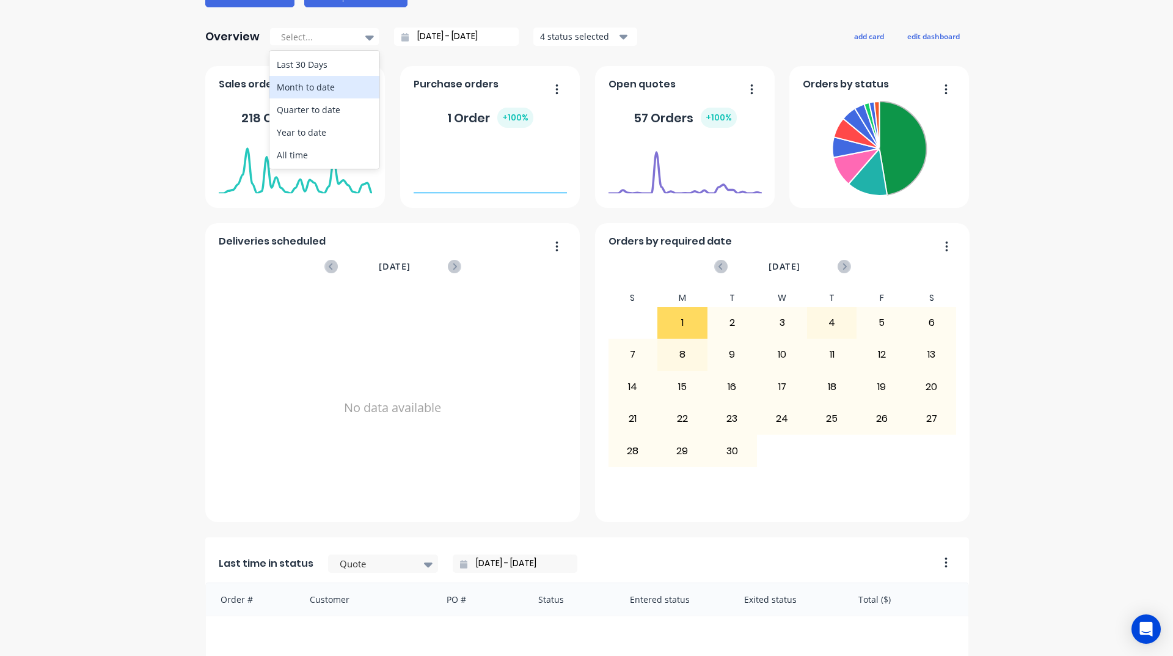
scroll to position [183, 0]
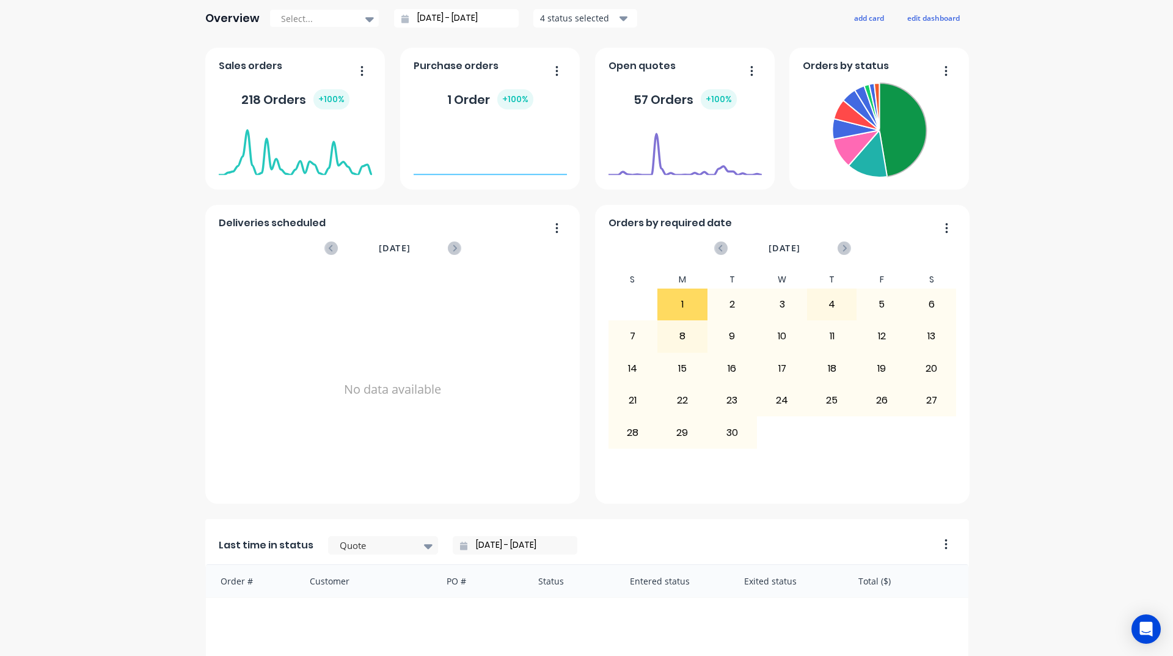
drag, startPoint x: 158, startPoint y: 135, endPoint x: 192, endPoint y: 133, distance: 34.3
click at [159, 135] on div "A Class Powder Coating Create sales order Create purchase order Overview Select…" at bounding box center [586, 420] width 1173 height 1109
click at [227, 120] on div "August 09, 2025 Orders: 0" at bounding box center [295, 144] width 153 height 52
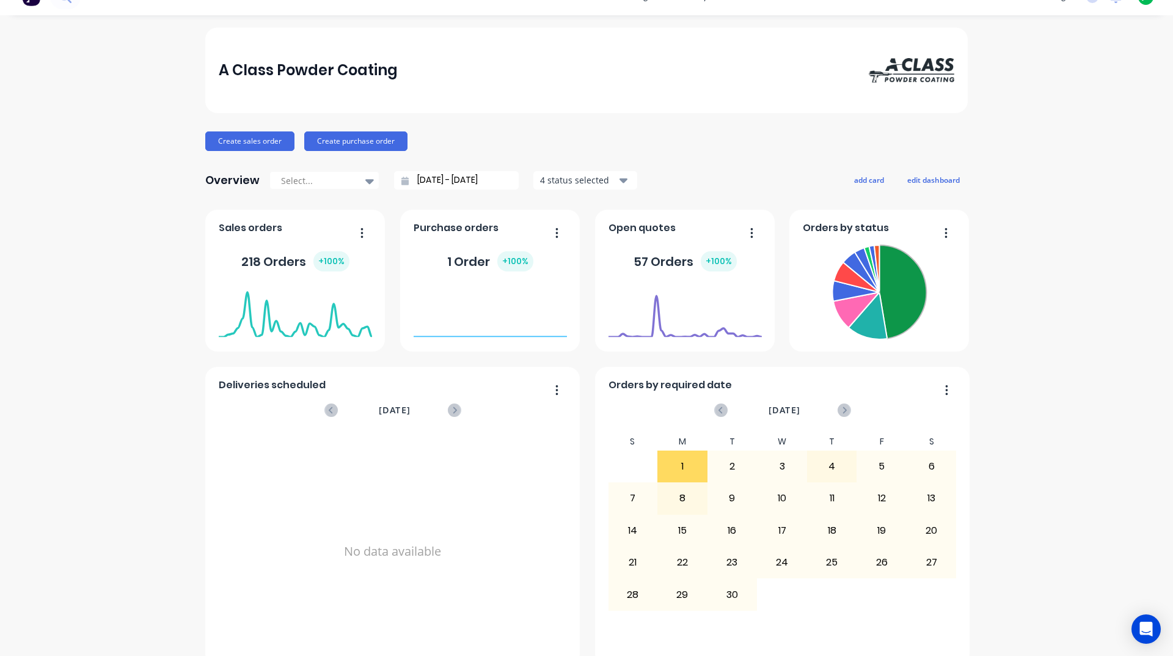
scroll to position [0, 0]
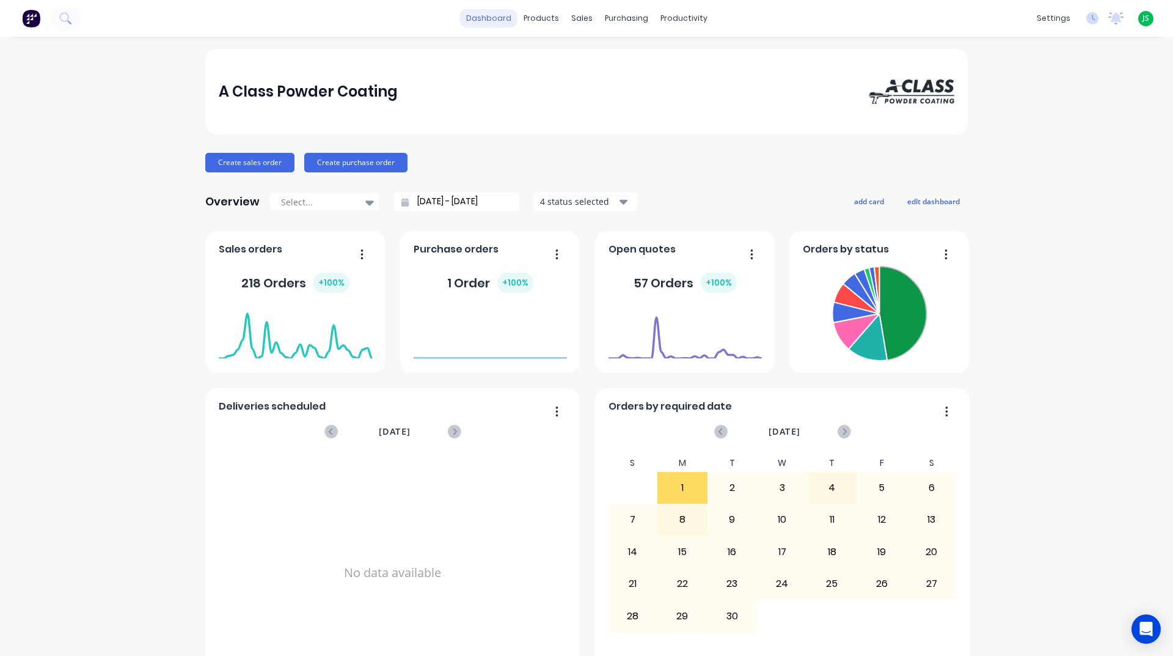
click at [507, 22] on link "dashboard" at bounding box center [488, 18] width 57 height 18
click at [507, 23] on link "dashboard" at bounding box center [488, 18] width 57 height 18
click at [507, 22] on link "dashboard" at bounding box center [488, 18] width 57 height 18
click at [501, 26] on link "dashboard" at bounding box center [488, 18] width 57 height 18
click at [500, 26] on link "dashboard" at bounding box center [488, 18] width 57 height 18
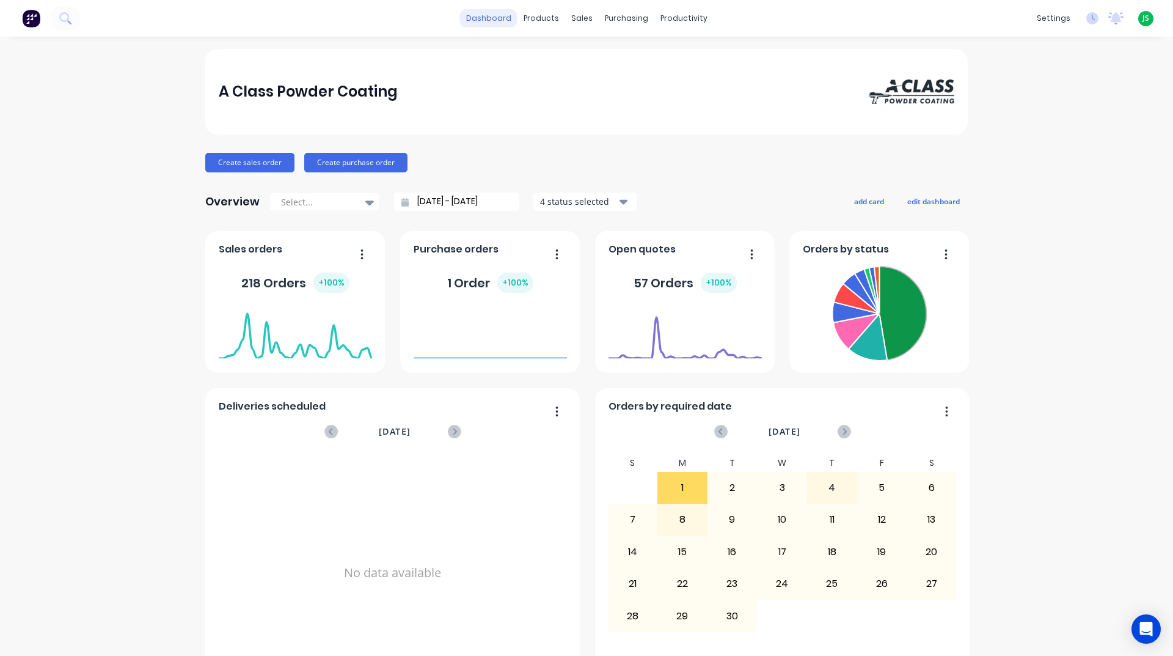
click at [500, 26] on link "dashboard" at bounding box center [488, 18] width 57 height 18
click at [492, 18] on link "dashboard" at bounding box center [488, 18] width 57 height 18
click at [535, 18] on div "products" at bounding box center [542, 18] width 48 height 18
click at [549, 59] on div at bounding box center [540, 58] width 18 height 11
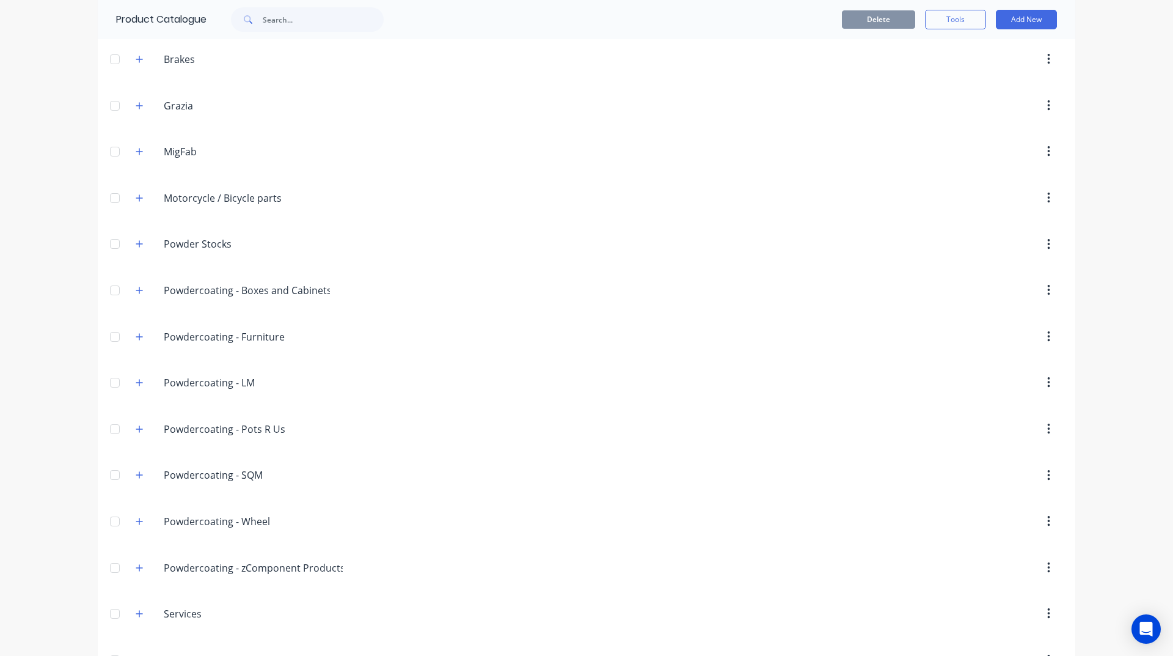
scroll to position [183, 0]
click at [199, 112] on input "Grazia" at bounding box center [236, 106] width 145 height 15
click at [174, 104] on input "Grazia" at bounding box center [236, 106] width 145 height 15
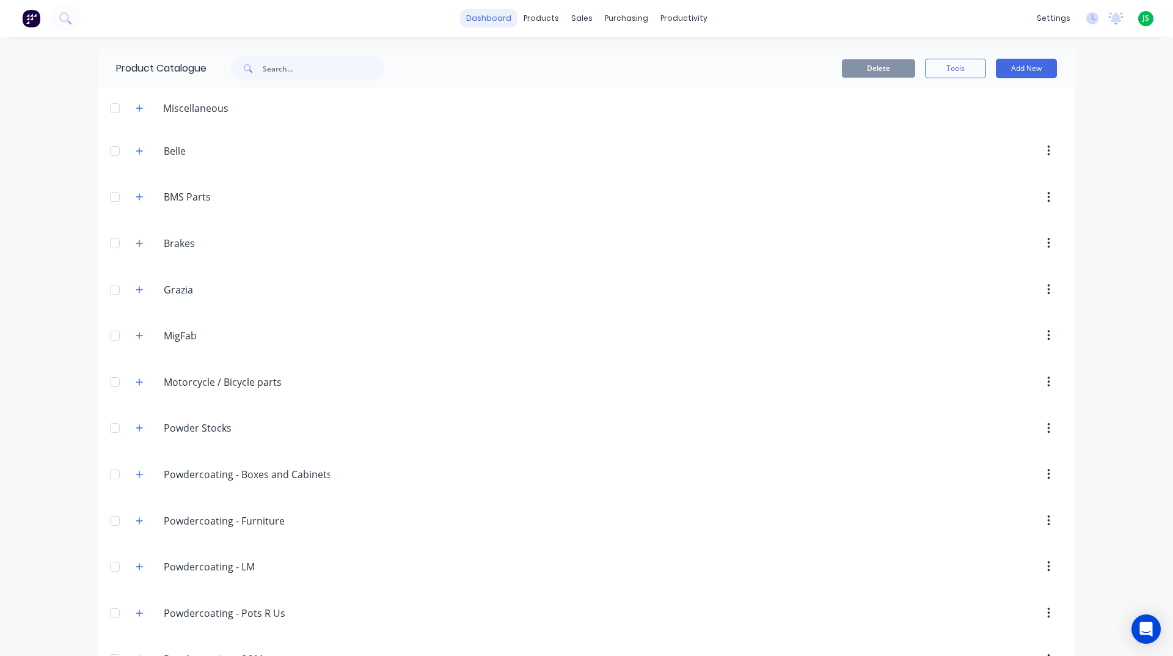
click at [475, 24] on link "dashboard" at bounding box center [488, 18] width 57 height 18
